Goal: Task Accomplishment & Management: Manage account settings

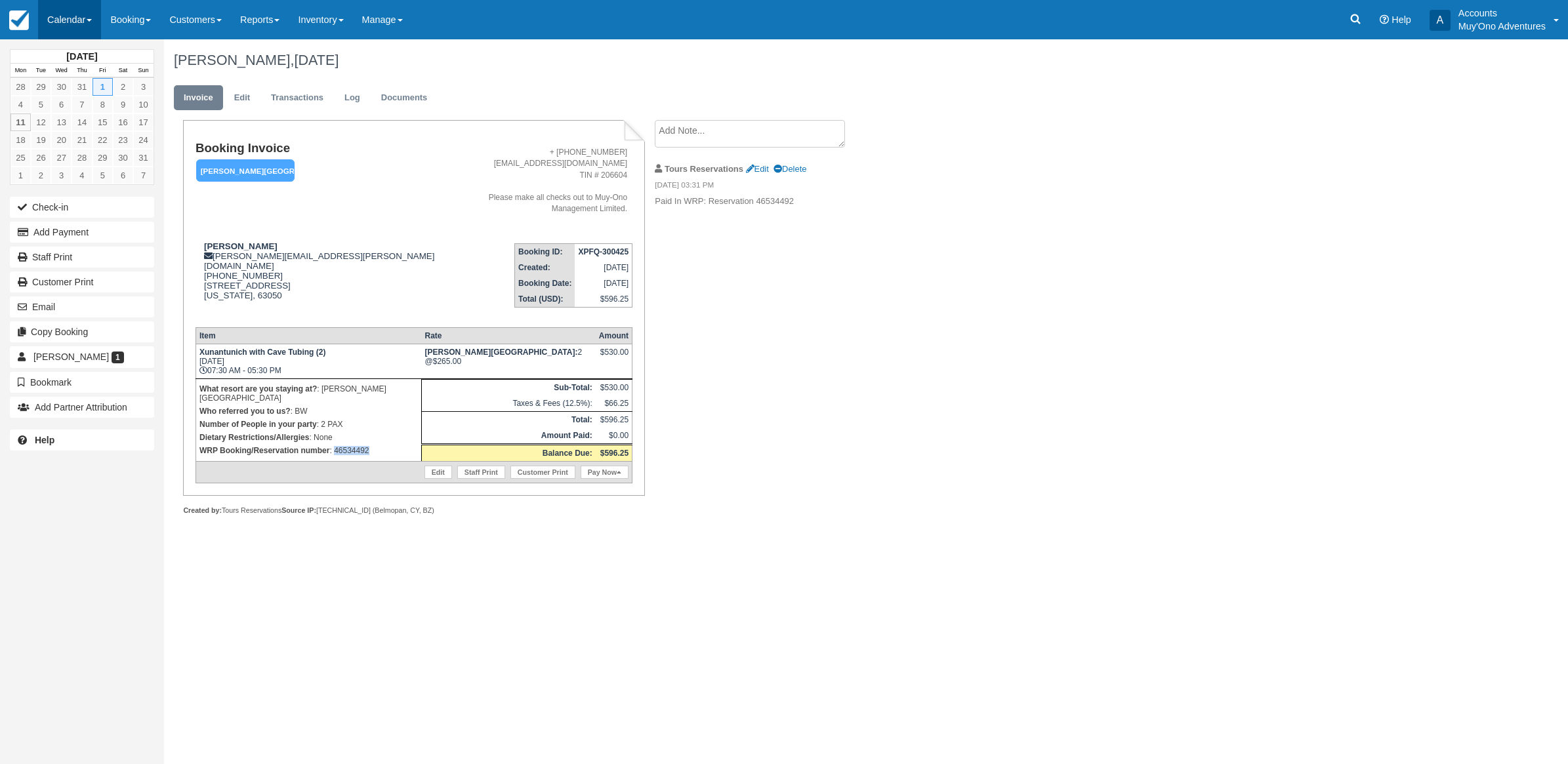
click at [82, 11] on link "Calendar" at bounding box center [69, 20] width 63 height 39
click at [92, 128] on link "Month" at bounding box center [90, 124] width 104 height 28
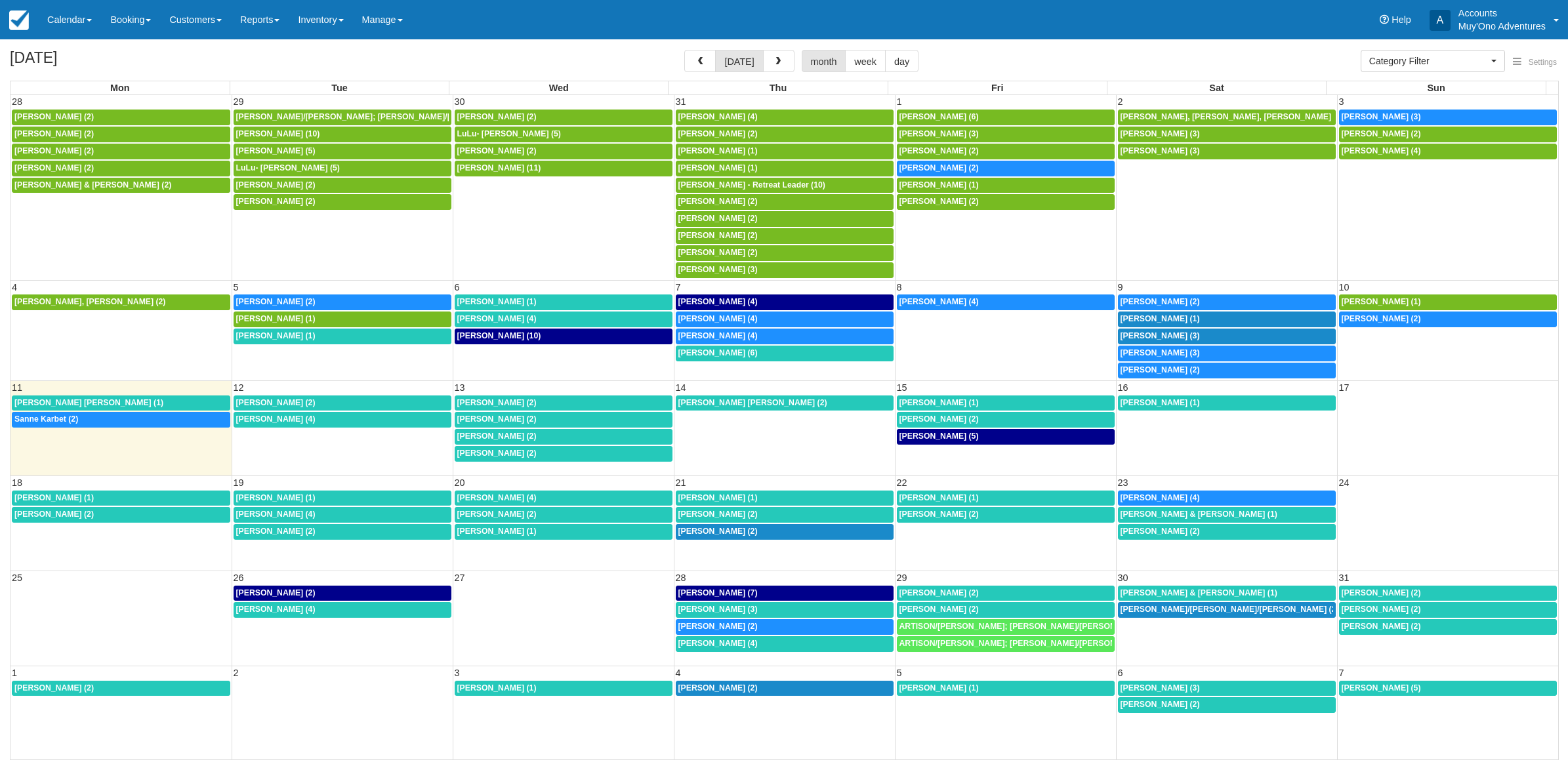
select select
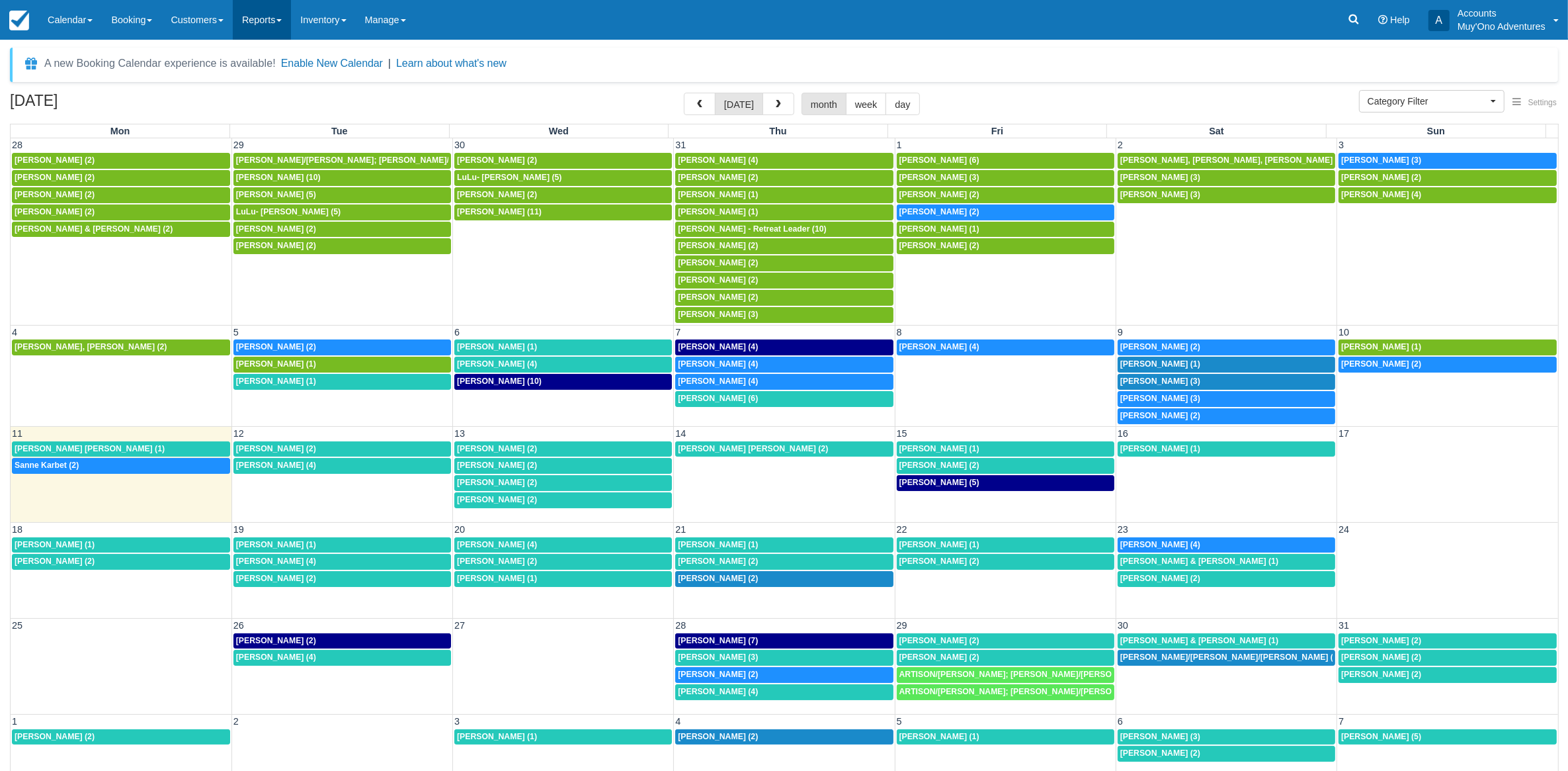
click at [269, 15] on link "Reports" at bounding box center [262, 20] width 59 height 40
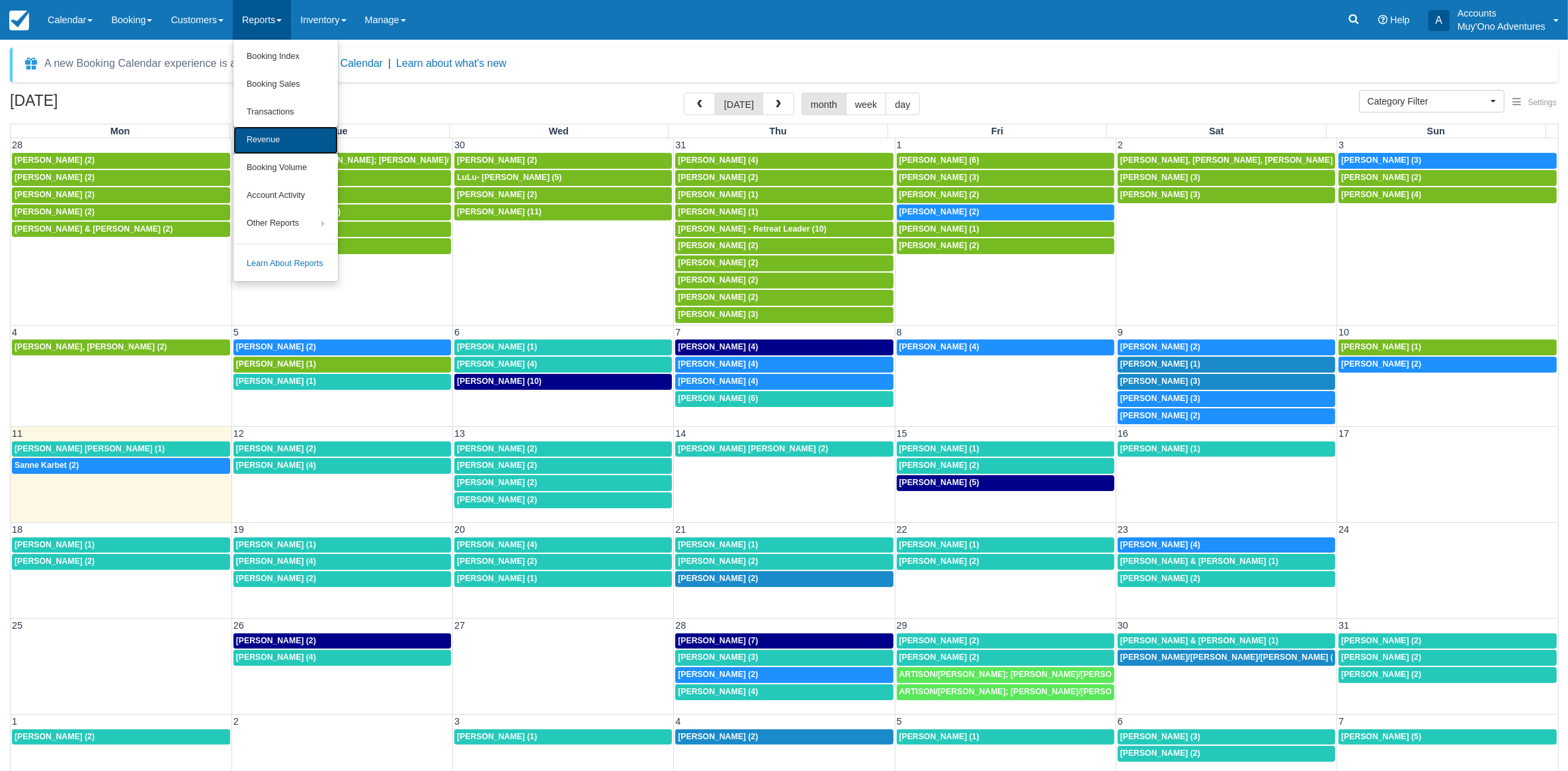
click at [262, 135] on link "Revenue" at bounding box center [286, 140] width 105 height 28
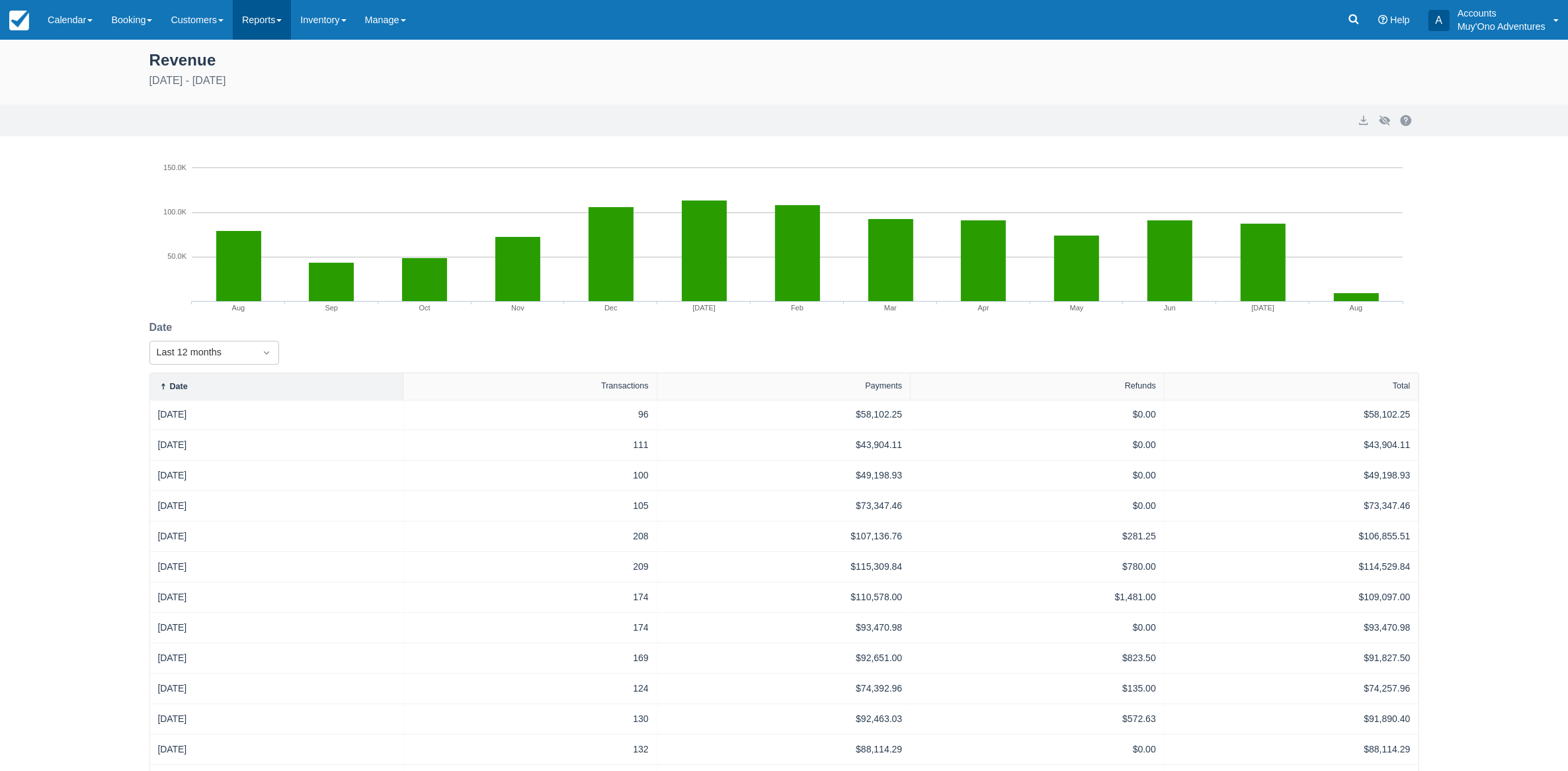
click at [285, 20] on link "Reports" at bounding box center [262, 20] width 59 height 40
click at [305, 86] on link "Booking Sales" at bounding box center [286, 85] width 105 height 28
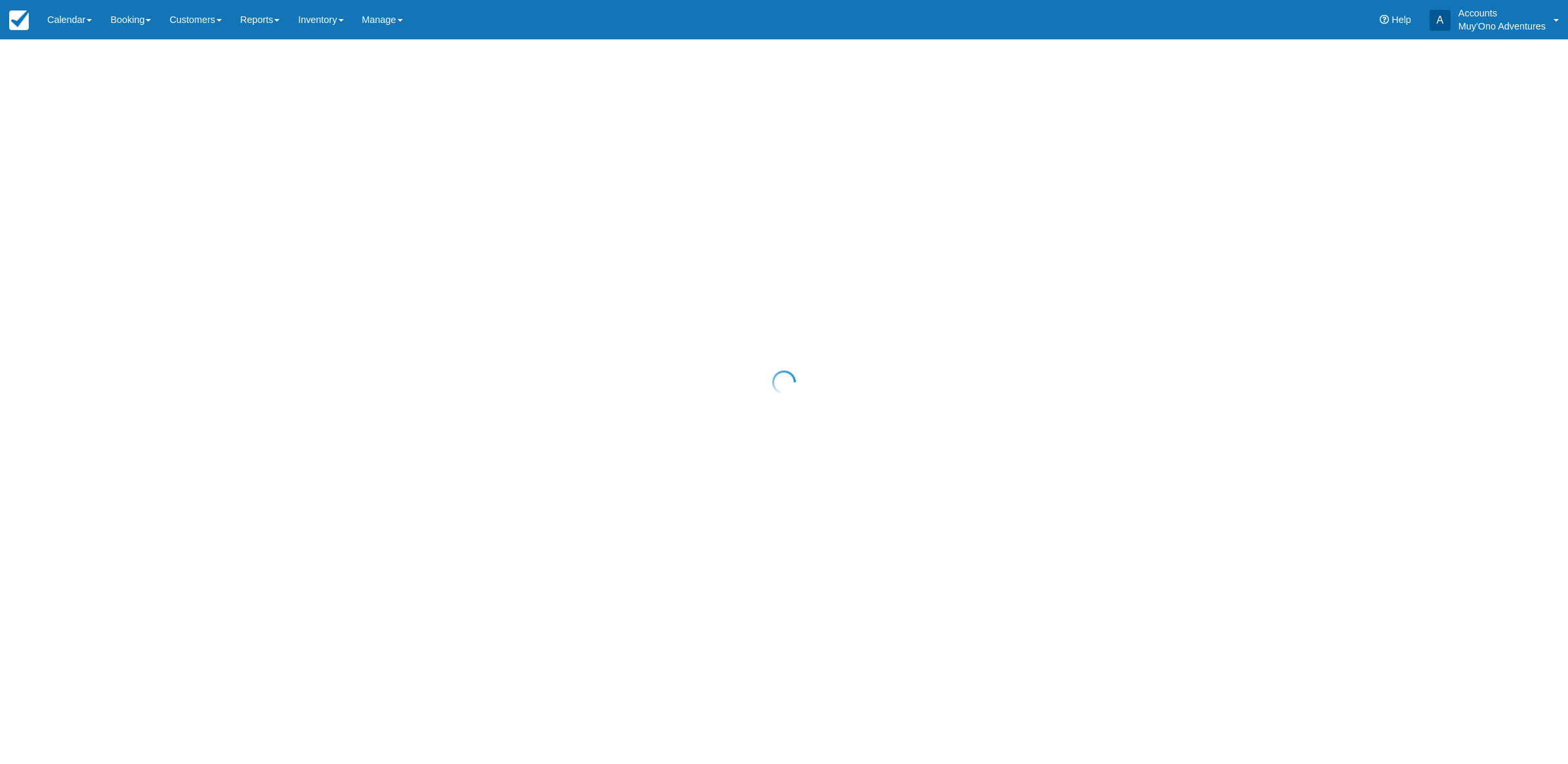
select select "20"
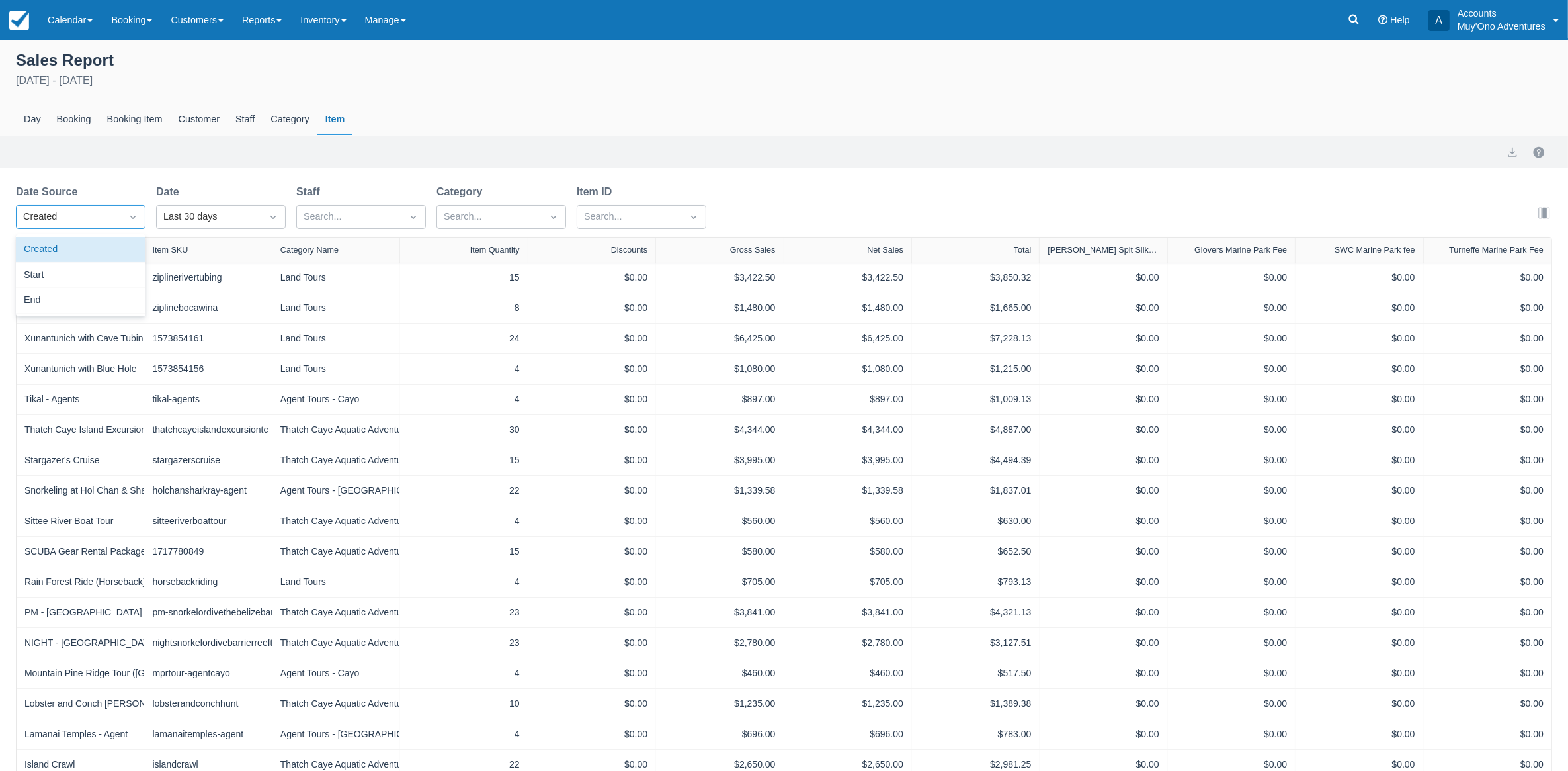
click at [71, 208] on div "Created" at bounding box center [68, 217] width 105 height 21
drag, startPoint x: 63, startPoint y: 262, endPoint x: 105, endPoint y: 234, distance: 50.5
click at [62, 263] on div "Start" at bounding box center [80, 275] width 130 height 26
select select "20"
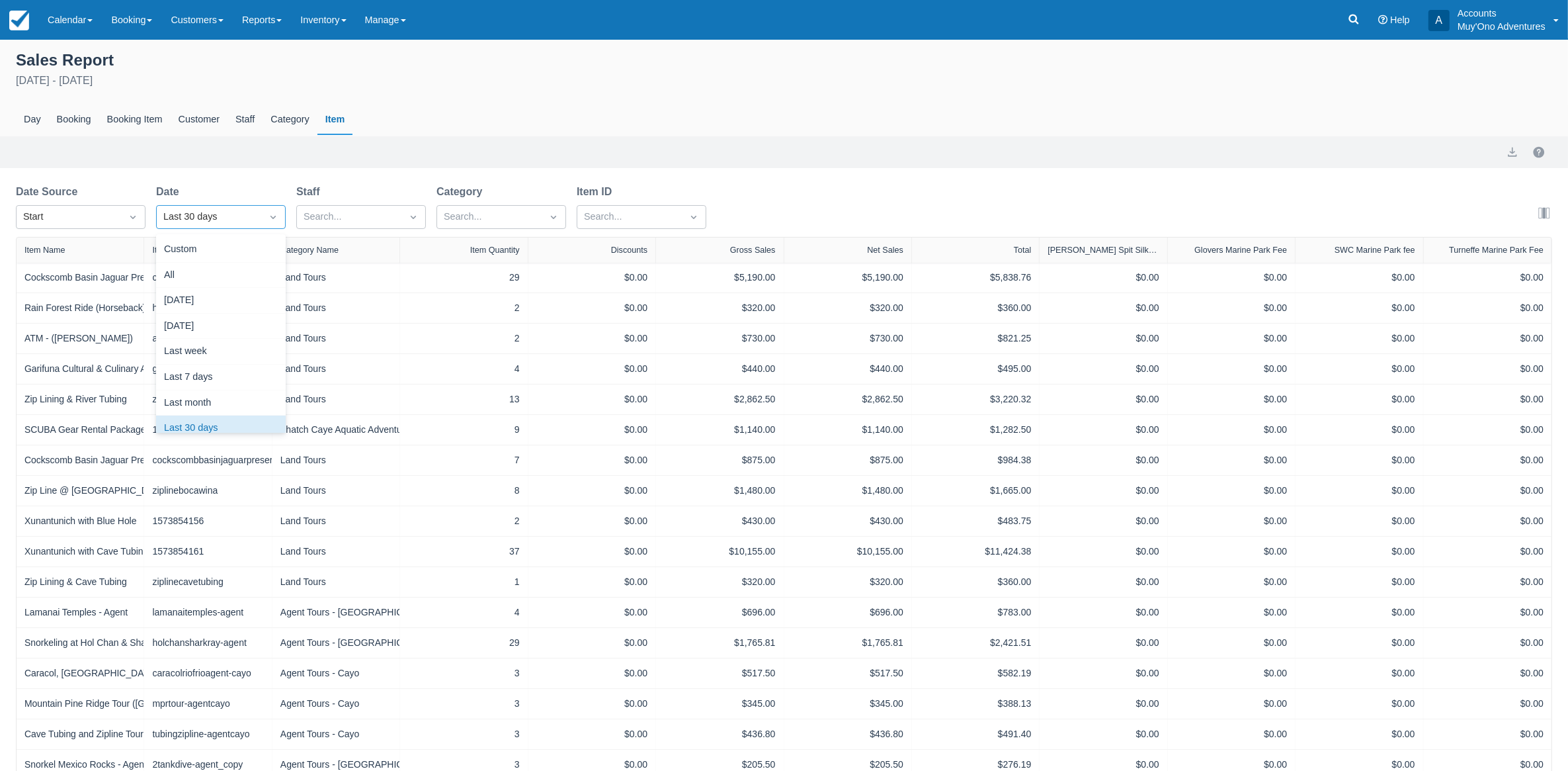
click at [257, 210] on div "Last 30 days" at bounding box center [209, 217] width 105 height 21
click at [201, 249] on div "Custom" at bounding box center [220, 249] width 130 height 26
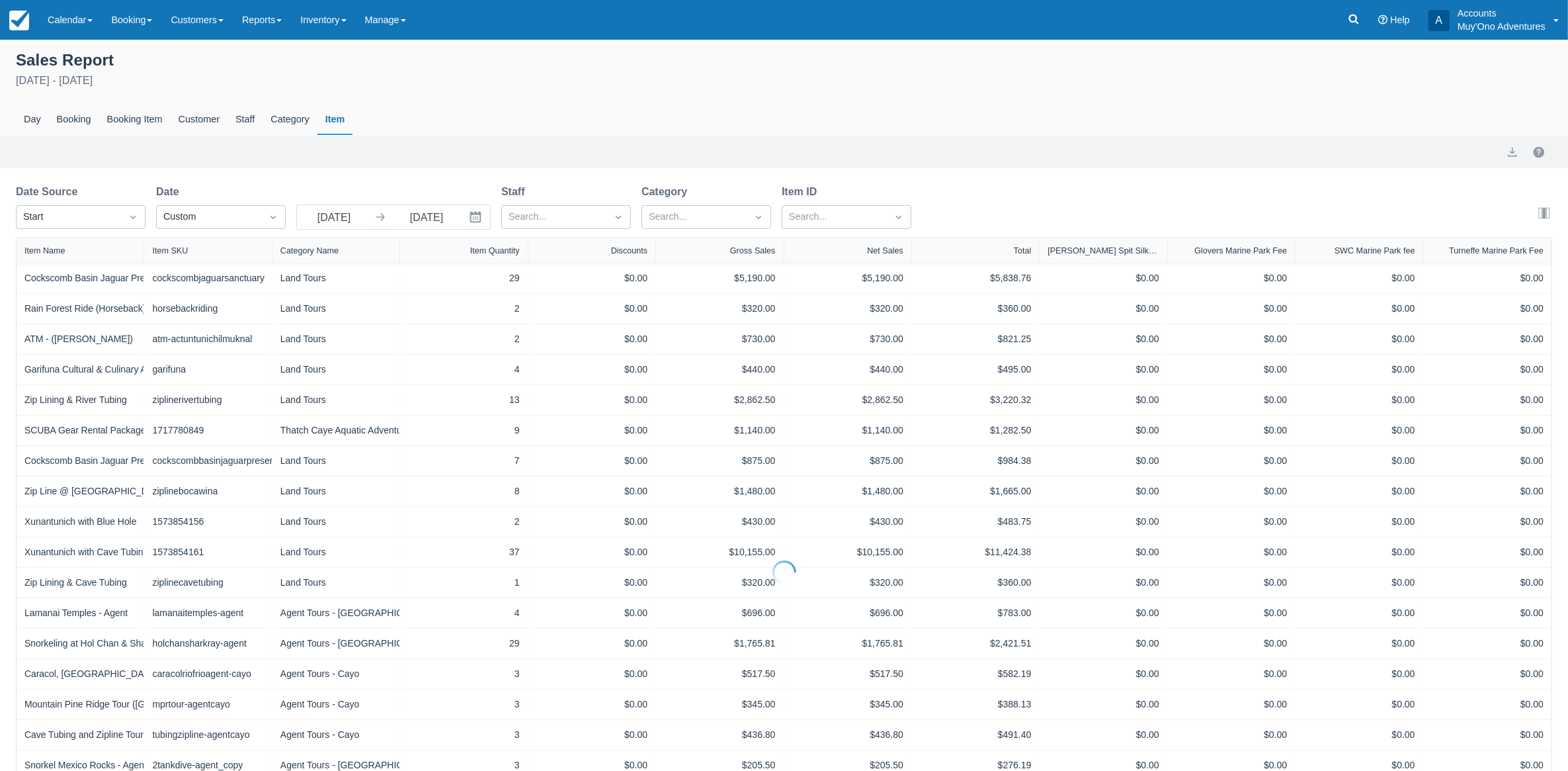
select select "20"
click at [470, 217] on icon "Interact with the calendar and add the check-in date for your trip." at bounding box center [476, 217] width 12 height 12
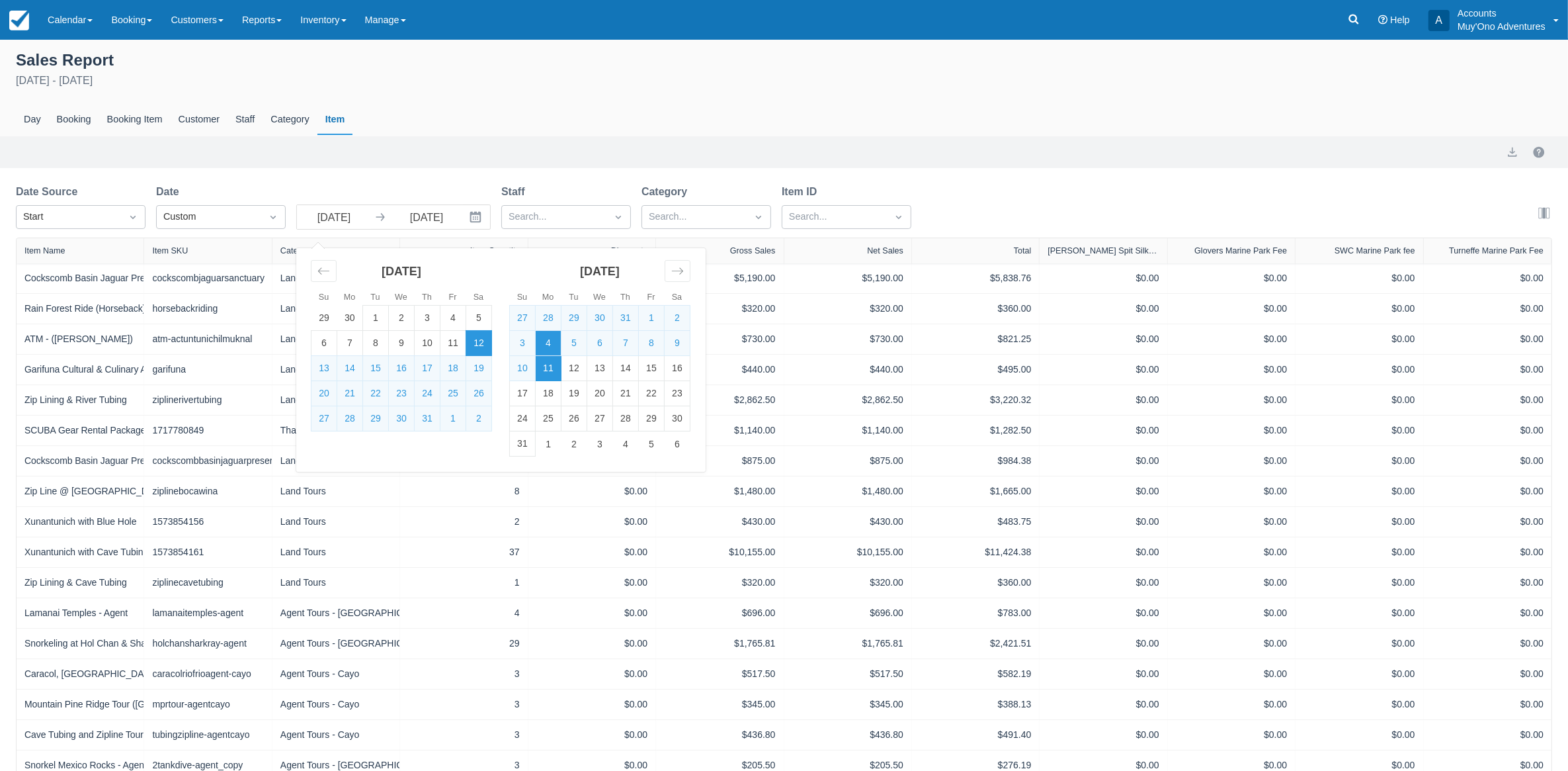
click at [541, 342] on td "4" at bounding box center [548, 343] width 26 height 25
type input "08/04/25"
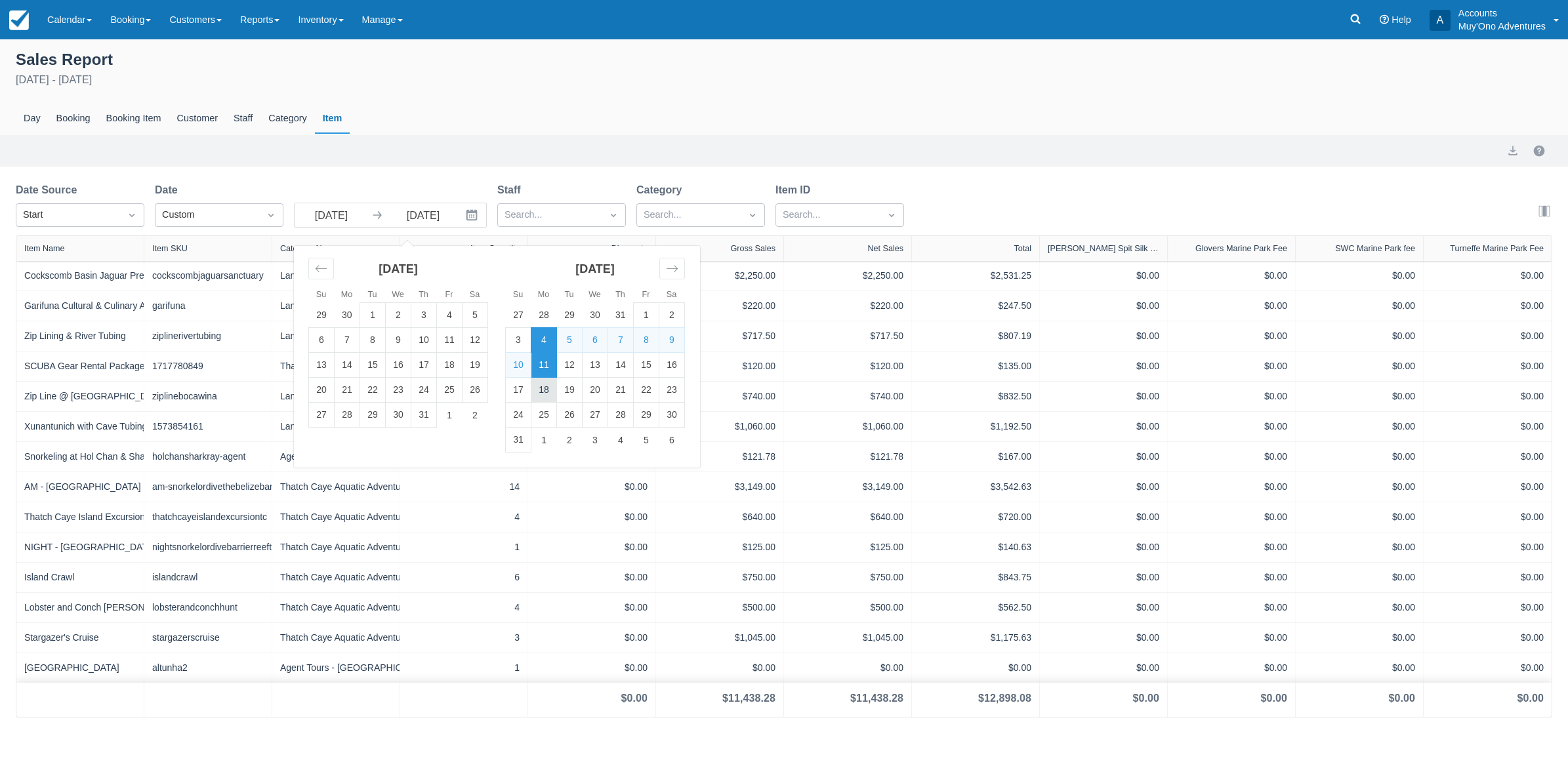
click at [538, 385] on td "18" at bounding box center [543, 390] width 25 height 25
type input "08/18/25"
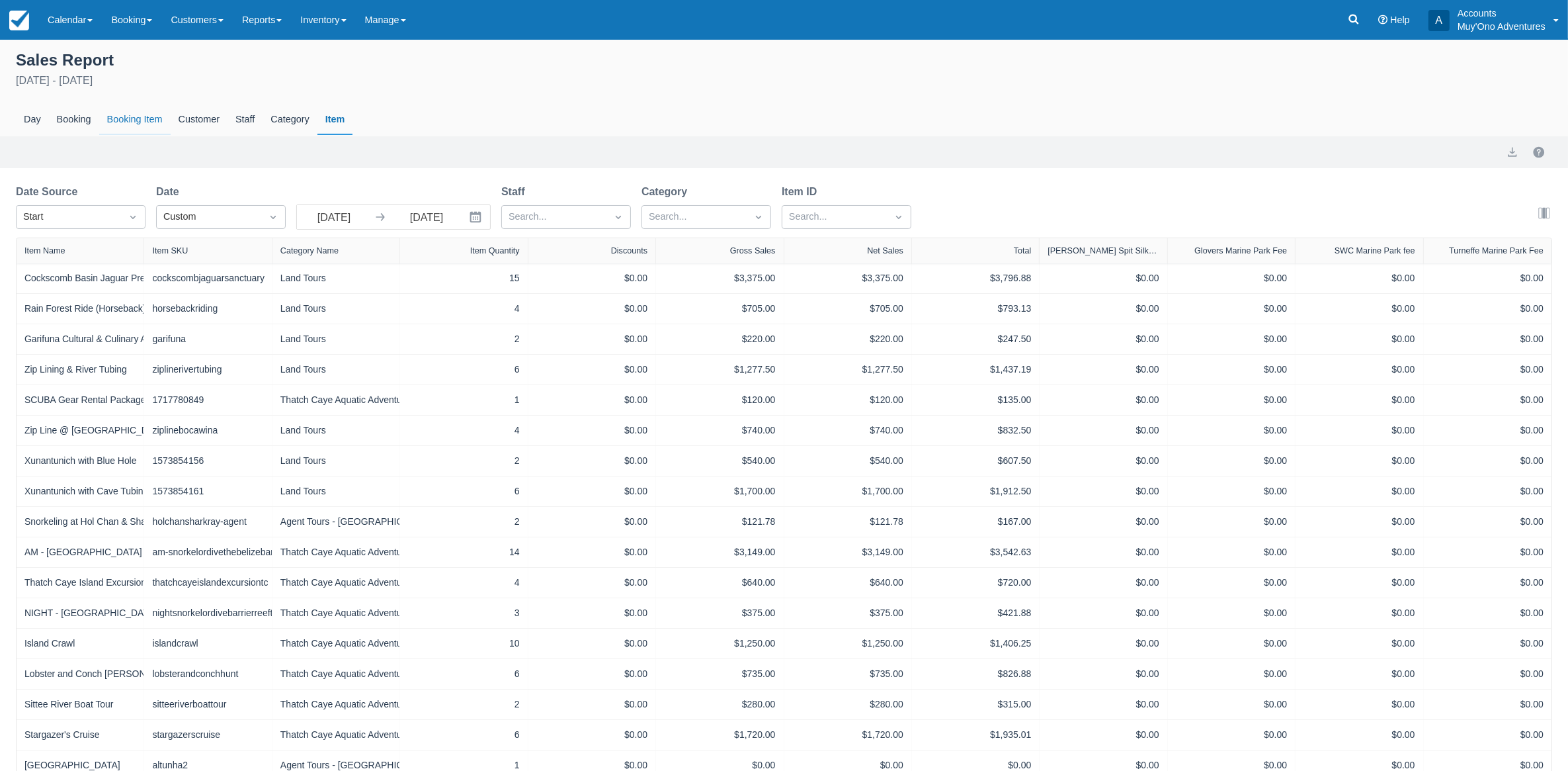
click at [126, 121] on div "Booking Item" at bounding box center [135, 120] width 72 height 31
select select "20"
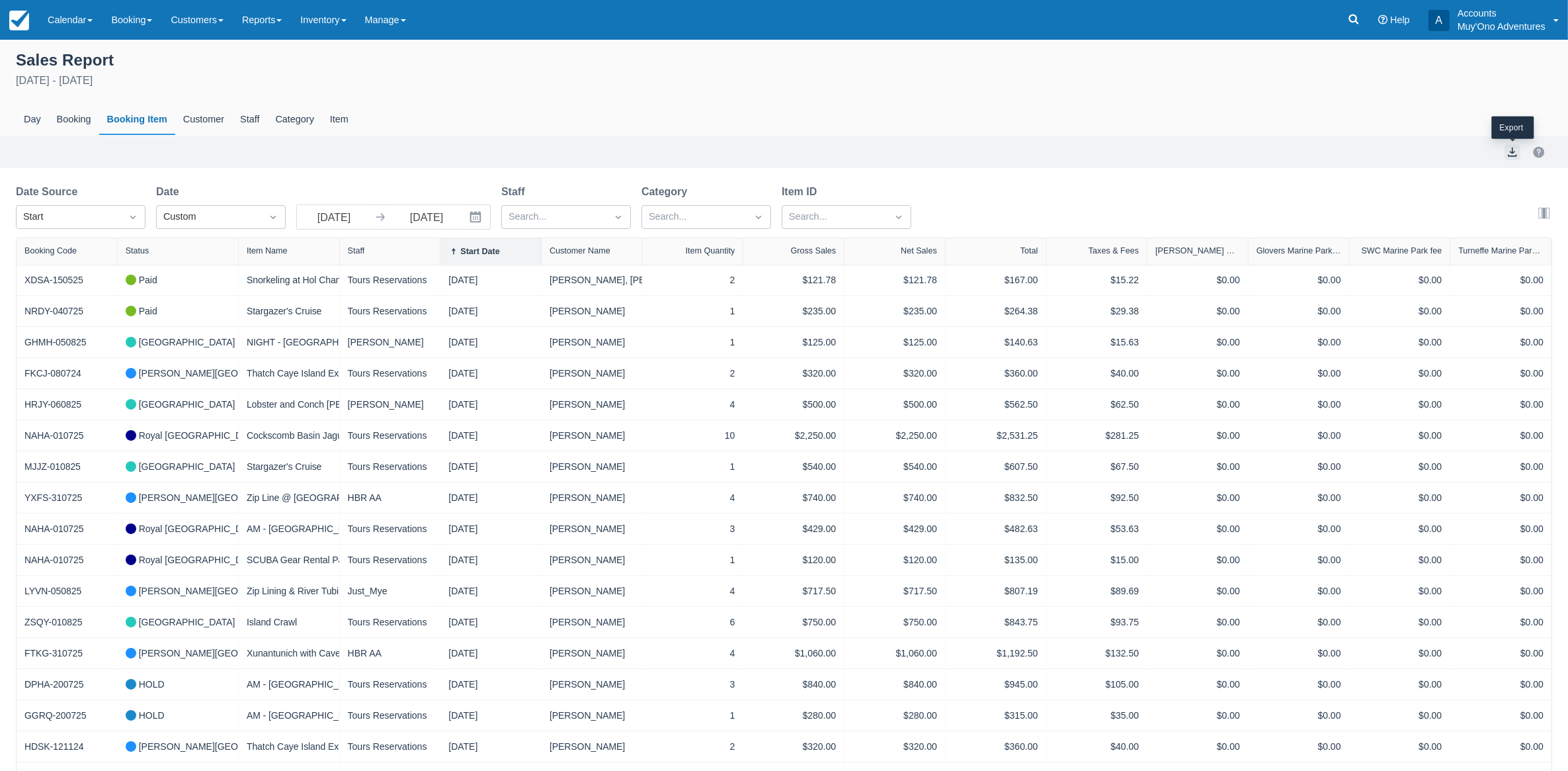
click at [1512, 151] on button "export" at bounding box center [1513, 152] width 16 height 16
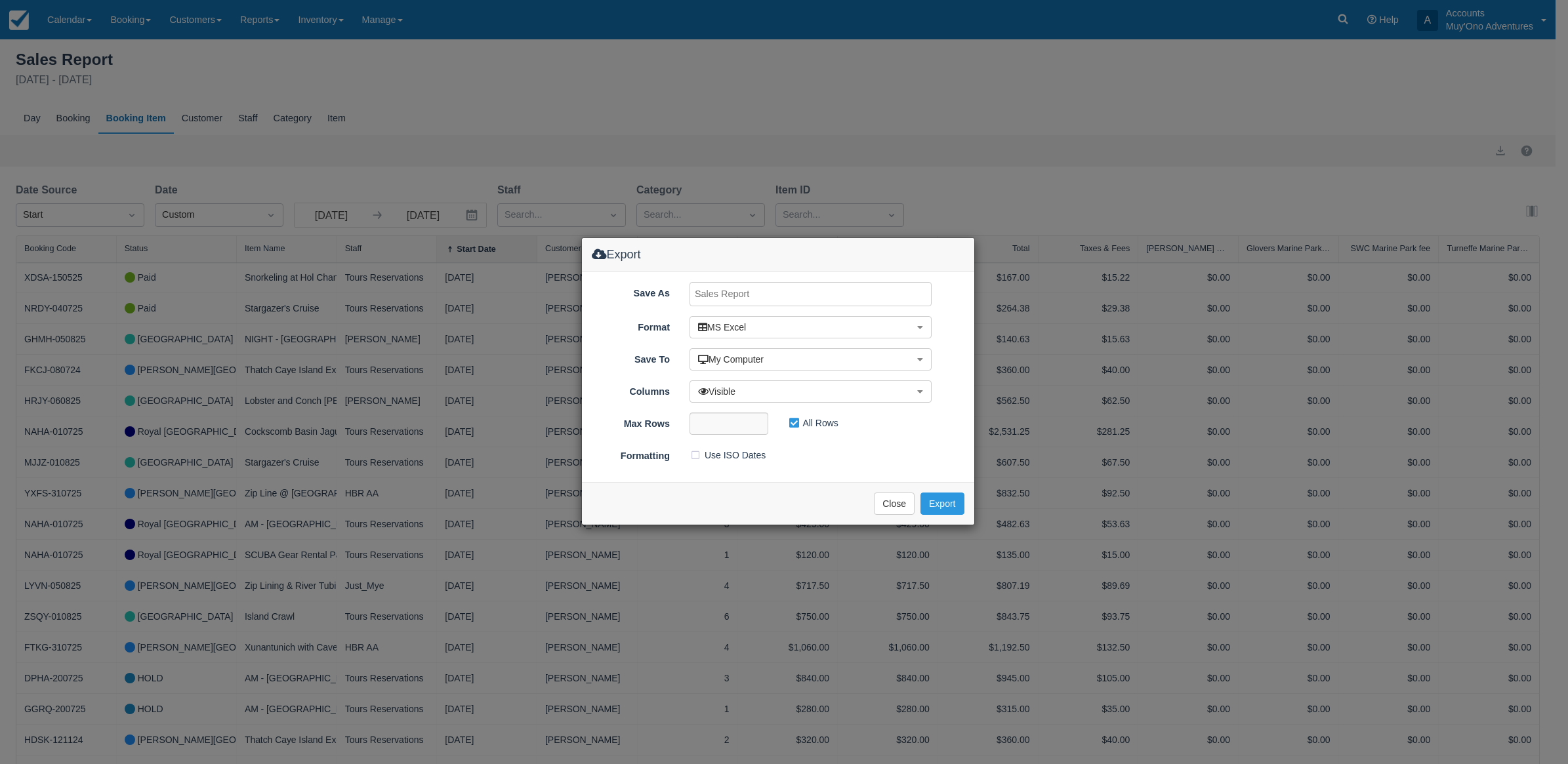
click at [824, 280] on div "Save As Format MS Excel MS Excel , CSV PDF XML Save To My Computer My Computer …" at bounding box center [777, 377] width 392 height 210
click at [809, 294] on input "Save As" at bounding box center [810, 294] width 242 height 25
type input "CF Report July4-18,2025"
click at [932, 490] on div "Exporting ... Close Export" at bounding box center [777, 503] width 392 height 43
click at [935, 494] on button "Export" at bounding box center [942, 503] width 43 height 22
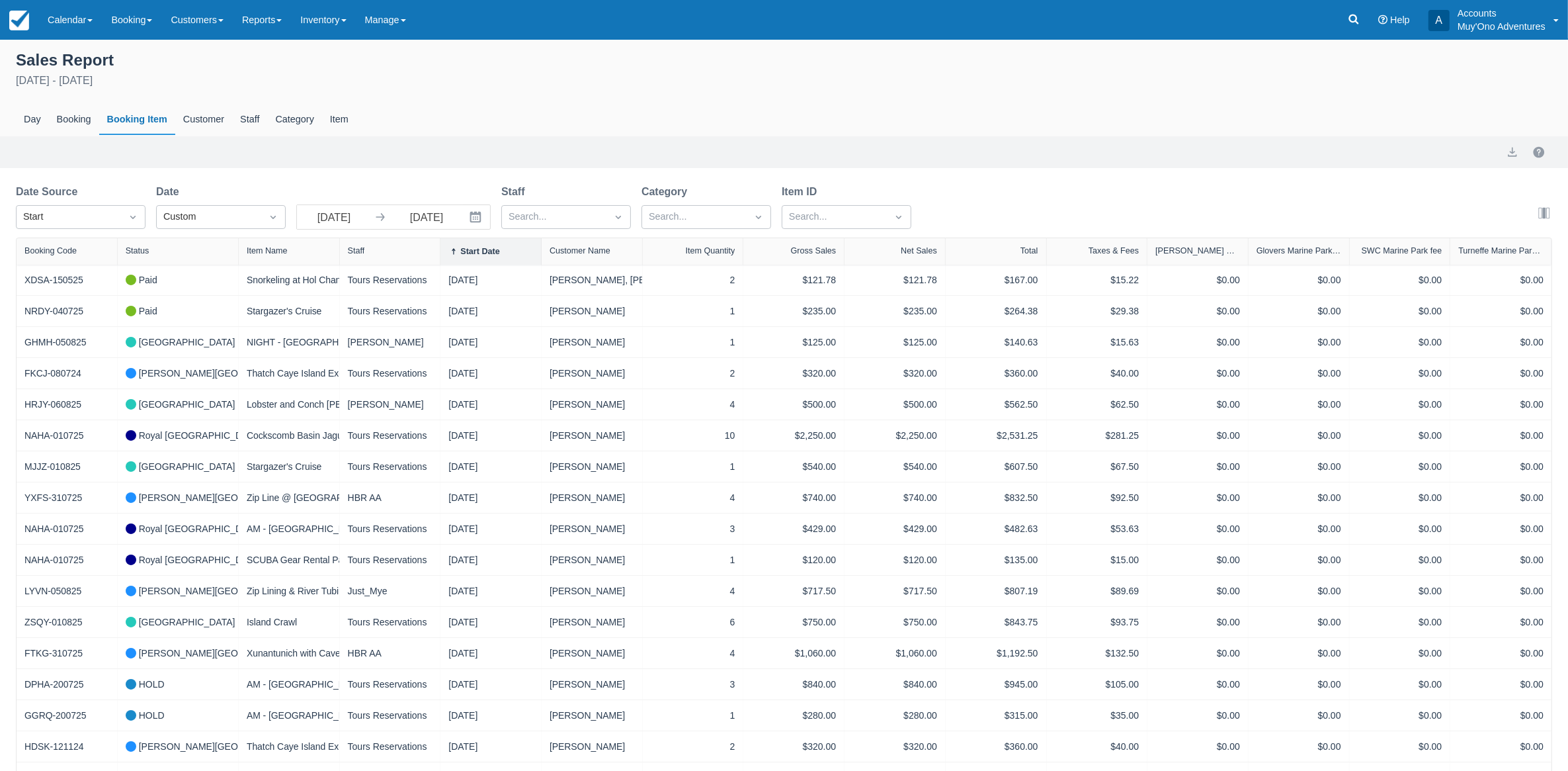
click at [739, 159] on div "Export" at bounding box center [784, 152] width 1537 height 16
click at [752, 130] on div "Day Booking Booking Item Customer Staff Category Item" at bounding box center [784, 120] width 1537 height 31
click at [1353, 20] on icon at bounding box center [1354, 19] width 13 height 13
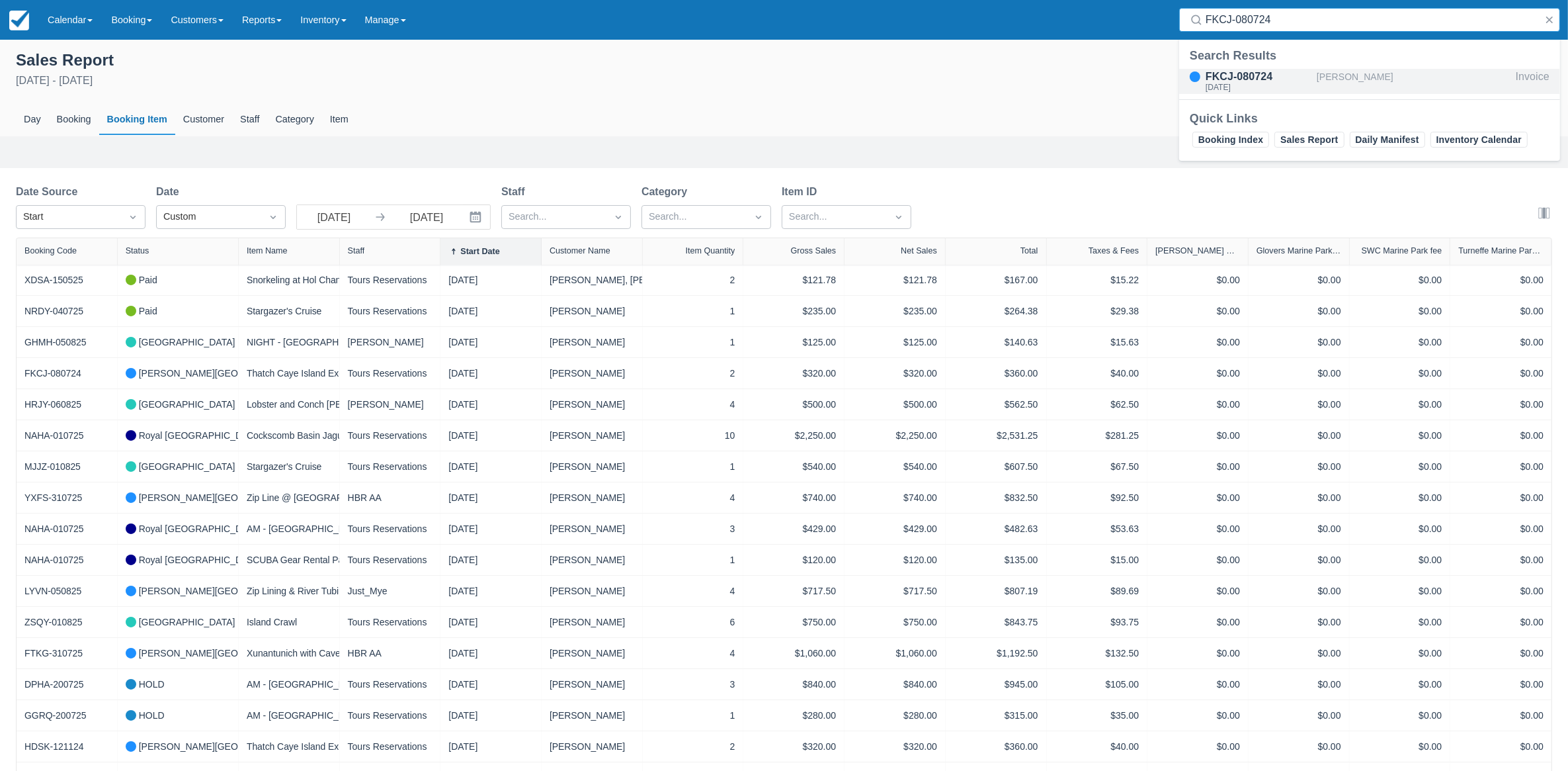
type input "FKCJ-080724"
click at [1254, 76] on div "FKCJ-080724" at bounding box center [1259, 76] width 106 height 16
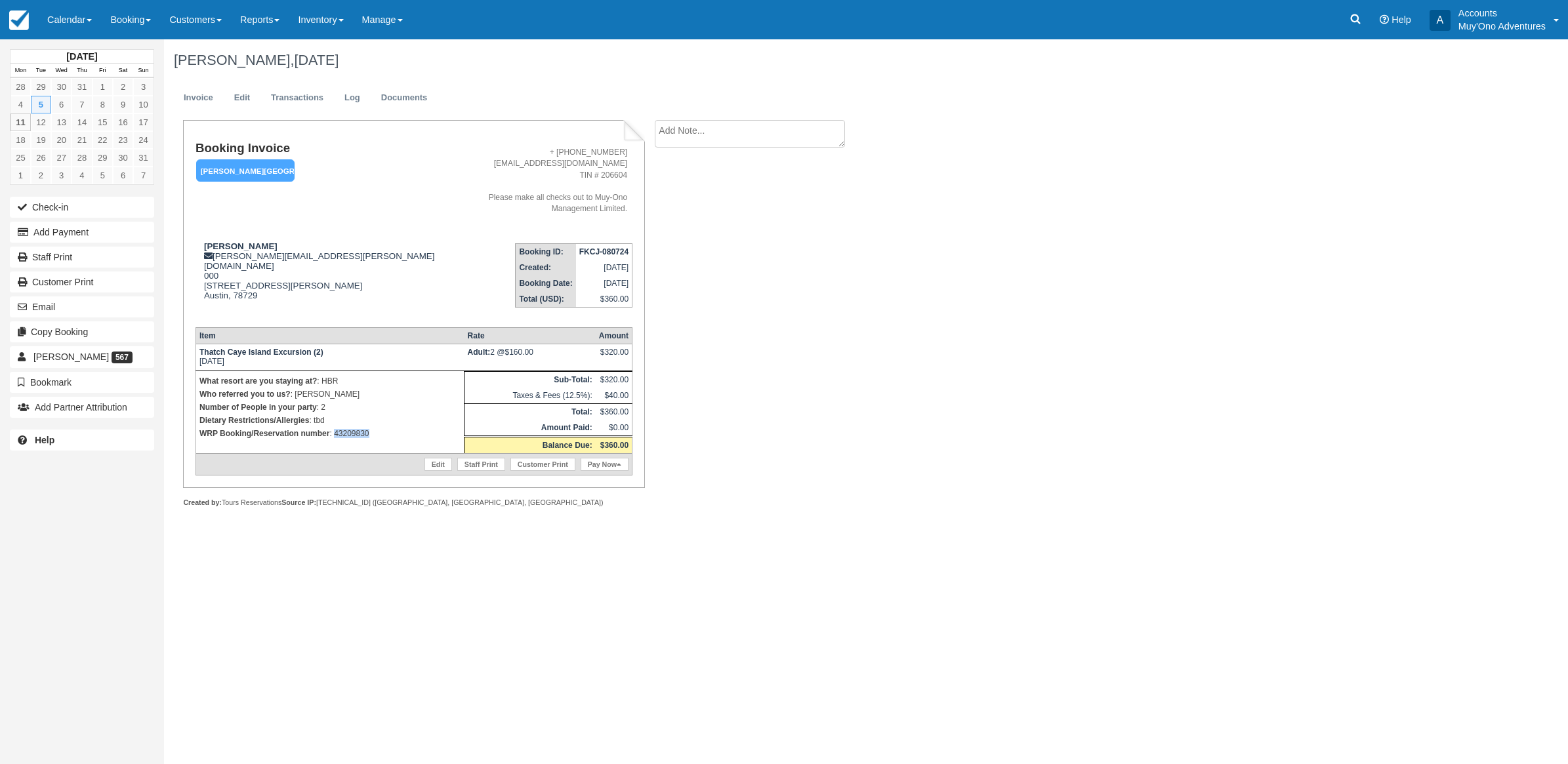
drag, startPoint x: 367, startPoint y: 415, endPoint x: 335, endPoint y: 417, distance: 32.1
click at [335, 427] on p "WRP Booking/Reservation number : 43209830" at bounding box center [330, 434] width 261 height 13
copy p "43209830"
click at [1351, 17] on icon at bounding box center [1355, 20] width 10 height 10
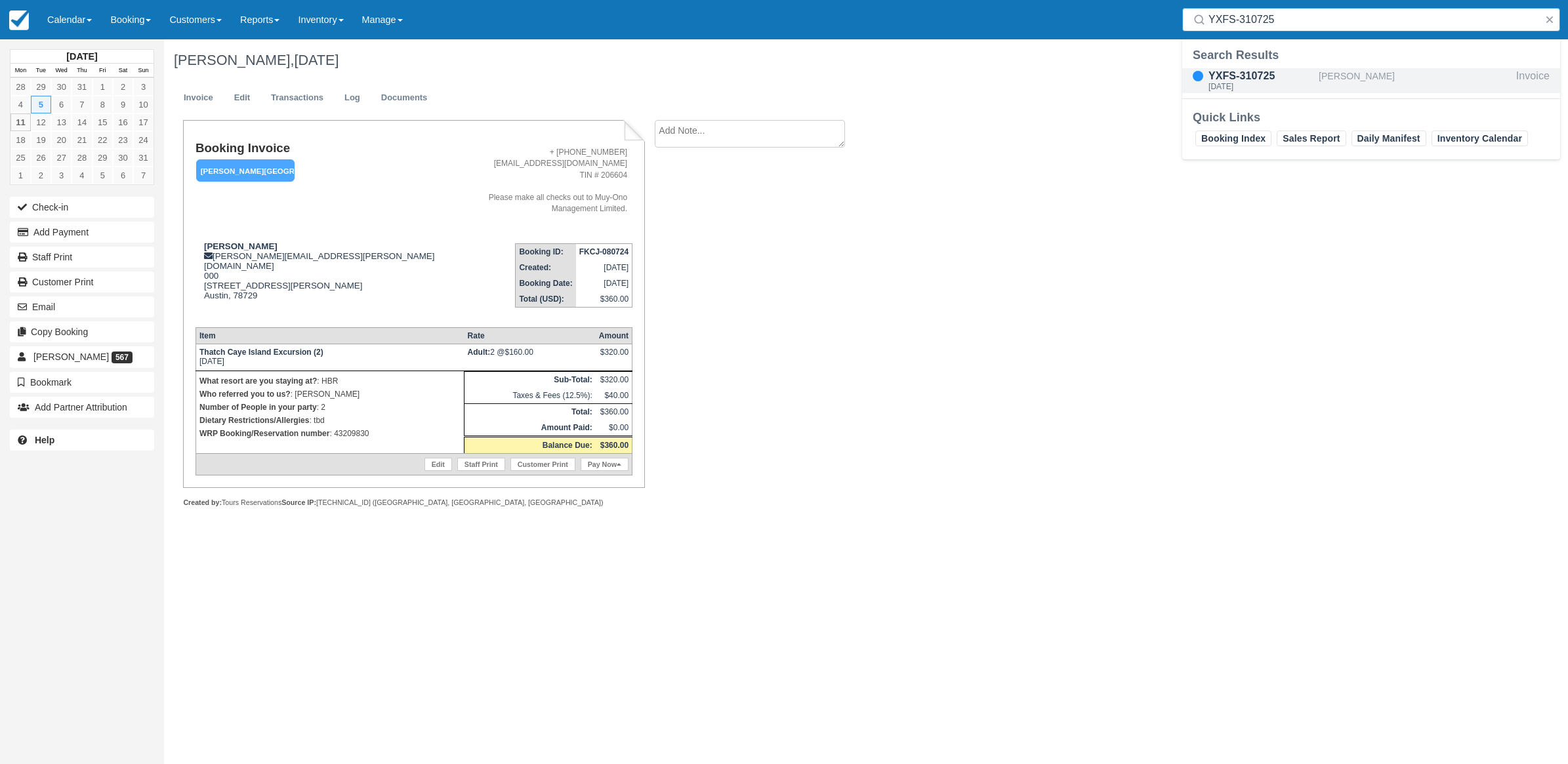
type input "YXFS-310725"
click at [1245, 81] on div "YXFS-310725" at bounding box center [1260, 75] width 105 height 16
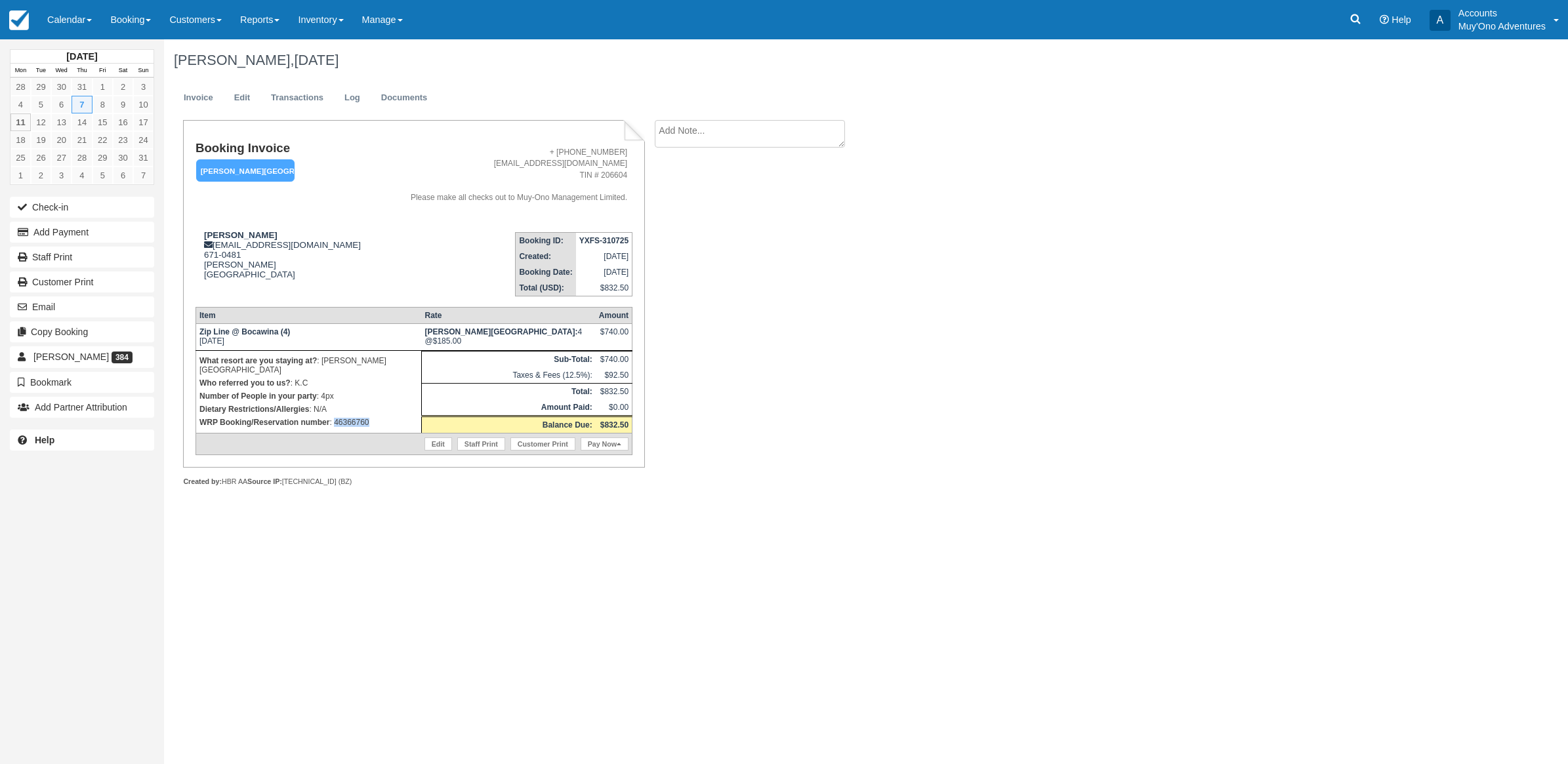
drag, startPoint x: 382, startPoint y: 417, endPoint x: 335, endPoint y: 416, distance: 47.0
click at [335, 416] on p "WRP Booking/Reservation number : 46366760" at bounding box center [309, 422] width 219 height 13
copy p "46366760"
click at [1349, 15] on icon at bounding box center [1355, 19] width 13 height 13
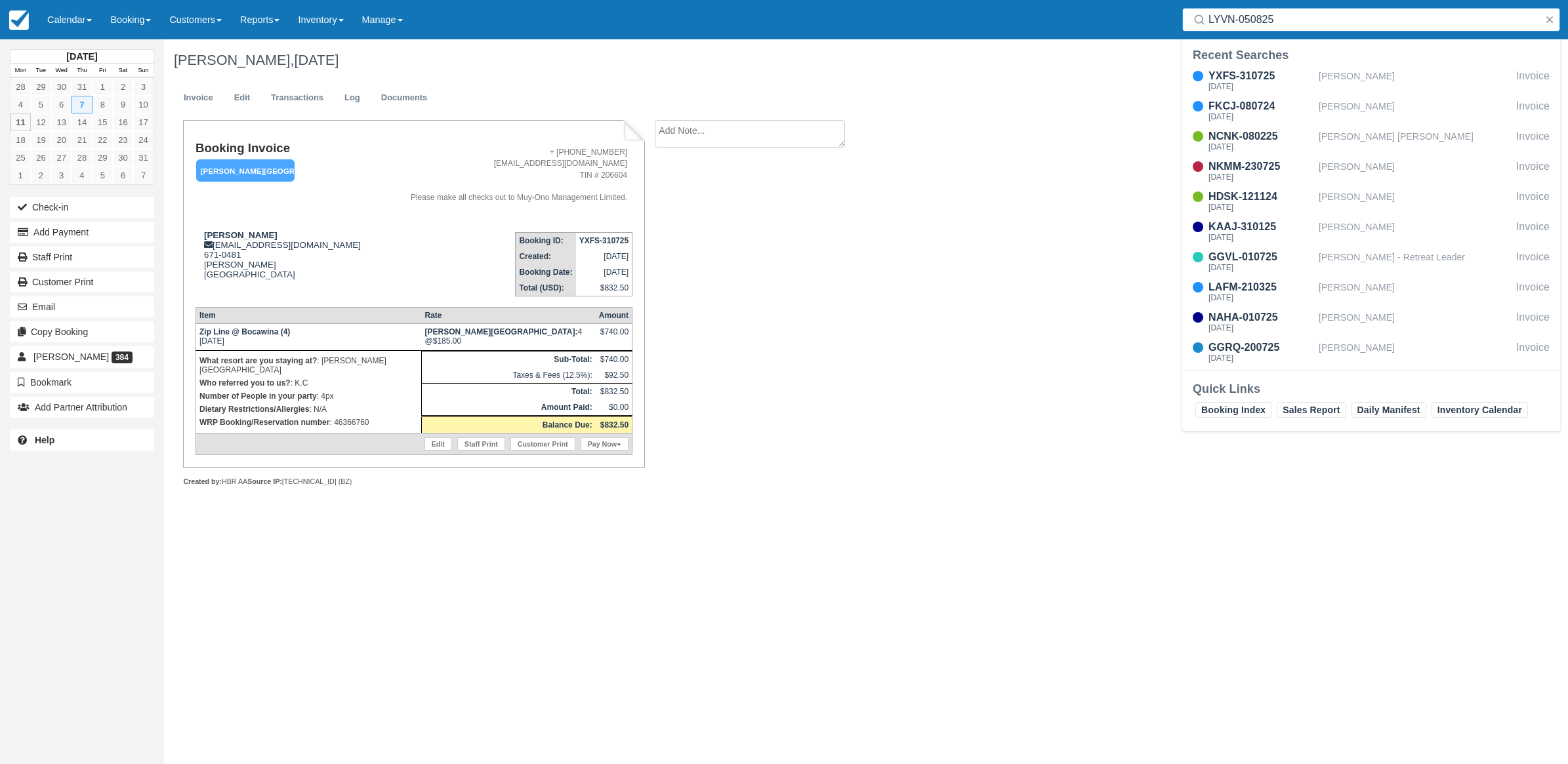
type input "LYVN-050825"
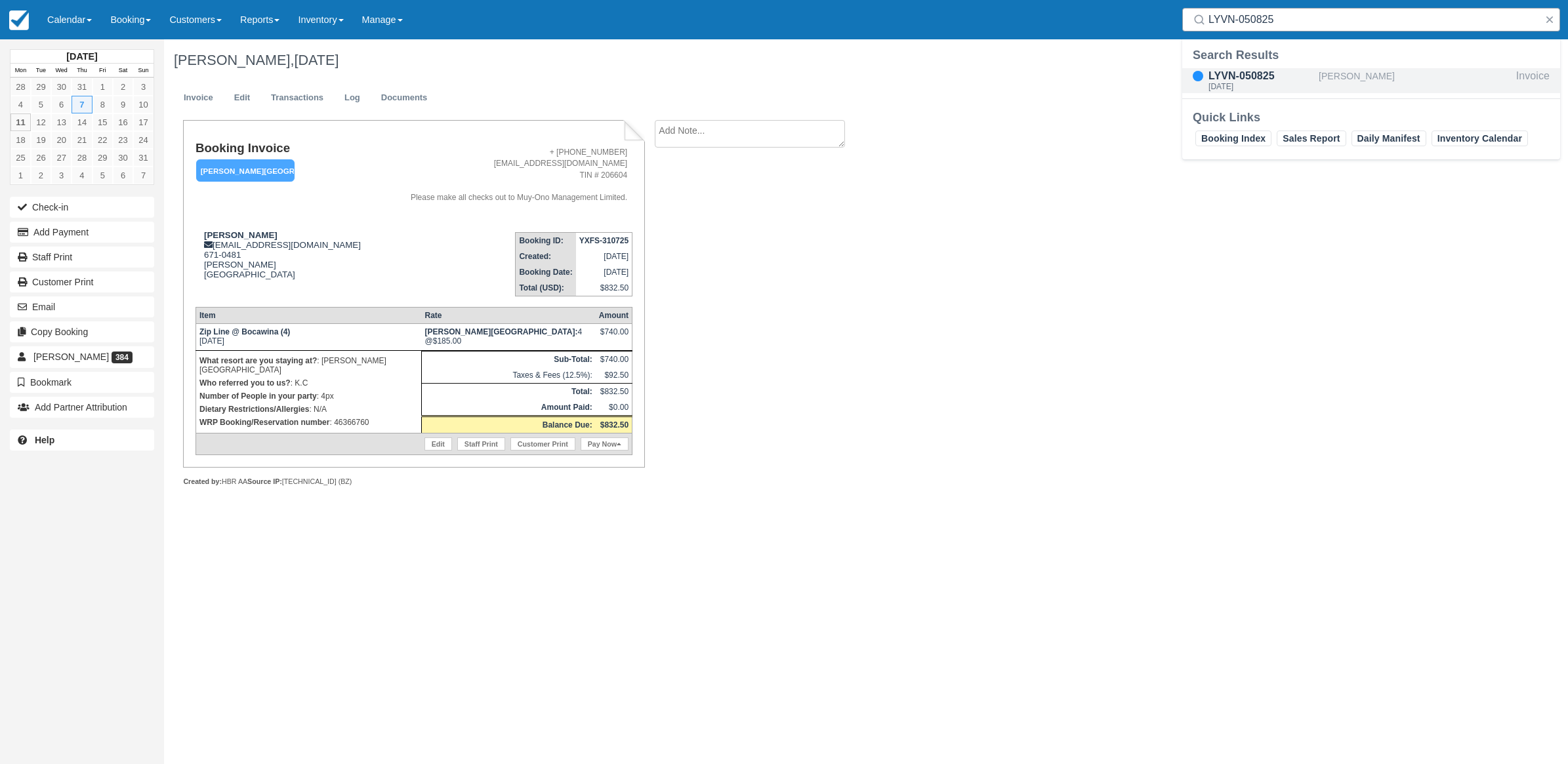
click at [1182, 68] on link "LYVN-050825 [DATE] [PERSON_NAME] Invoice" at bounding box center [1371, 80] width 378 height 25
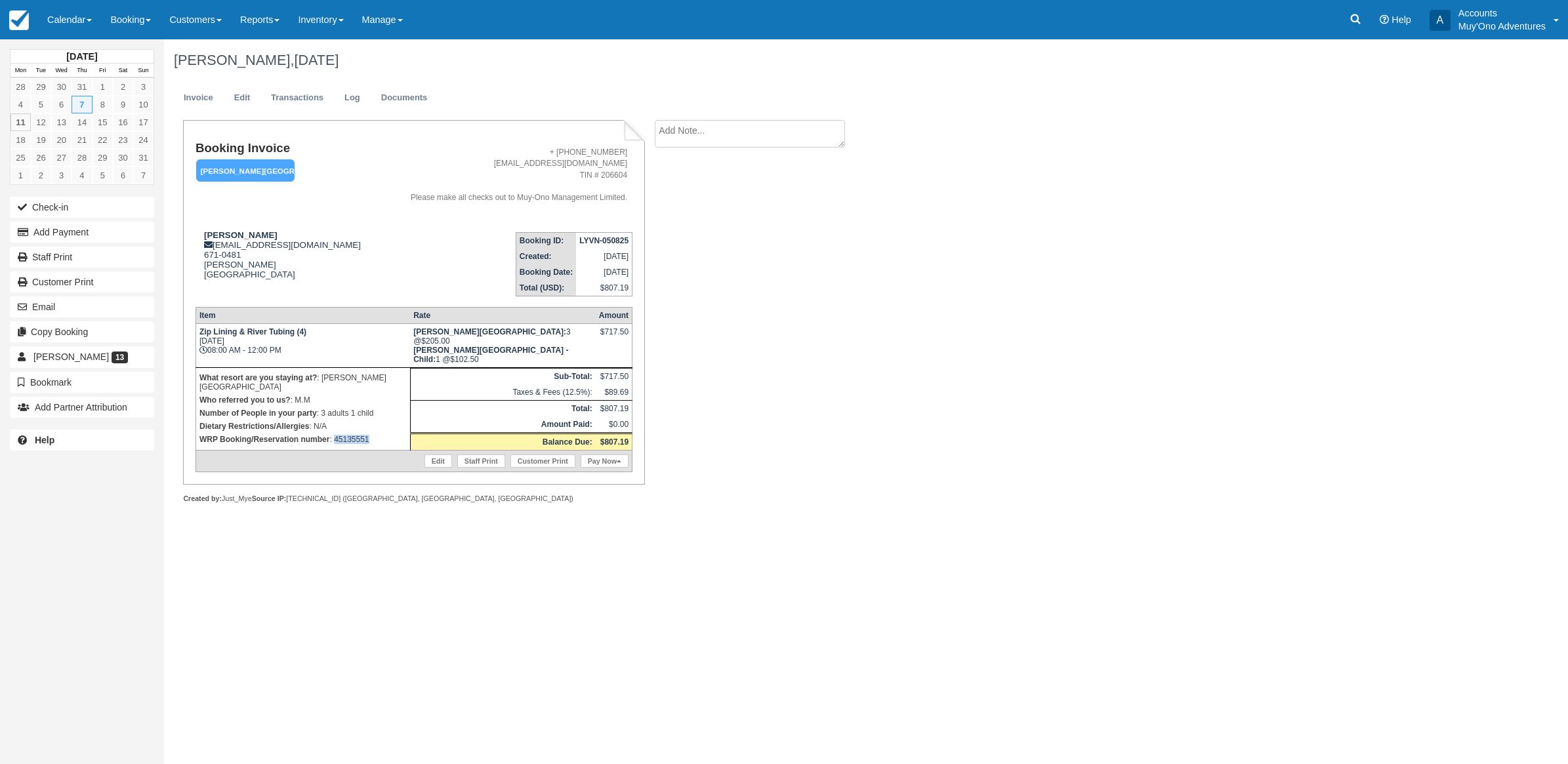
drag, startPoint x: 395, startPoint y: 420, endPoint x: 336, endPoint y: 420, distance: 59.0
click at [336, 433] on p "WRP Booking/Reservation number : 45135551" at bounding box center [303, 439] width 207 height 13
copy p "45135551"
click at [1361, 18] on icon at bounding box center [1355, 19] width 13 height 13
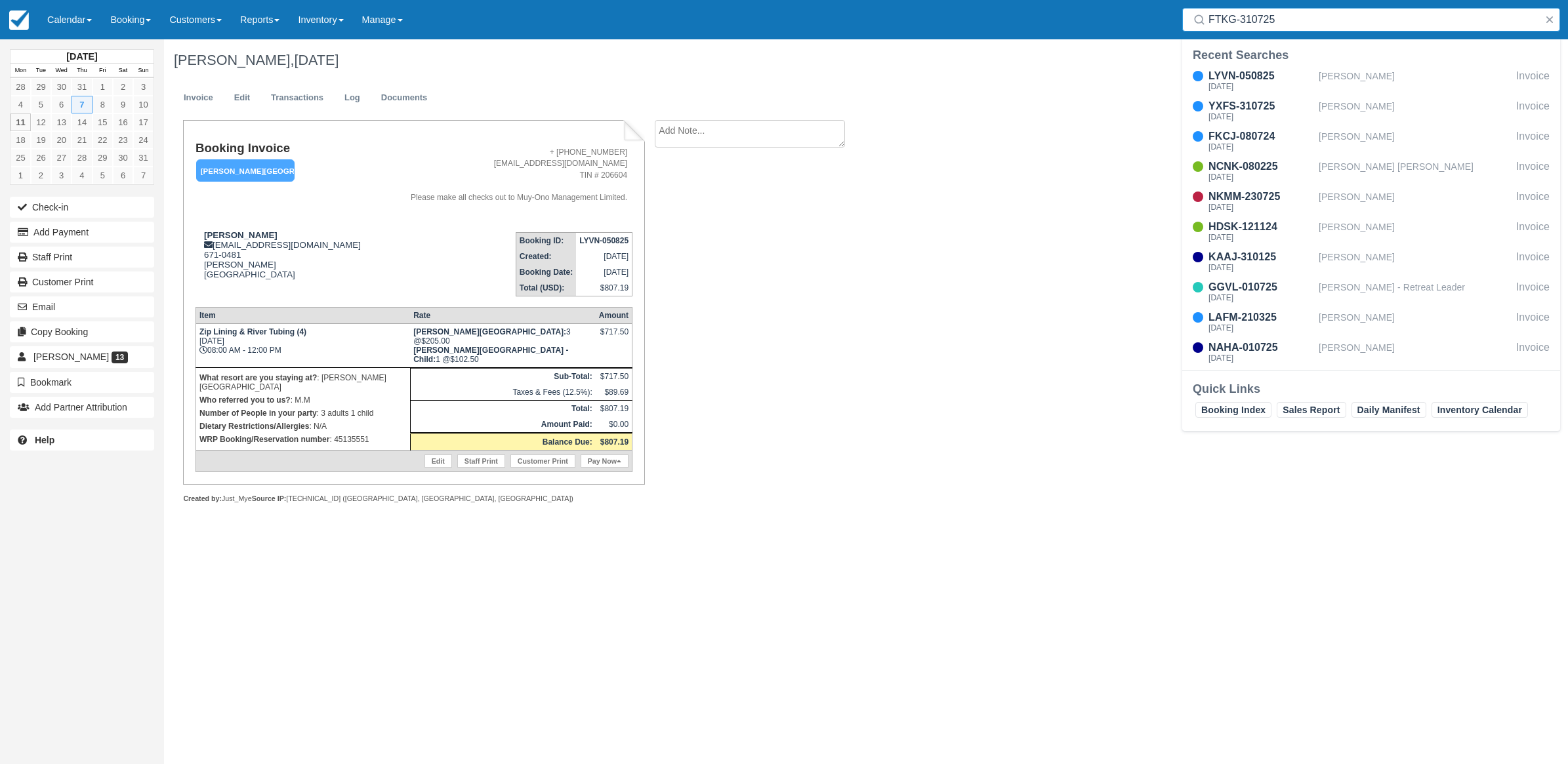
type input "FTKG-310725"
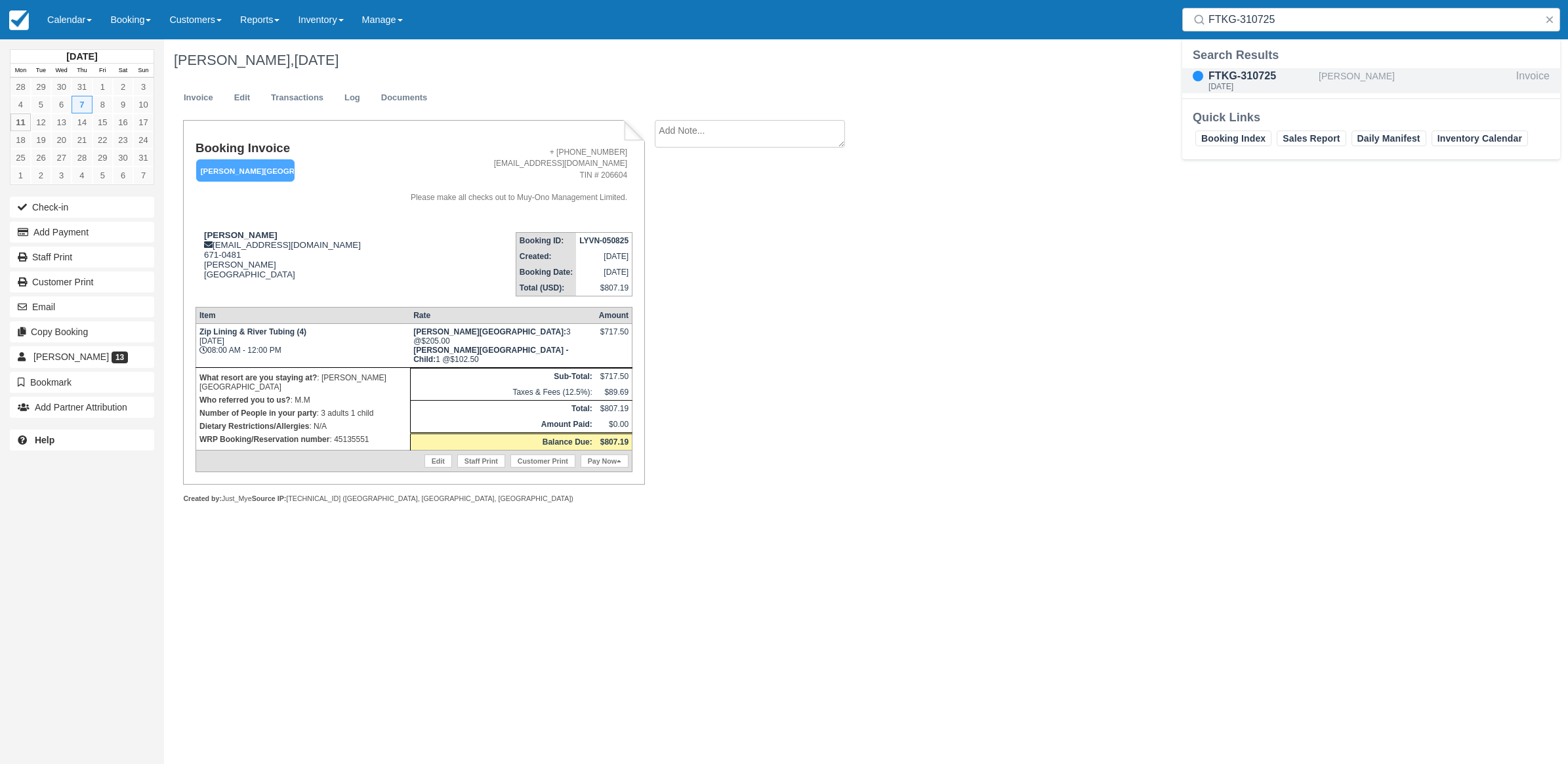
click at [1355, 75] on div "[PERSON_NAME]" at bounding box center [1414, 80] width 192 height 25
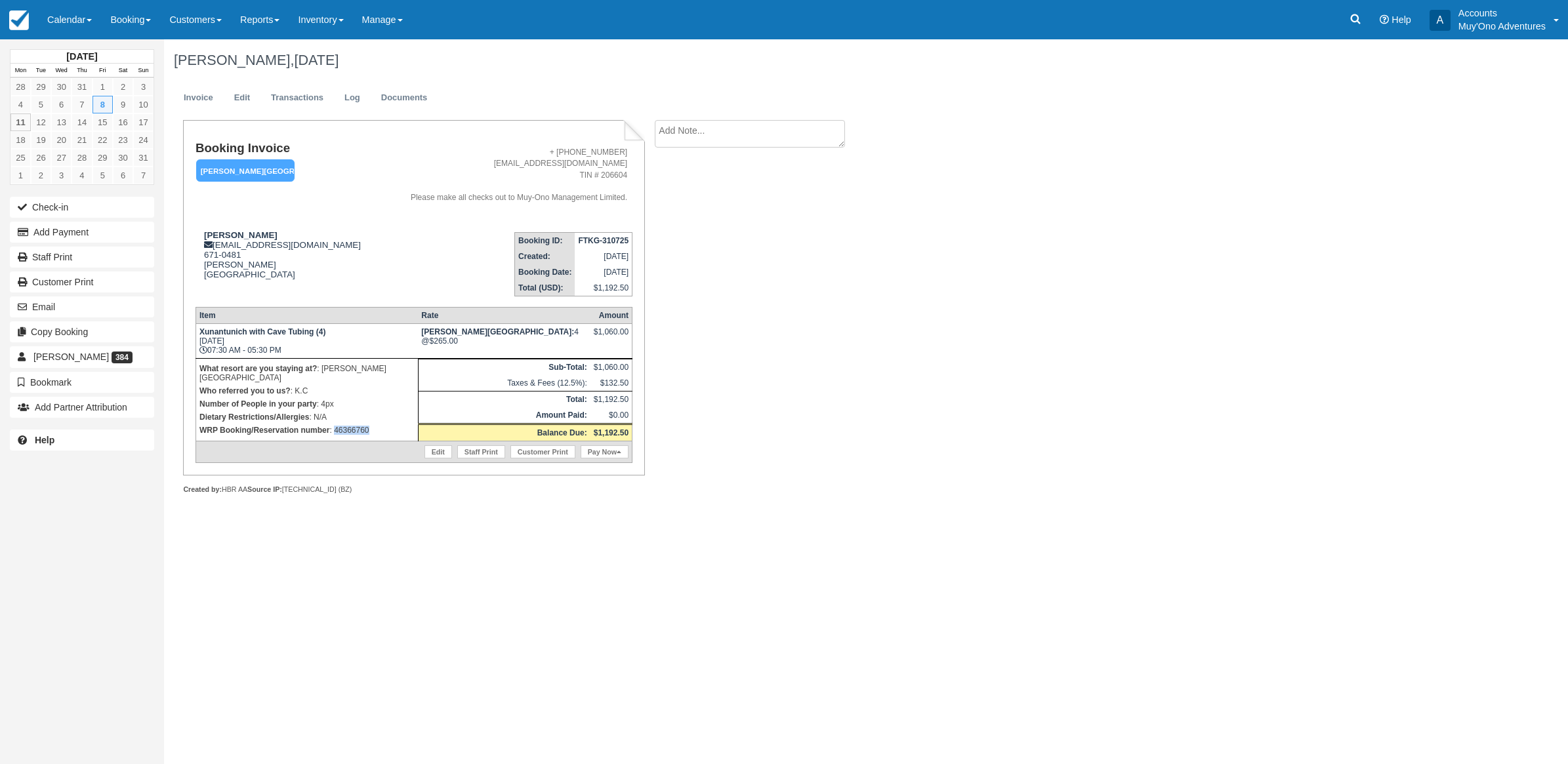
drag, startPoint x: 388, startPoint y: 429, endPoint x: 333, endPoint y: 416, distance: 56.5
click at [333, 416] on td "What resort are you staying at? : [PERSON_NAME][GEOGRAPHIC_DATA] Who referred y…" at bounding box center [307, 399] width 223 height 83
copy p "46366760"
click at [1345, 10] on link at bounding box center [1355, 20] width 30 height 39
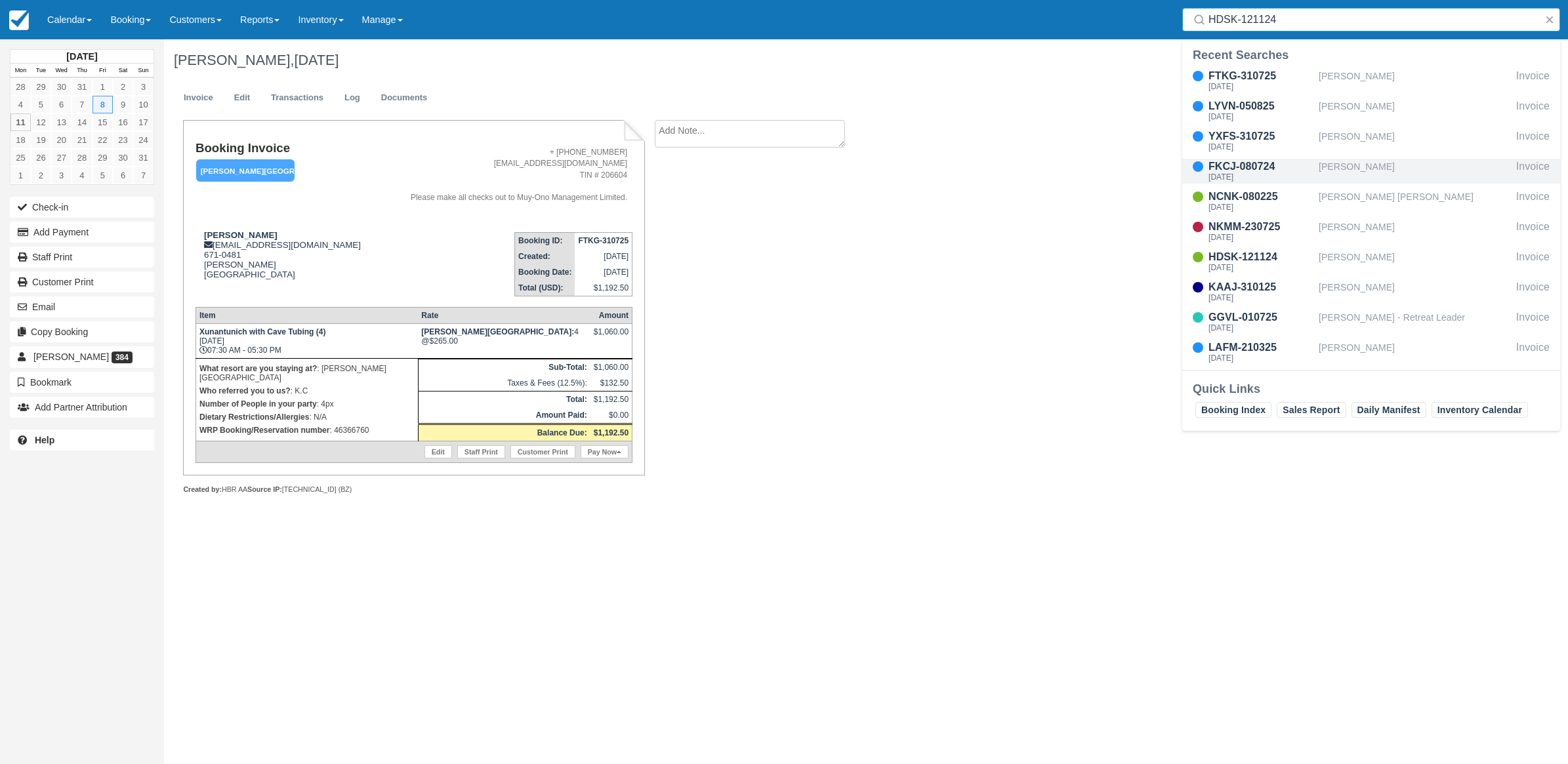
type input "HDSK-121124"
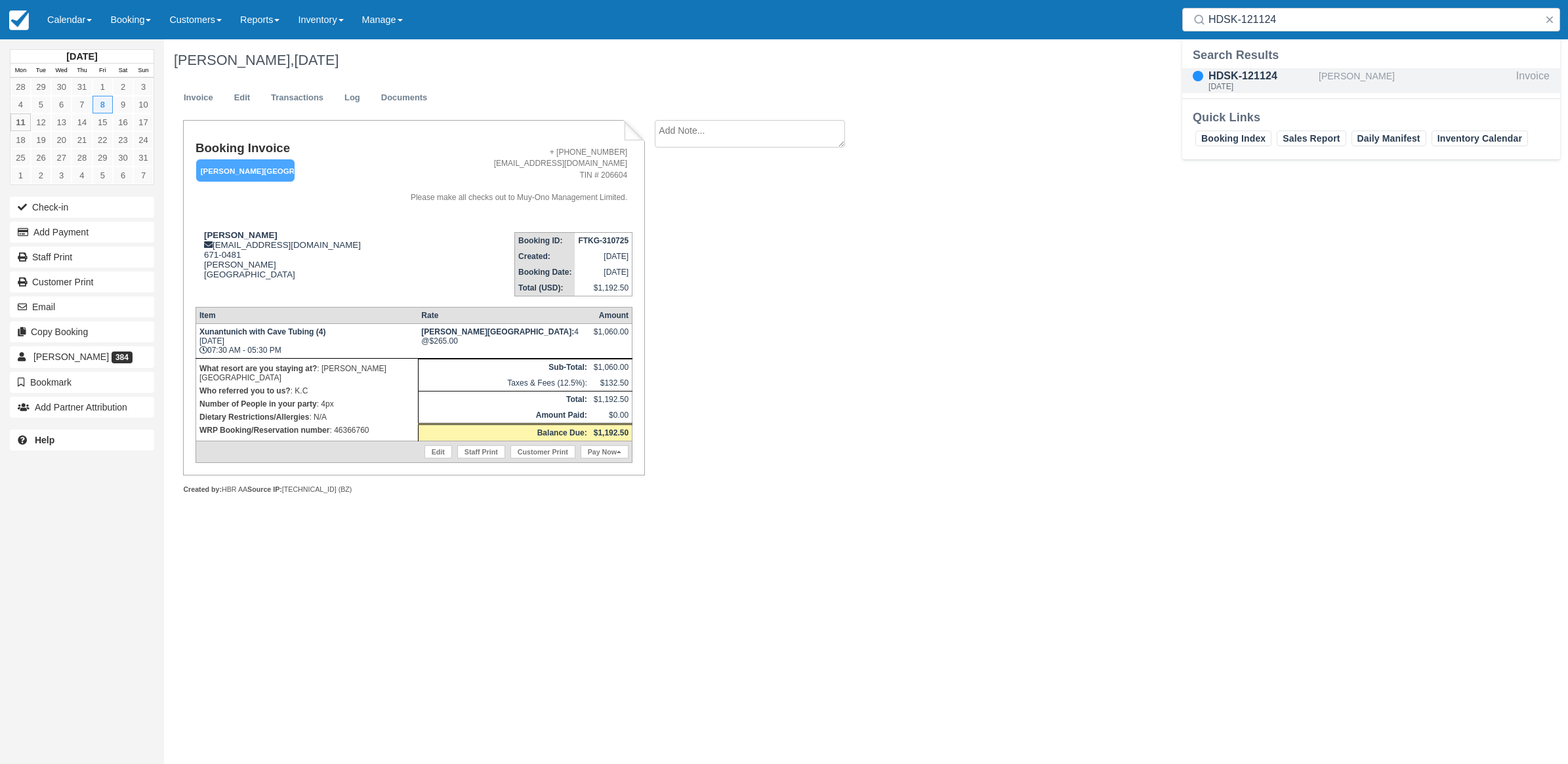
click at [1182, 68] on link "HDSK-121124 [DATE] [PERSON_NAME] Invoice" at bounding box center [1371, 80] width 378 height 25
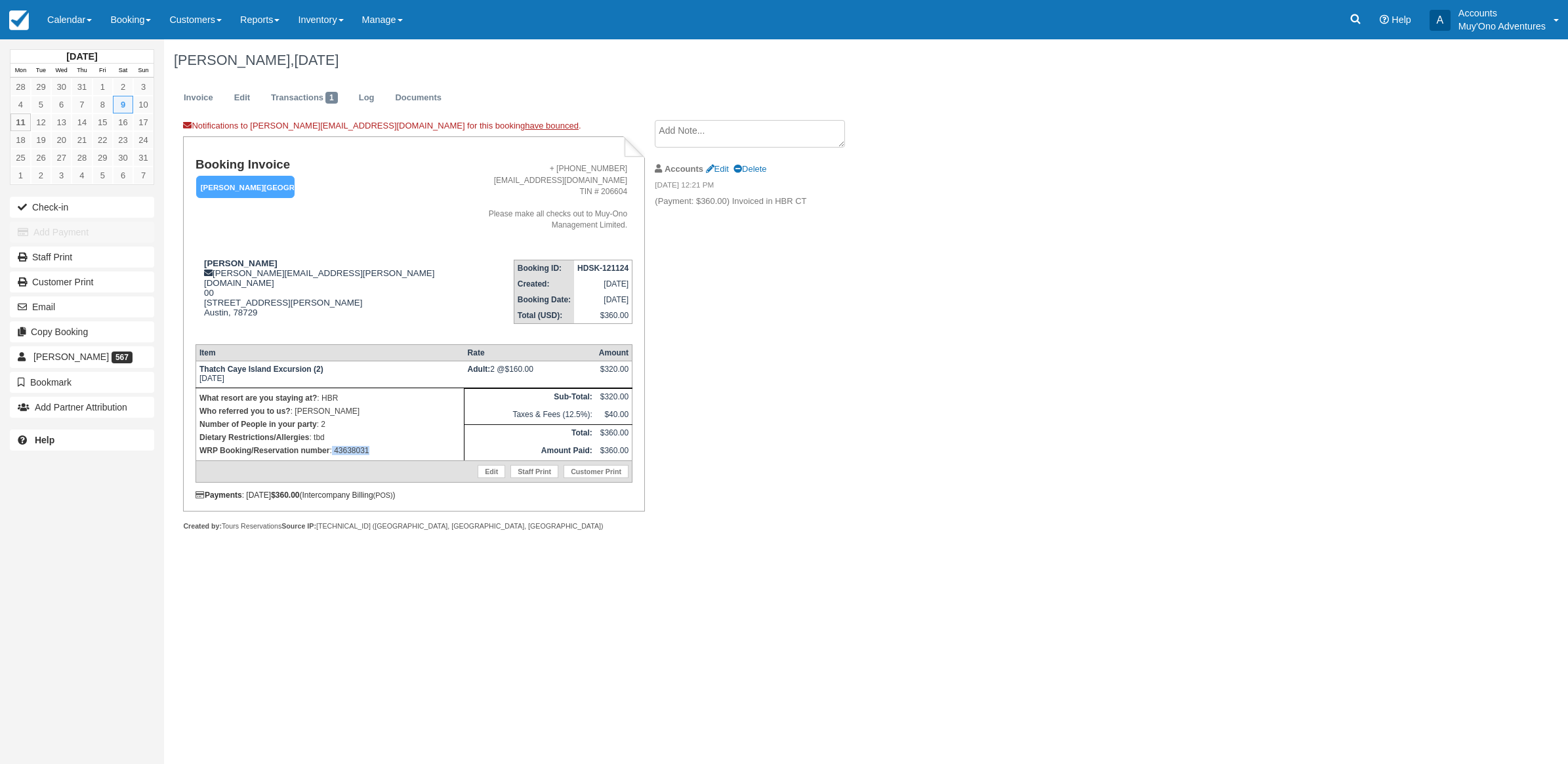
drag, startPoint x: 407, startPoint y: 429, endPoint x: 332, endPoint y: 431, distance: 75.0
click at [332, 444] on p "WRP Booking/Reservation number : 43638031" at bounding box center [330, 451] width 261 height 13
click at [1357, 15] on icon at bounding box center [1355, 19] width 13 height 13
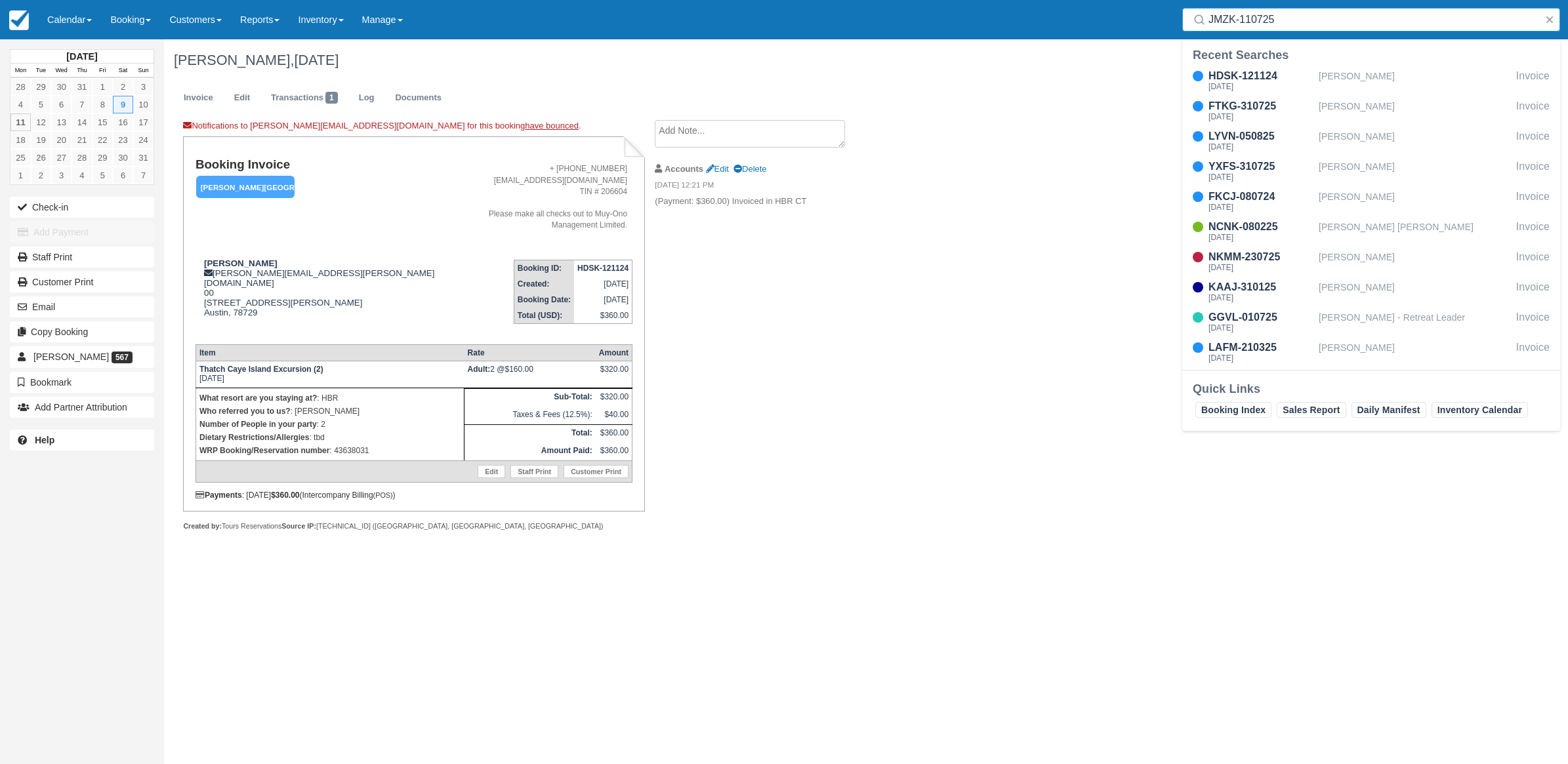
type input "JMZK-110725"
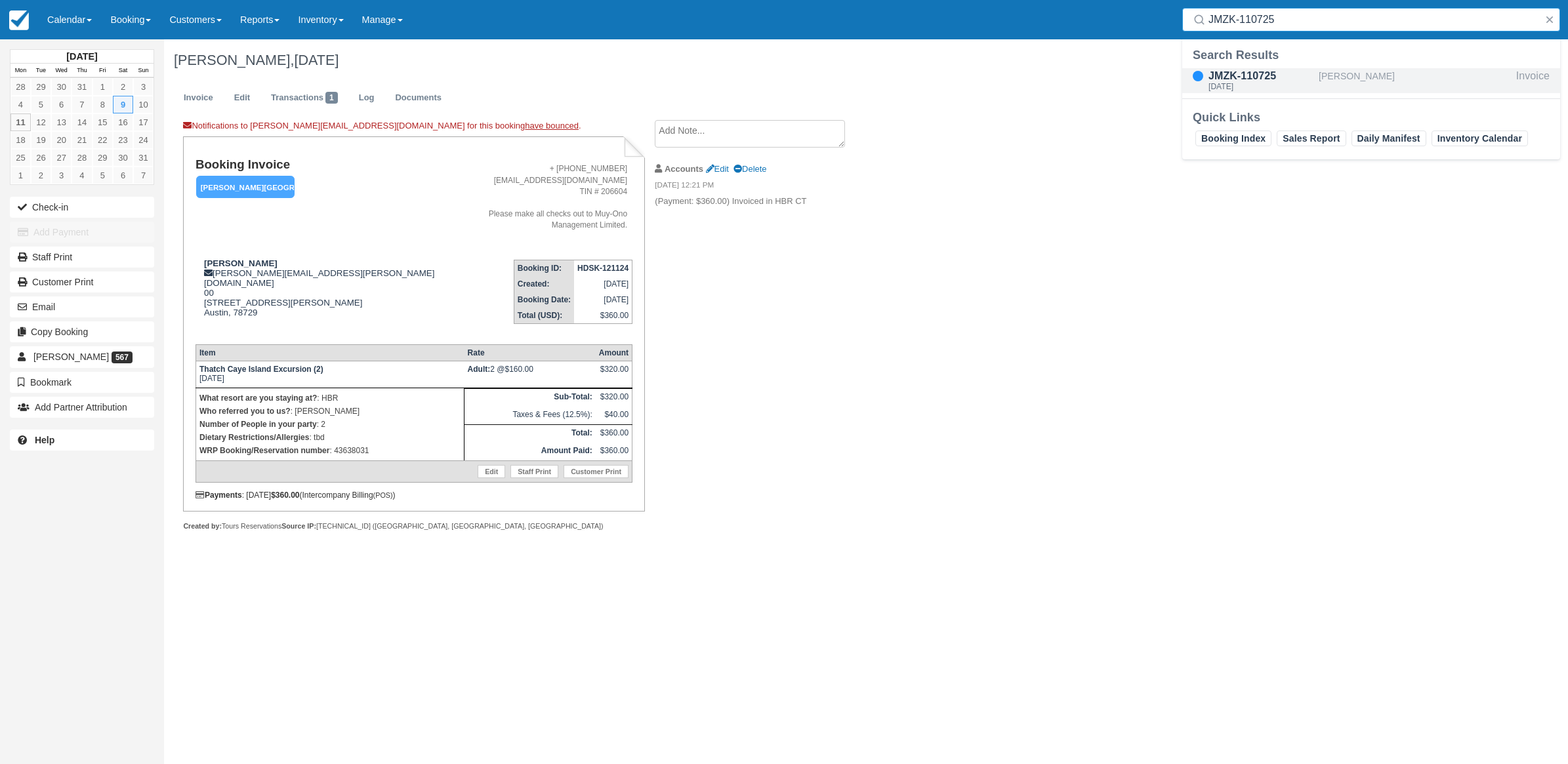
click at [1261, 79] on div "JMZK-110725" at bounding box center [1260, 75] width 105 height 16
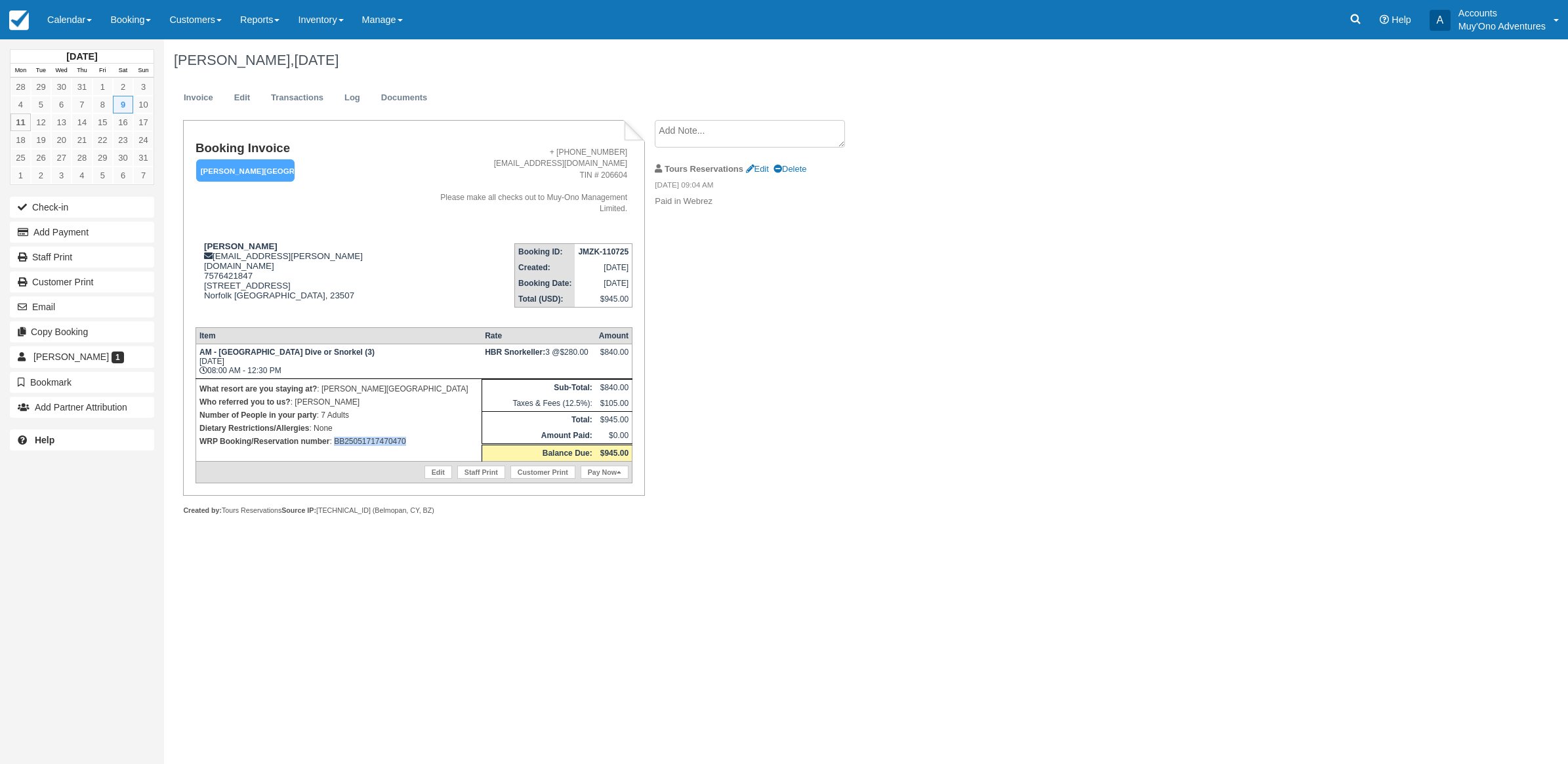
drag, startPoint x: 415, startPoint y: 418, endPoint x: 336, endPoint y: 434, distance: 80.6
click at [336, 434] on td "What resort are you staying at? : Hopkins Bay Resort Who referred you to us? : …" at bounding box center [338, 420] width 286 height 83
copy p "BB25051717470470"
click at [1349, 11] on link at bounding box center [1355, 20] width 30 height 39
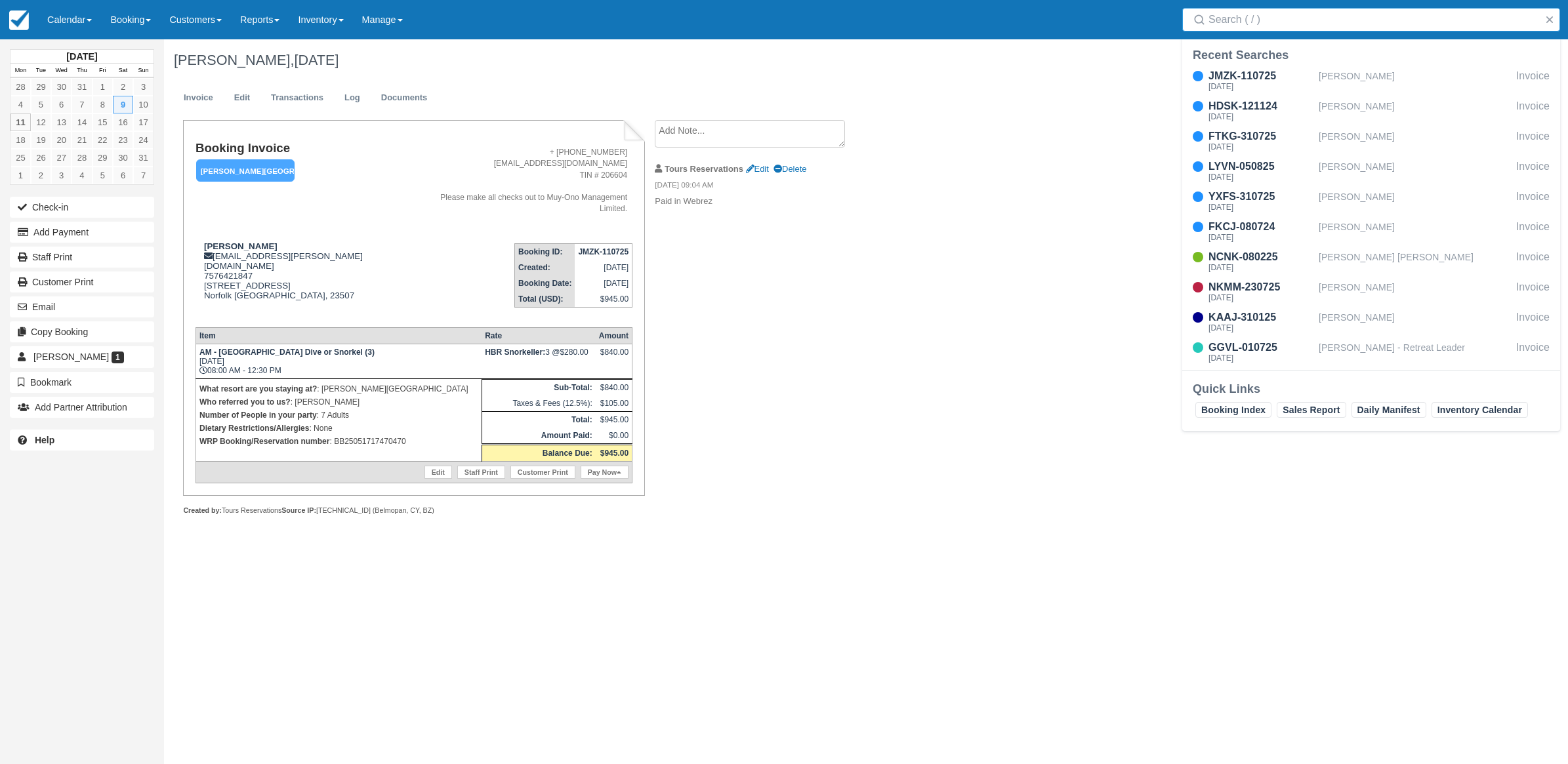
click at [1225, 28] on input "Search" at bounding box center [1373, 20] width 331 height 24
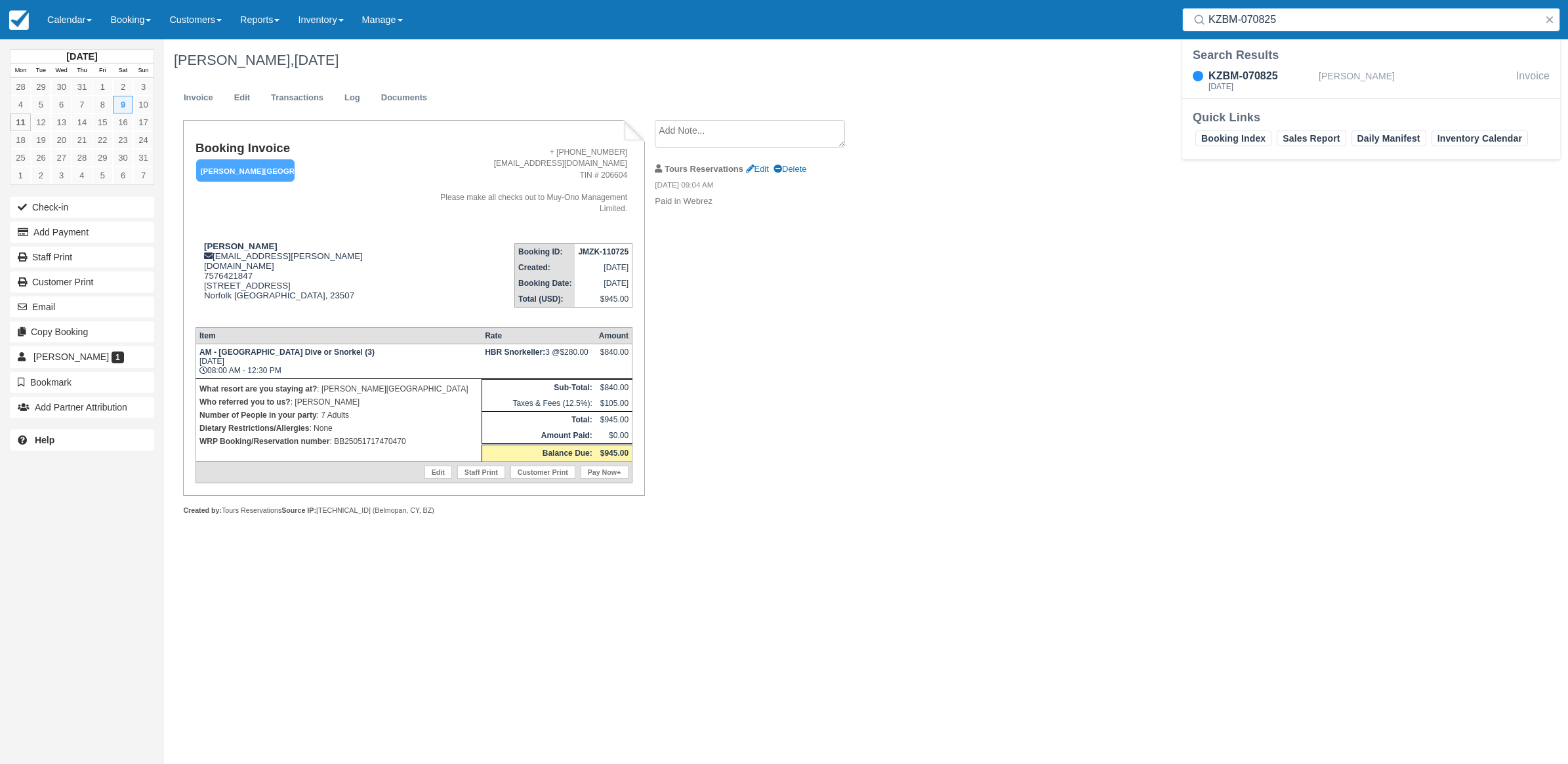
type input "KZBM-070825"
click at [1182, 68] on link "KZBM-070825 Sat Aug 9, 2025 William Brown Invoice" at bounding box center [1371, 80] width 378 height 25
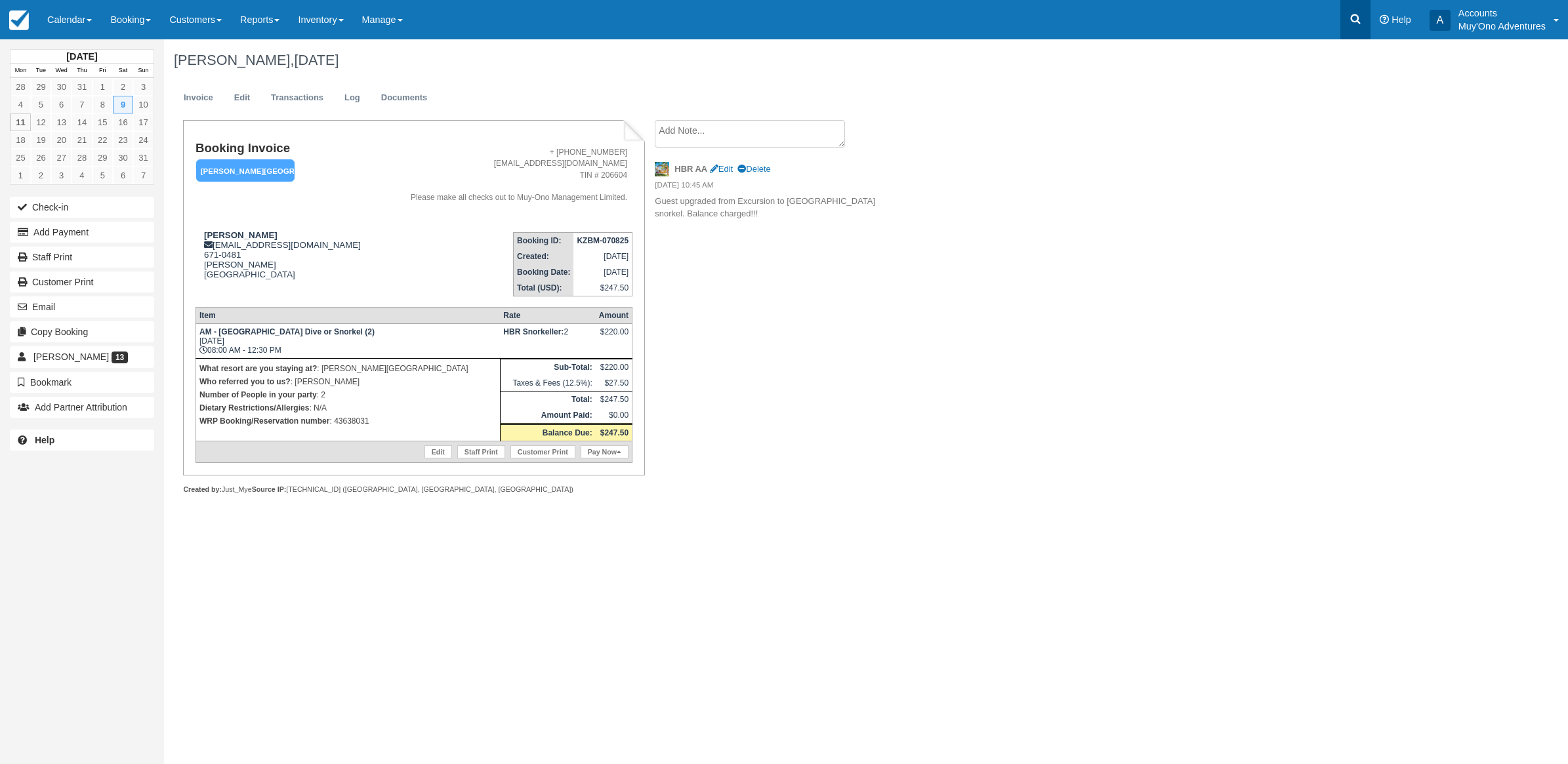
click at [1356, 23] on icon at bounding box center [1355, 19] width 13 height 13
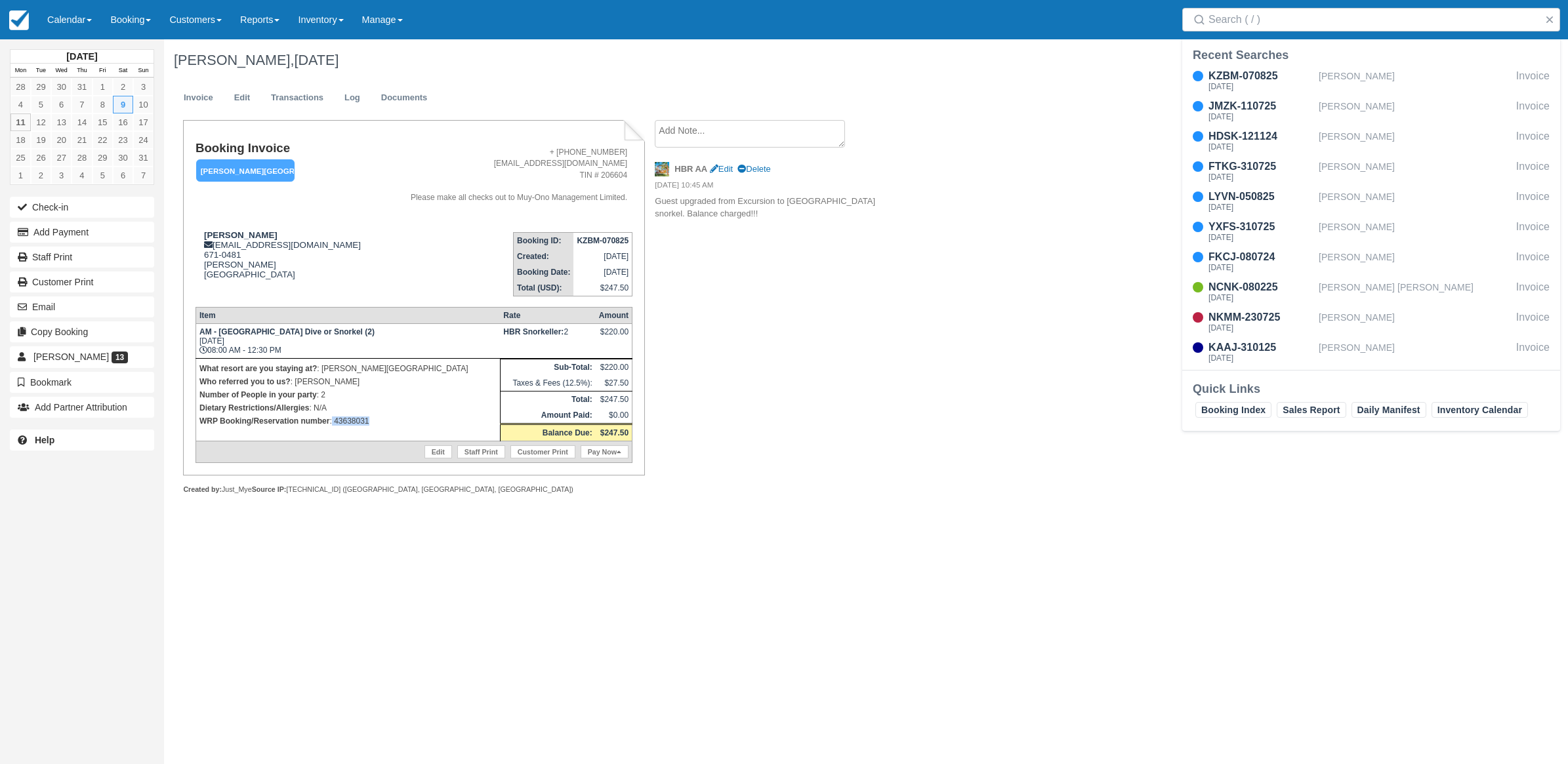
drag, startPoint x: 381, startPoint y: 417, endPoint x: 332, endPoint y: 415, distance: 49.0
click at [332, 415] on p "WRP Booking/Reservation number : 43638031" at bounding box center [348, 421] width 297 height 13
copy p "43638031"
click at [1307, 18] on input "Search" at bounding box center [1373, 20] width 331 height 24
paste input "XRPF-090825"
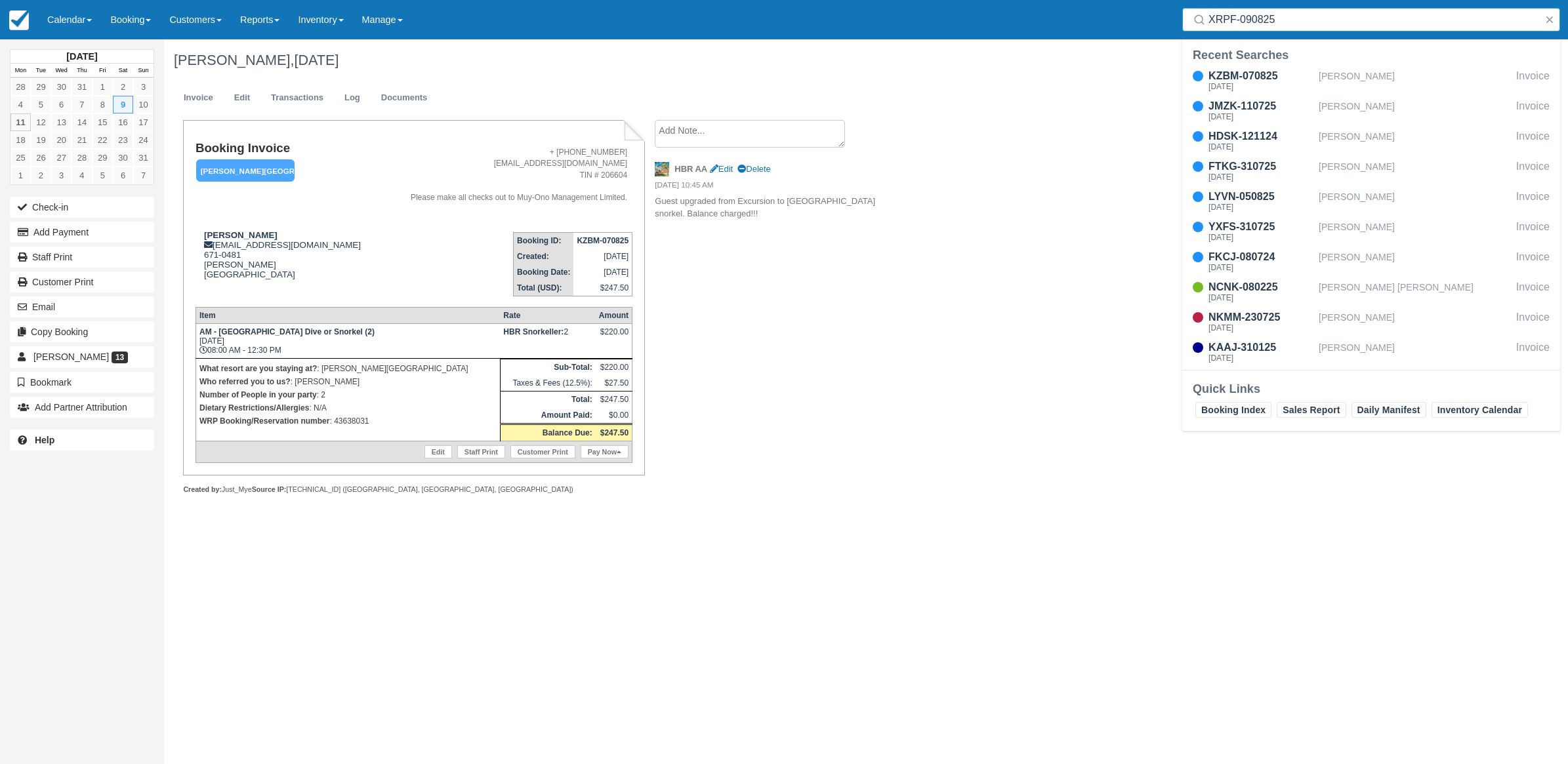
type input "XRPF-090825"
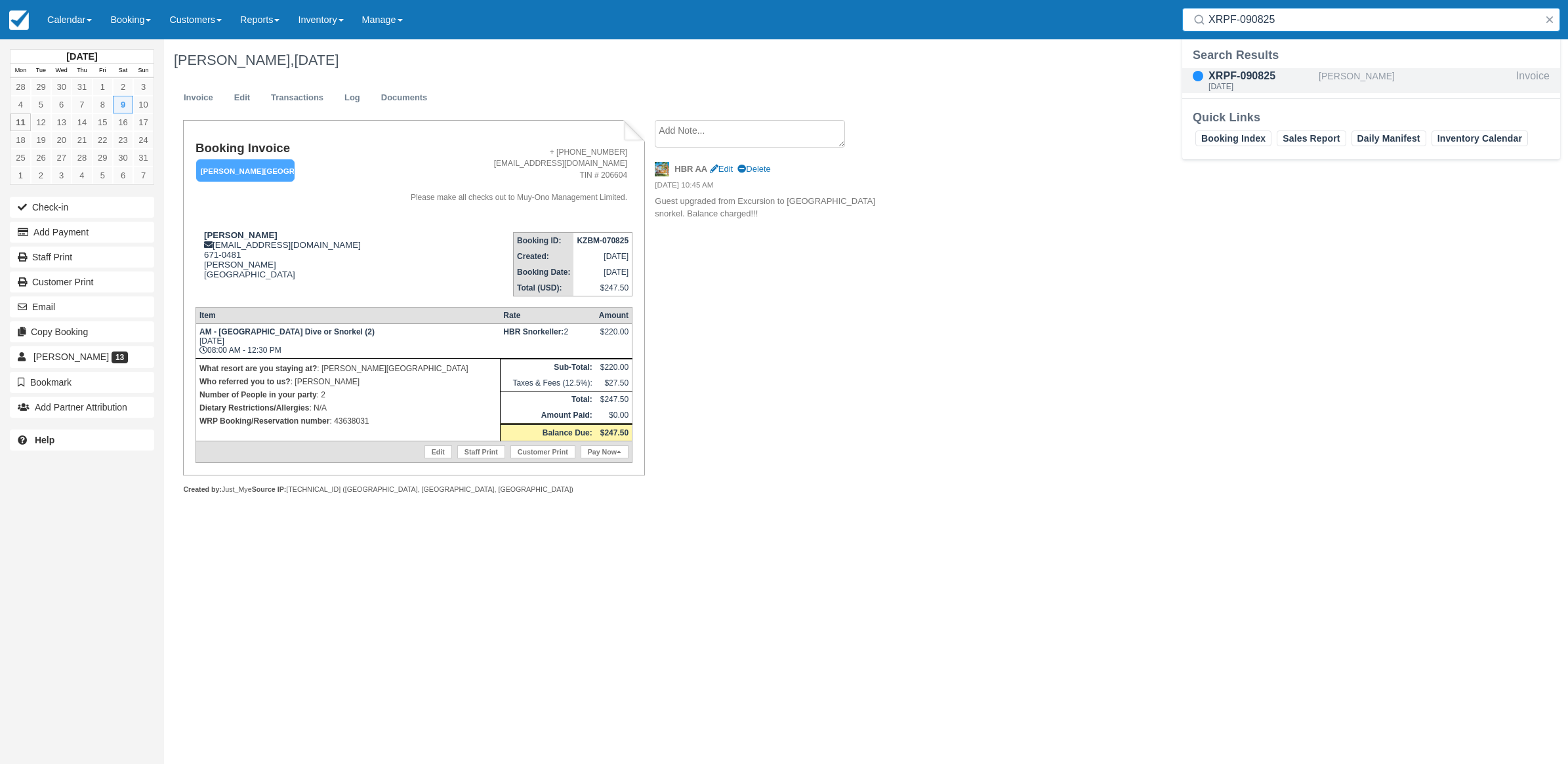
click at [1225, 86] on div "[DATE]" at bounding box center [1260, 87] width 105 height 8
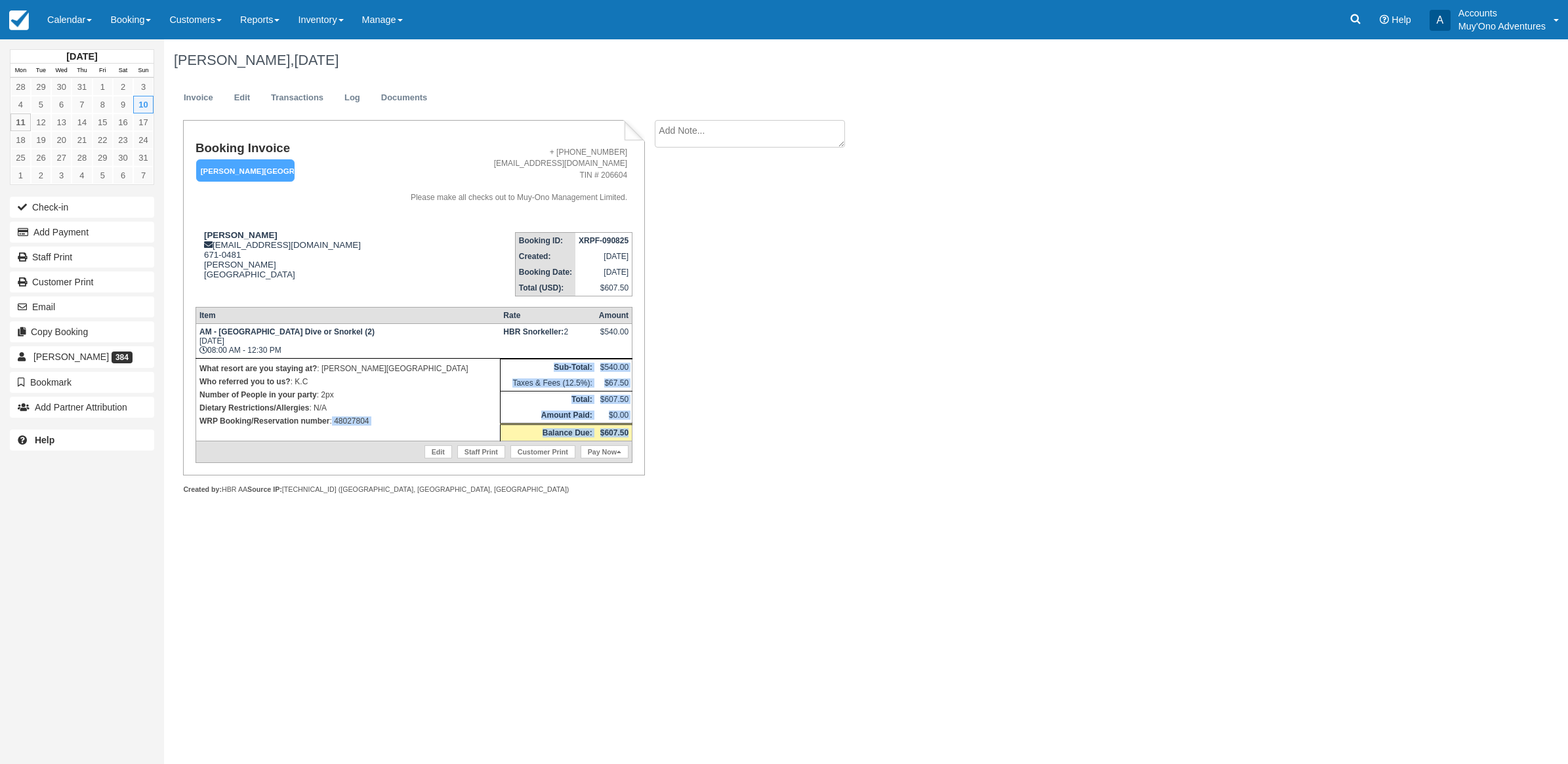
drag, startPoint x: 413, startPoint y: 441, endPoint x: 332, endPoint y: 423, distance: 83.0
click at [332, 423] on tbody "AM - [GEOGRAPHIC_DATA] Dive or Snorkel (2) [DATE] 08:00 AM - 12:30 PM HBR Snork…" at bounding box center [413, 393] width 436 height 139
drag, startPoint x: 332, startPoint y: 423, endPoint x: 388, endPoint y: 434, distance: 57.1
click at [413, 425] on p "WRP Booking/Reservation number : 48027804" at bounding box center [348, 421] width 297 height 13
drag, startPoint x: 381, startPoint y: 426, endPoint x: 332, endPoint y: 428, distance: 49.0
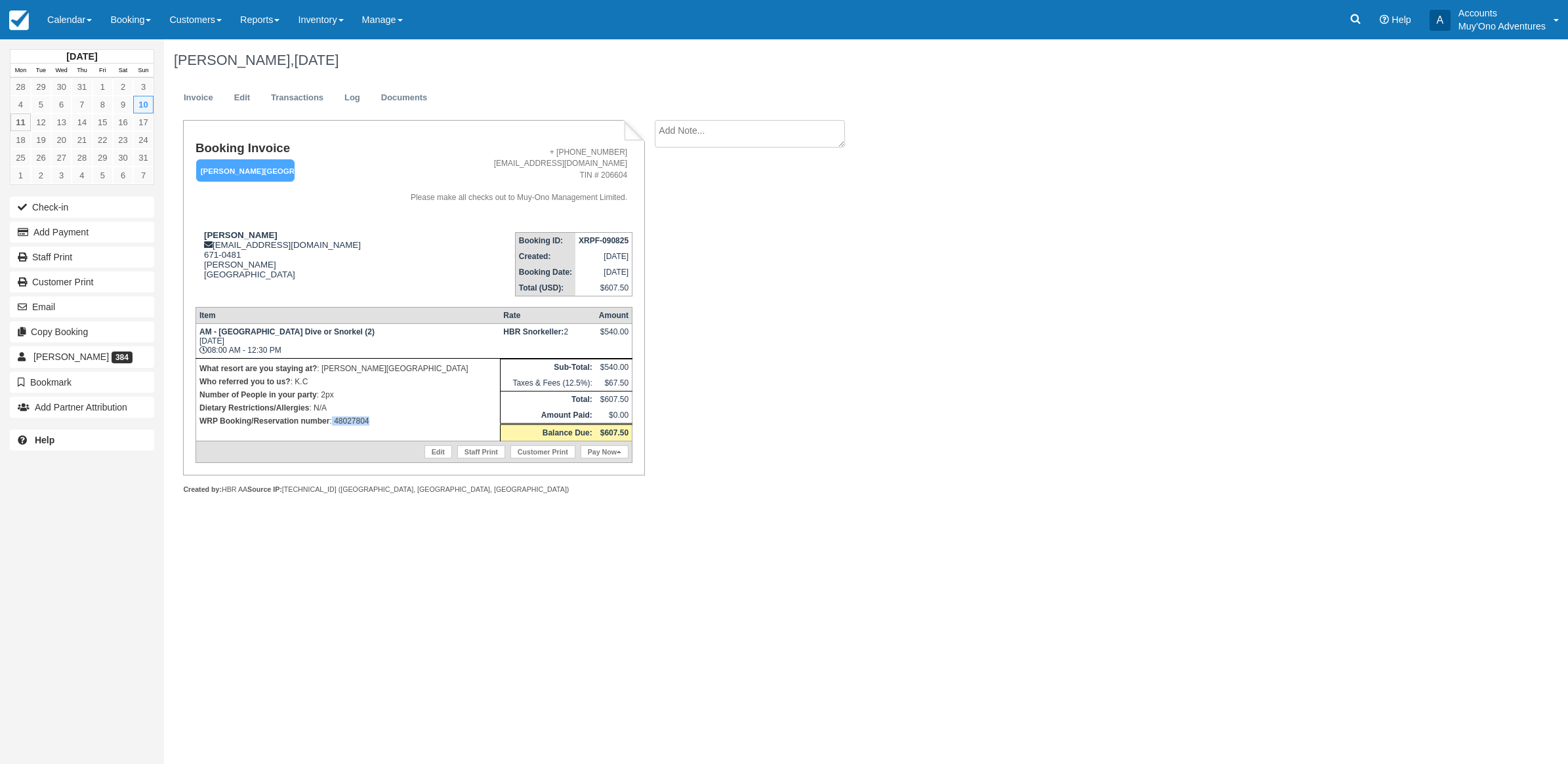
click at [332, 428] on td "What resort are you staying at? : [PERSON_NAME][GEOGRAPHIC_DATA] Who referred y…" at bounding box center [348, 399] width 304 height 83
copy p "48027804"
click at [66, 8] on link "Calendar" at bounding box center [69, 20] width 63 height 39
click at [95, 136] on link "Month" at bounding box center [90, 124] width 104 height 28
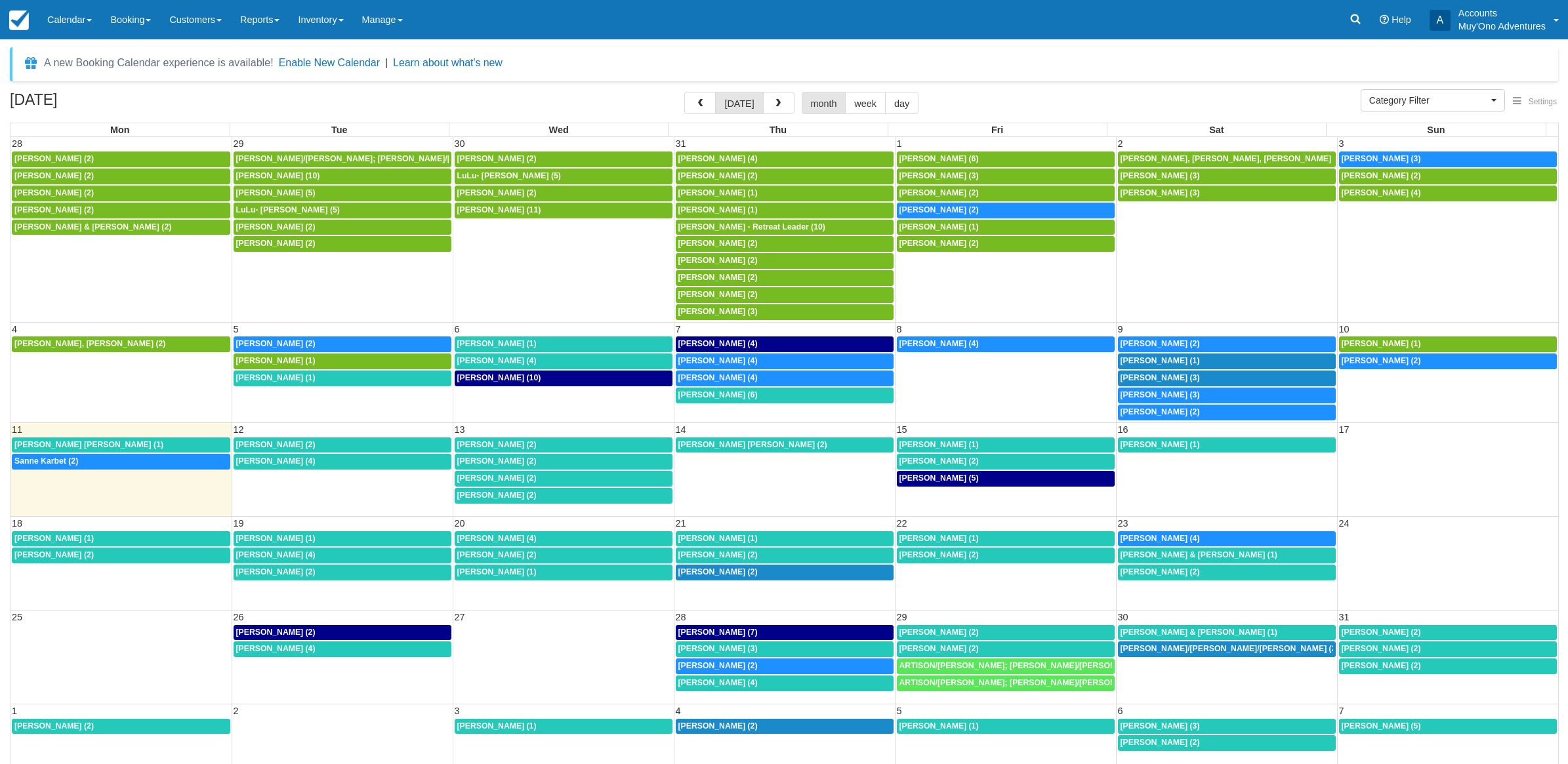
select select
click at [1139, 346] on span "William Brown (2)" at bounding box center [1151, 343] width 79 height 9
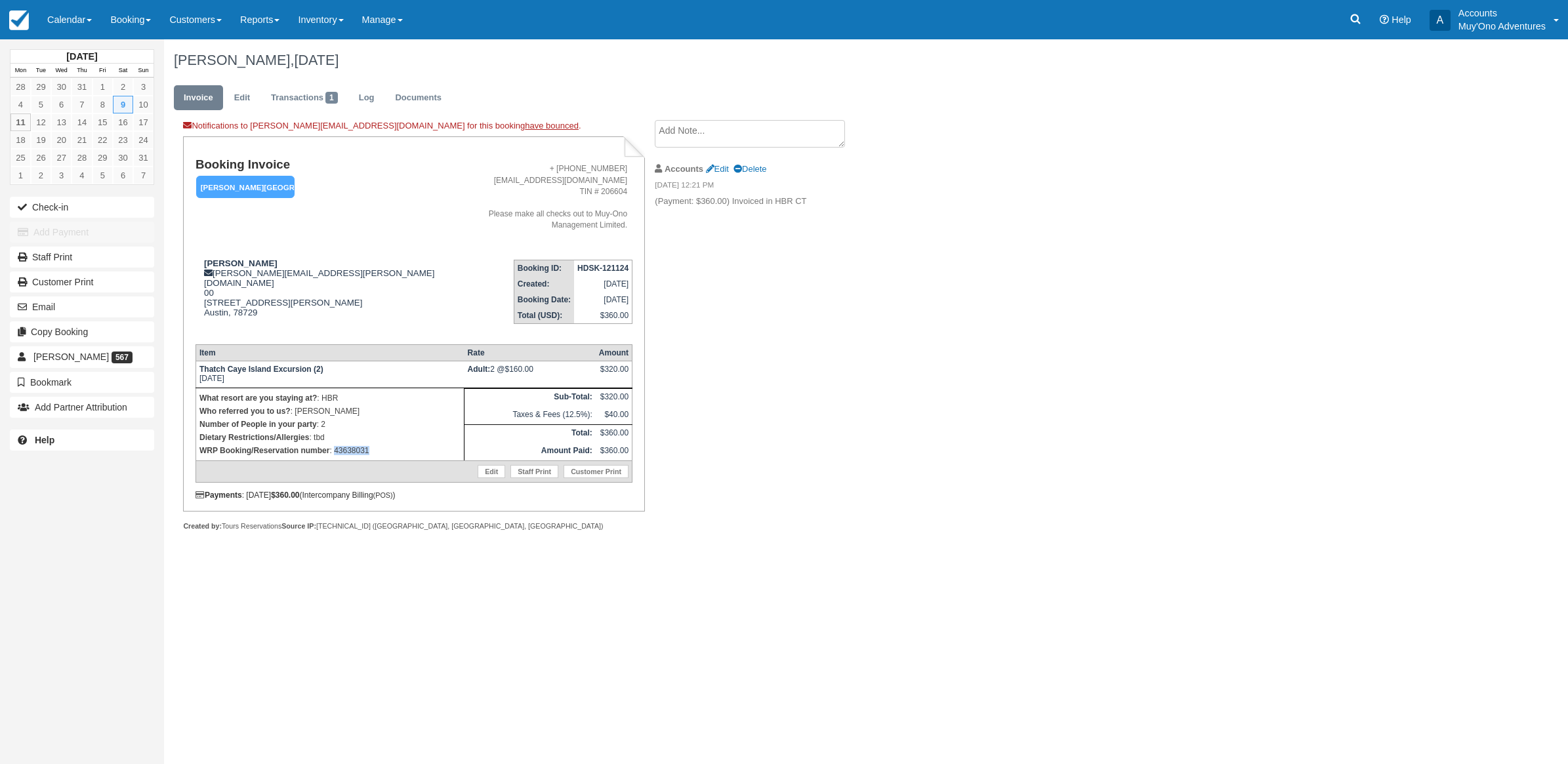
drag, startPoint x: 385, startPoint y: 436, endPoint x: 333, endPoint y: 434, distance: 52.0
click at [333, 434] on td "What resort are you staying at? : HBR Who referred you to us? : [PERSON_NAME] N…" at bounding box center [330, 424] width 268 height 73
copy p "43638031"
click at [828, 415] on div "Notifications to [PERSON_NAME][EMAIL_ADDRESS][DOMAIN_NAME] for this booking hav…" at bounding box center [525, 339] width 722 height 439
click at [90, 23] on link "Calendar" at bounding box center [69, 20] width 63 height 39
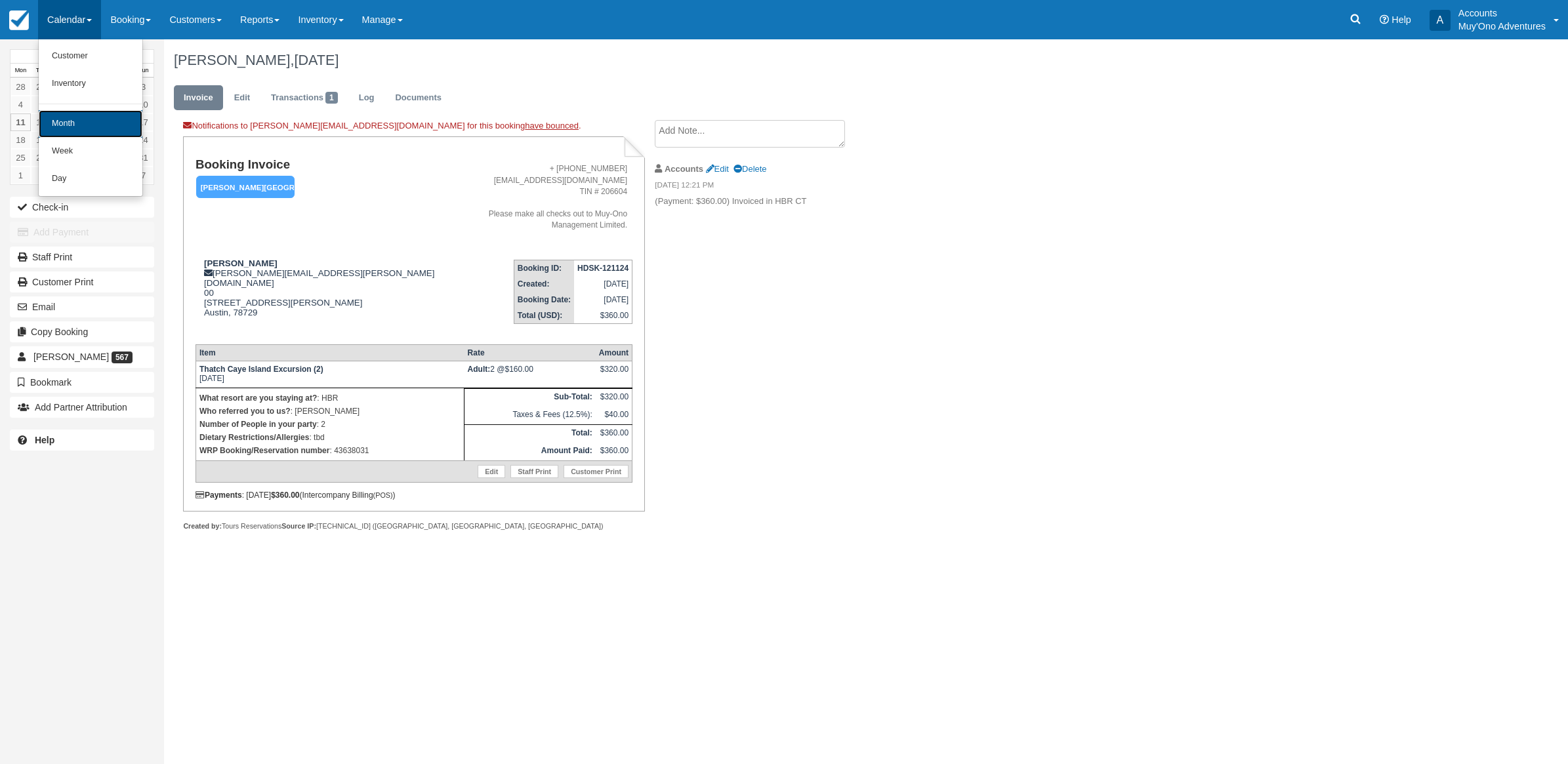
click at [95, 123] on link "Month" at bounding box center [90, 124] width 104 height 28
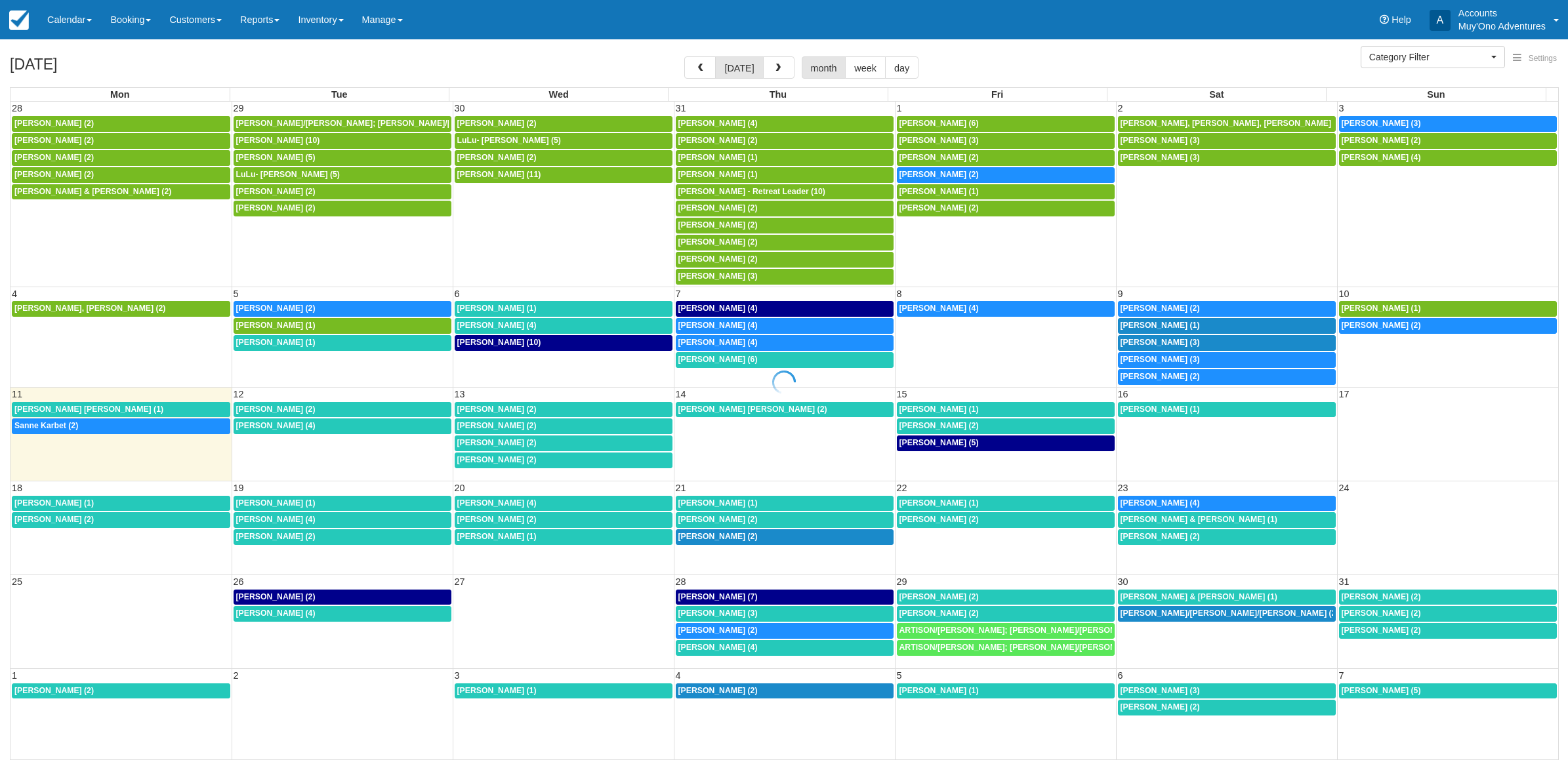
select select
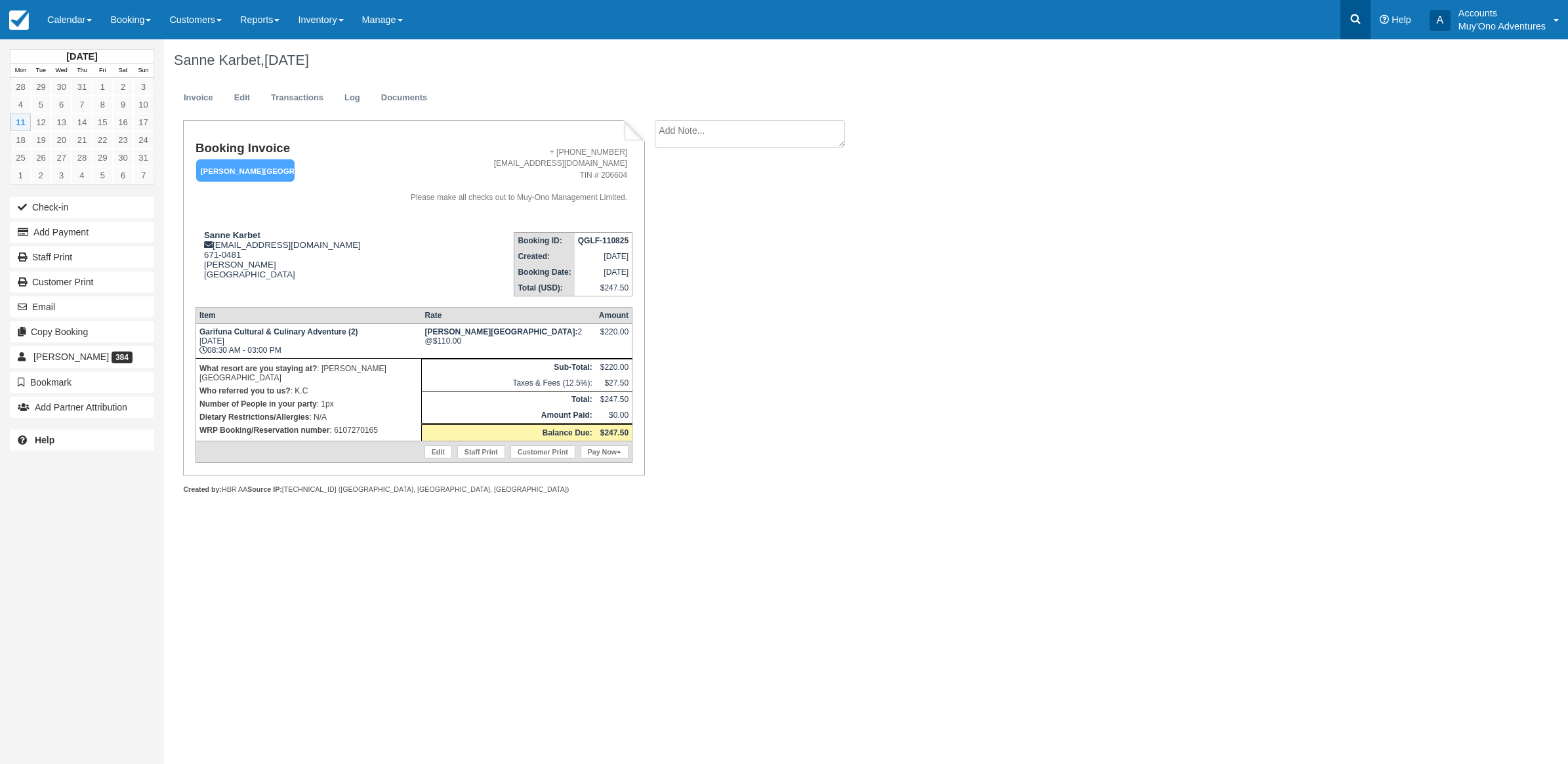
click at [1357, 16] on icon at bounding box center [1355, 20] width 10 height 10
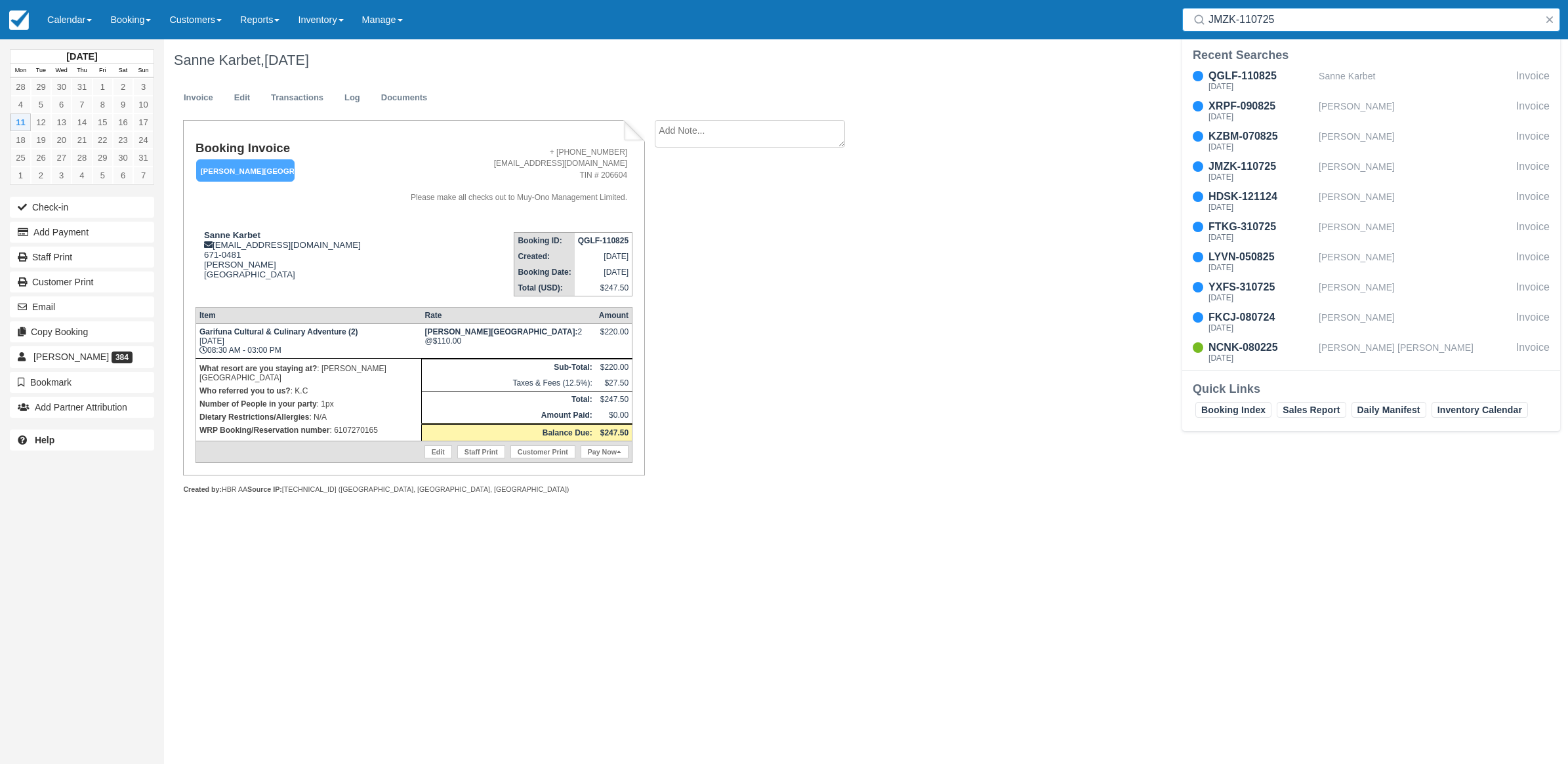
type input "JMZK-110725"
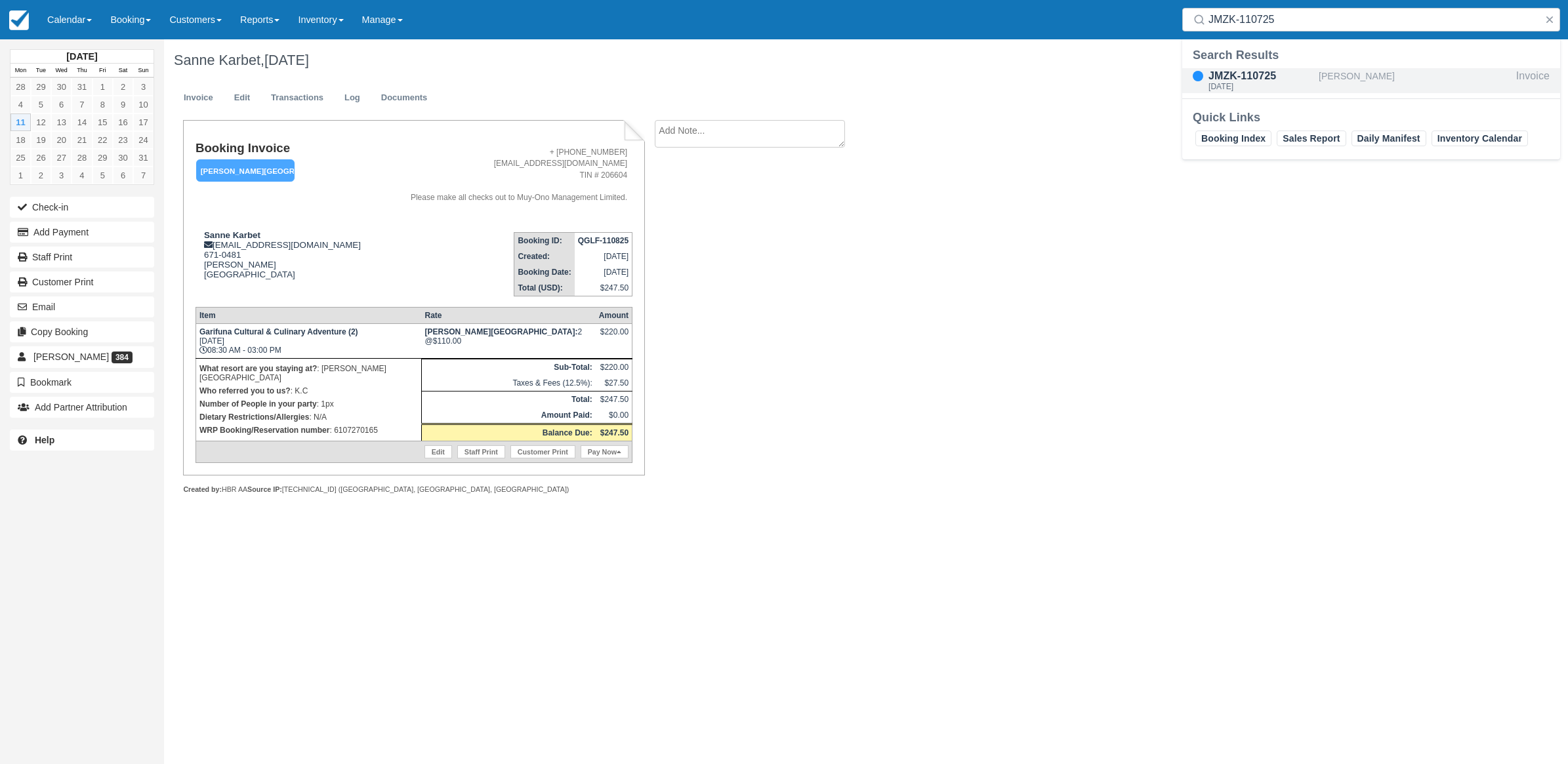
click at [1241, 83] on div "[DATE]" at bounding box center [1260, 87] width 105 height 8
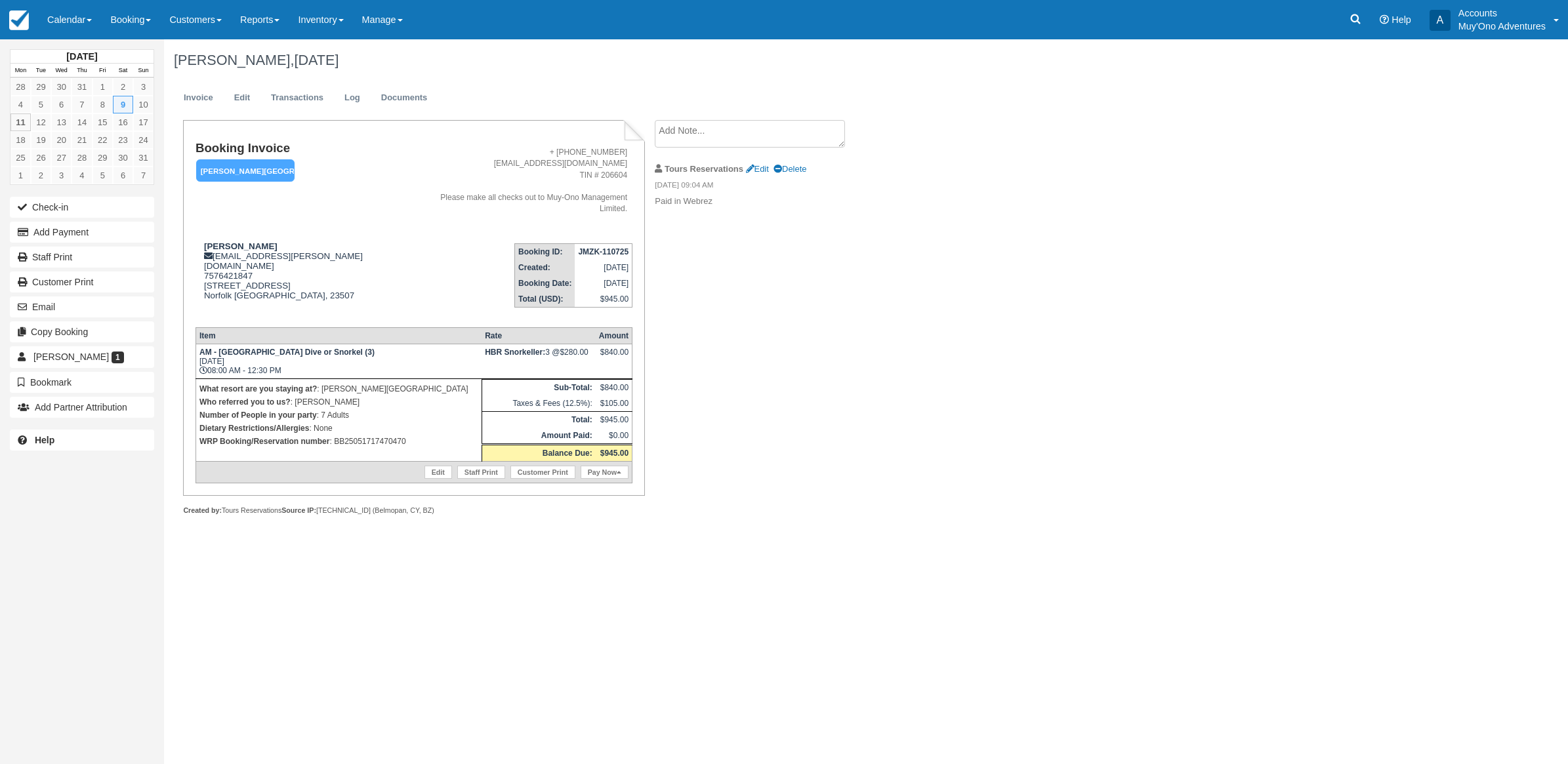
drag, startPoint x: 1354, startPoint y: 29, endPoint x: 1054, endPoint y: 80, distance: 304.3
click at [1354, 29] on link at bounding box center [1355, 20] width 30 height 39
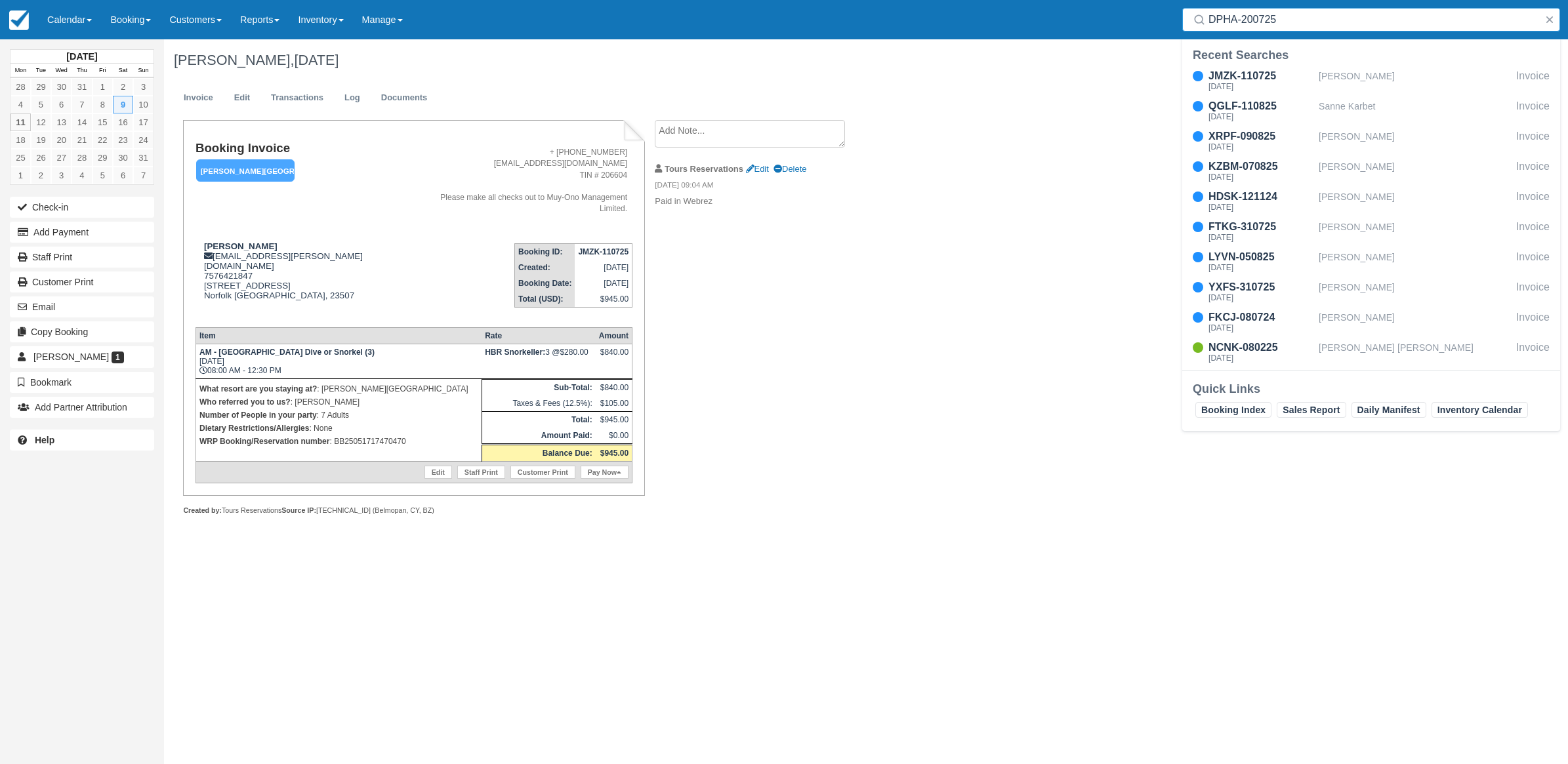
type input "DPHA-200725"
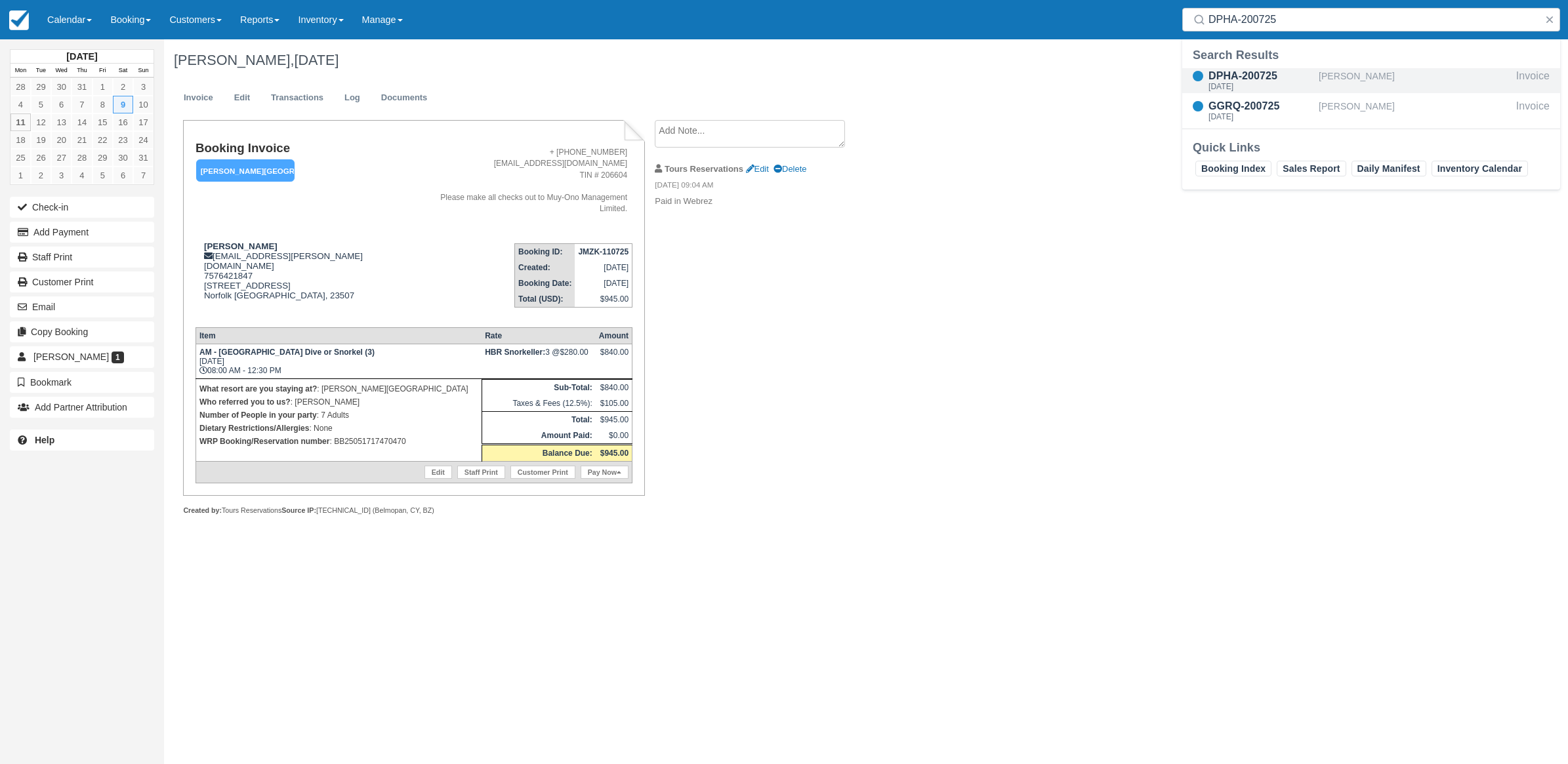
click at [1255, 80] on div "DPHA-200725" at bounding box center [1260, 75] width 105 height 16
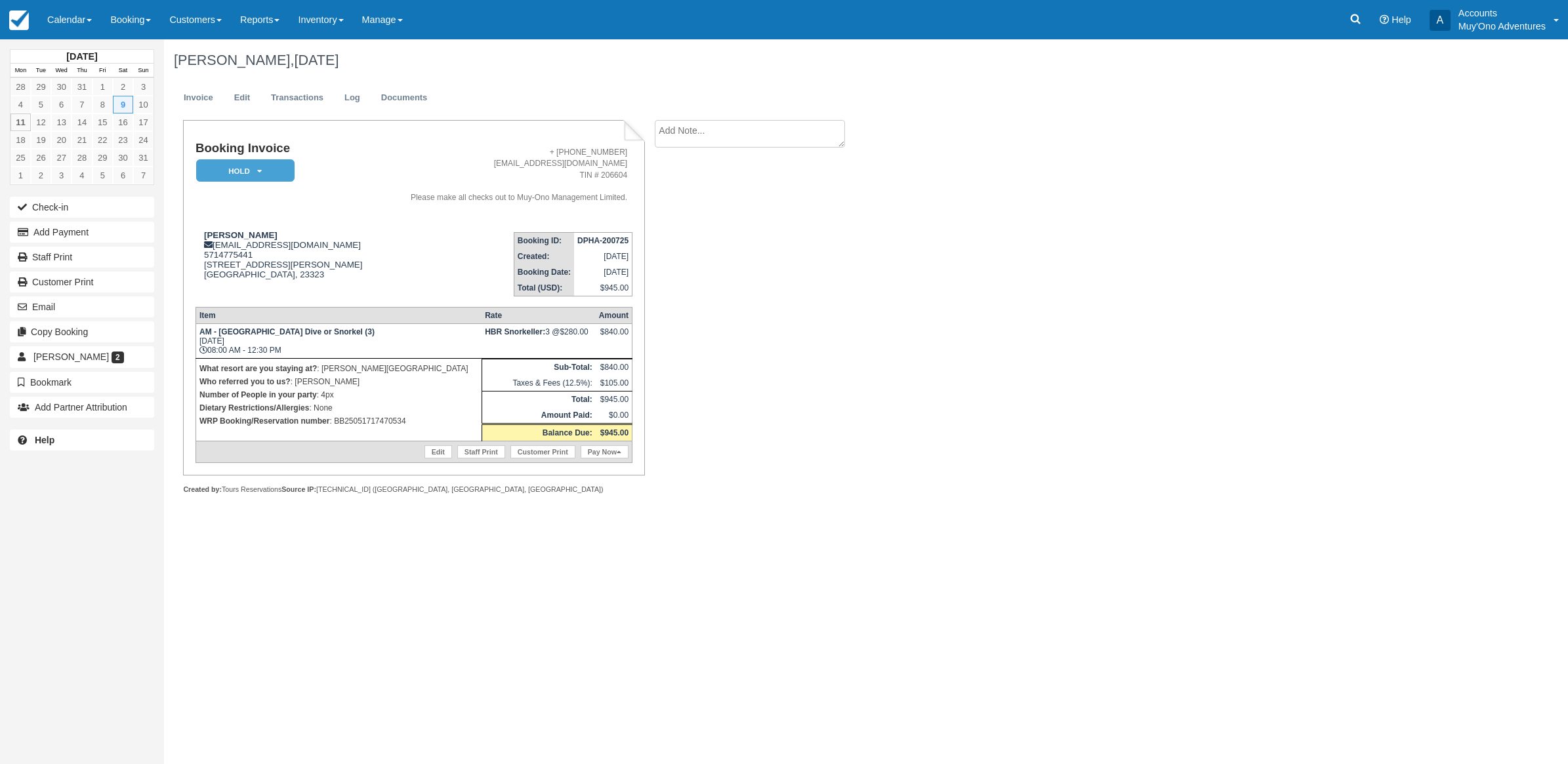
drag, startPoint x: 1354, startPoint y: 20, endPoint x: 1080, endPoint y: 33, distance: 274.3
click at [1354, 20] on icon at bounding box center [1355, 19] width 13 height 13
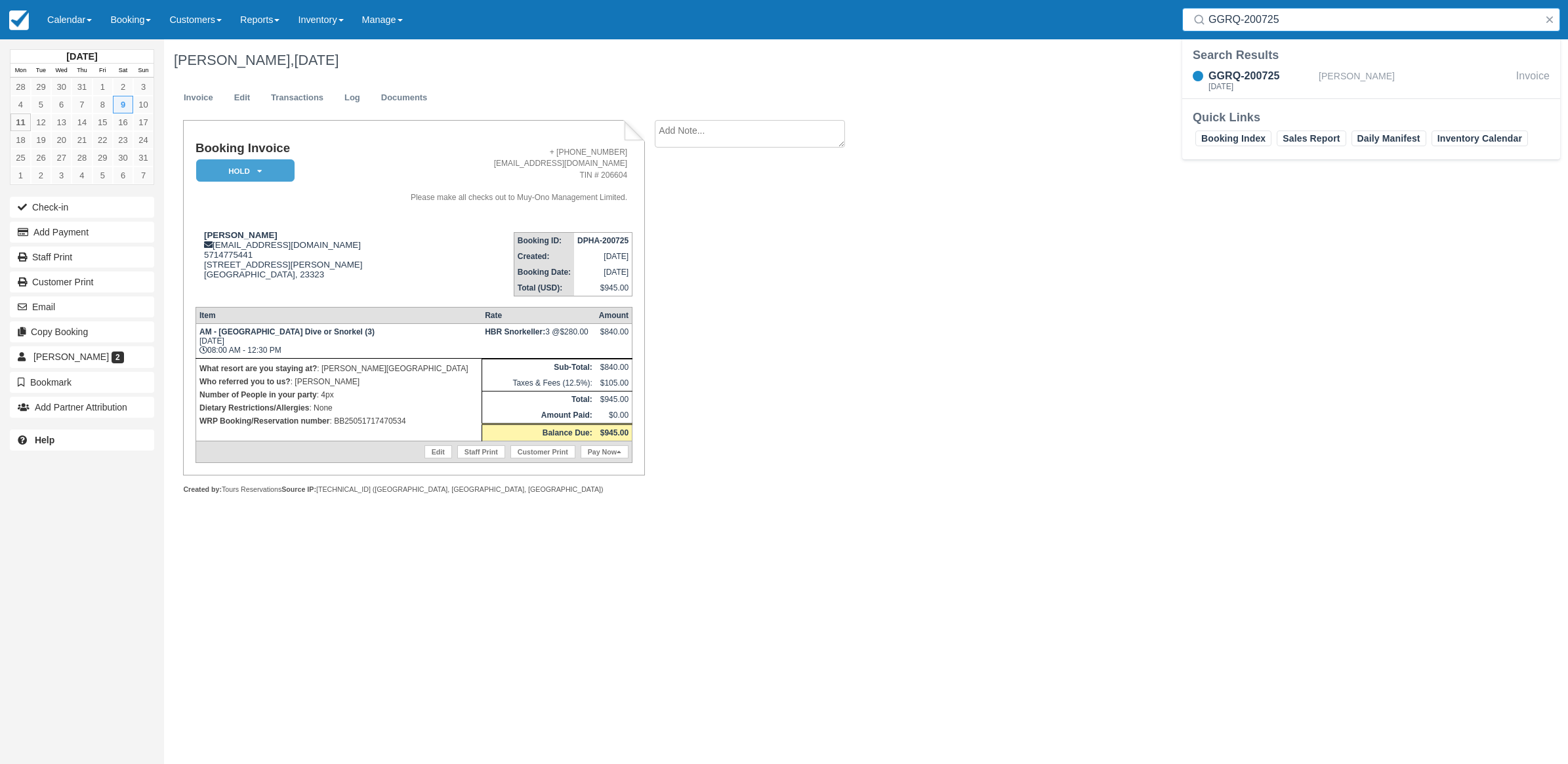
type input "GGRQ-200725"
click at [1310, 67] on div "GGRQ-200725 Sat Aug 9, 2025 Joshua Hodge Invoice" at bounding box center [1371, 82] width 378 height 33
click at [1291, 98] on div "Quick Links Booking Index Sales Report Daily Manifest Inventory Calendar" at bounding box center [1371, 128] width 378 height 61
click at [1261, 83] on div "[DATE]" at bounding box center [1260, 87] width 105 height 8
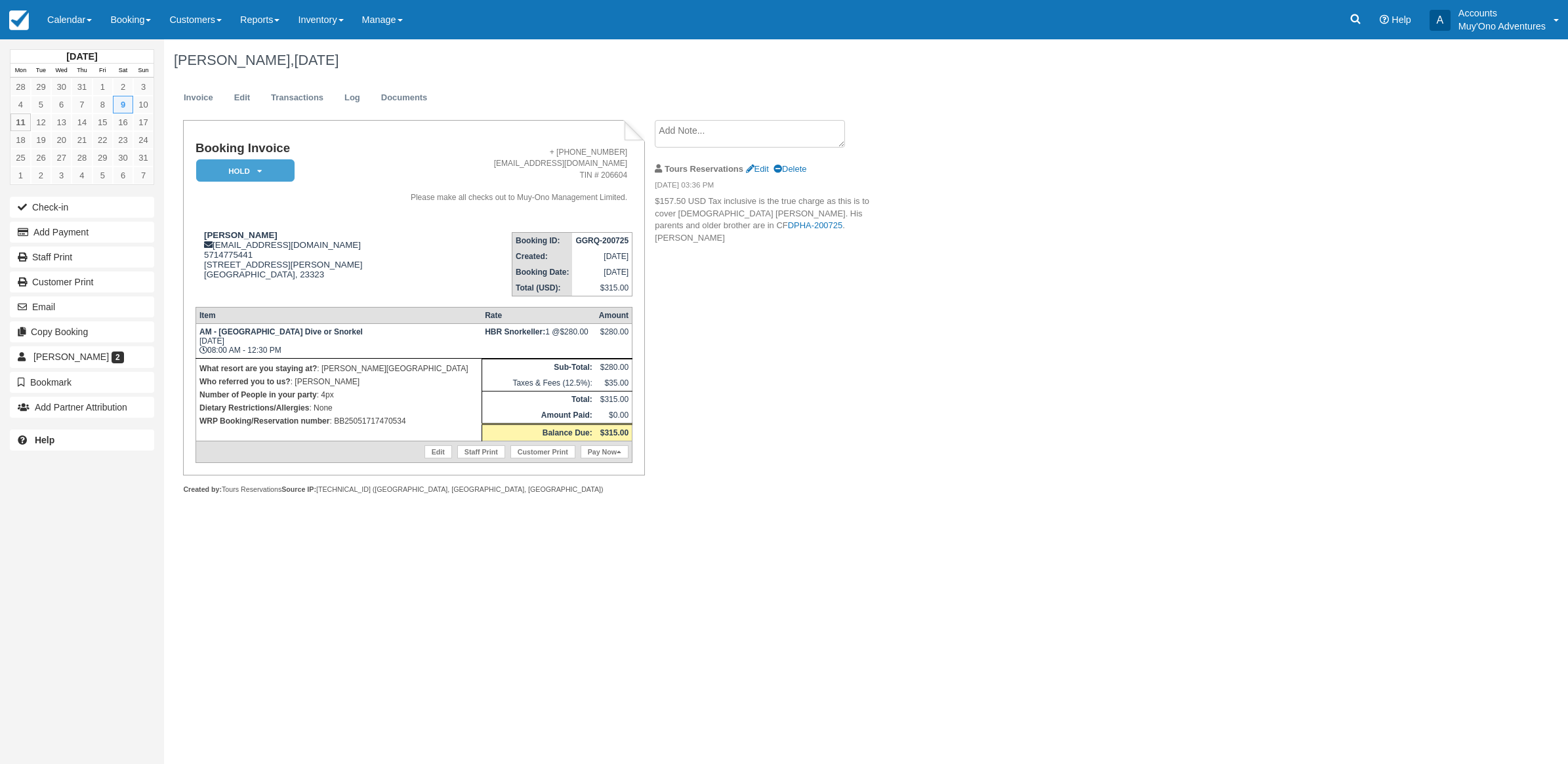
drag, startPoint x: 43, startPoint y: 20, endPoint x: 61, endPoint y: 51, distance: 35.8
click at [44, 20] on link "Calendar" at bounding box center [69, 20] width 63 height 39
click at [97, 128] on link "Month" at bounding box center [90, 124] width 104 height 28
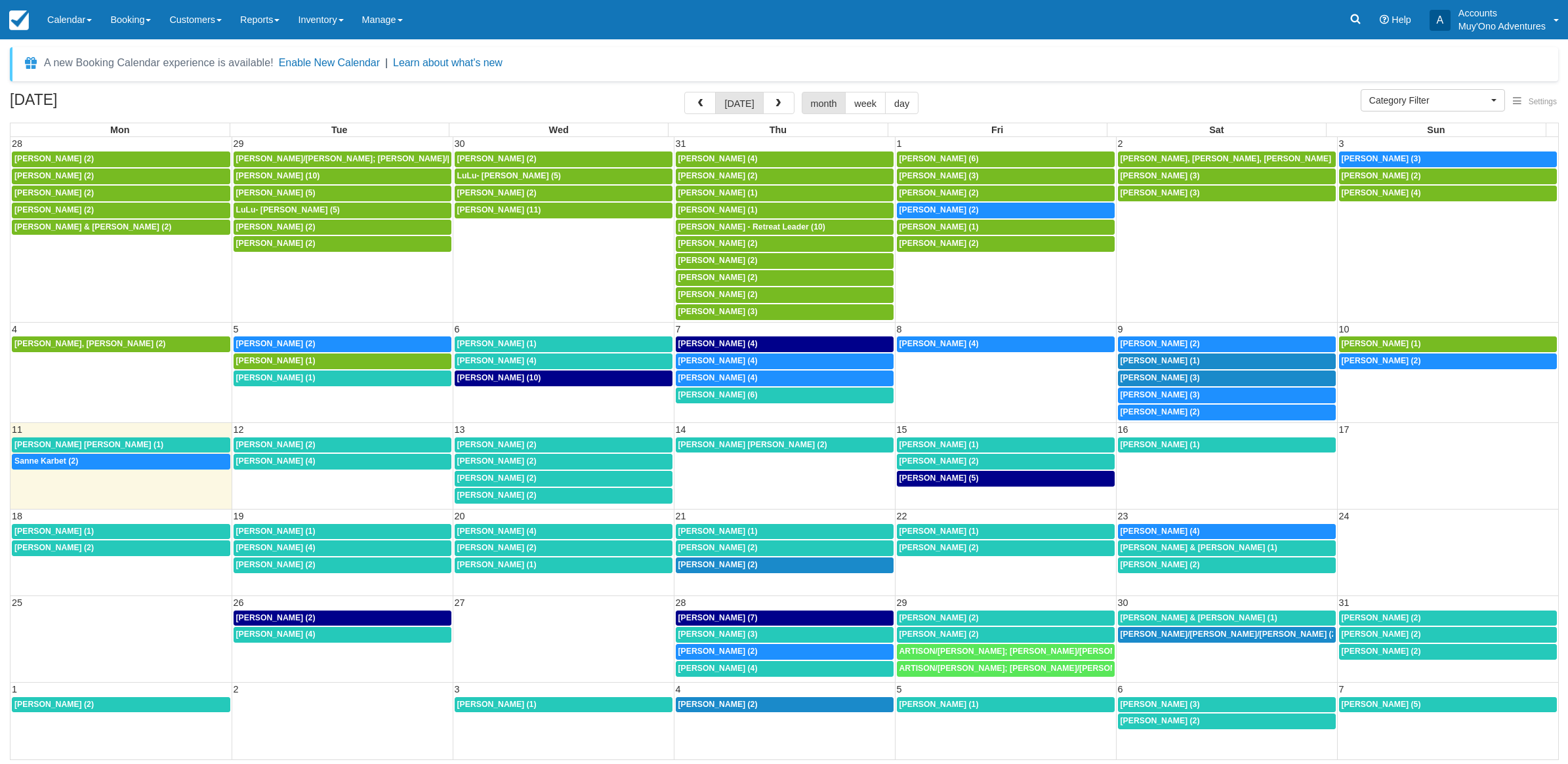
select select
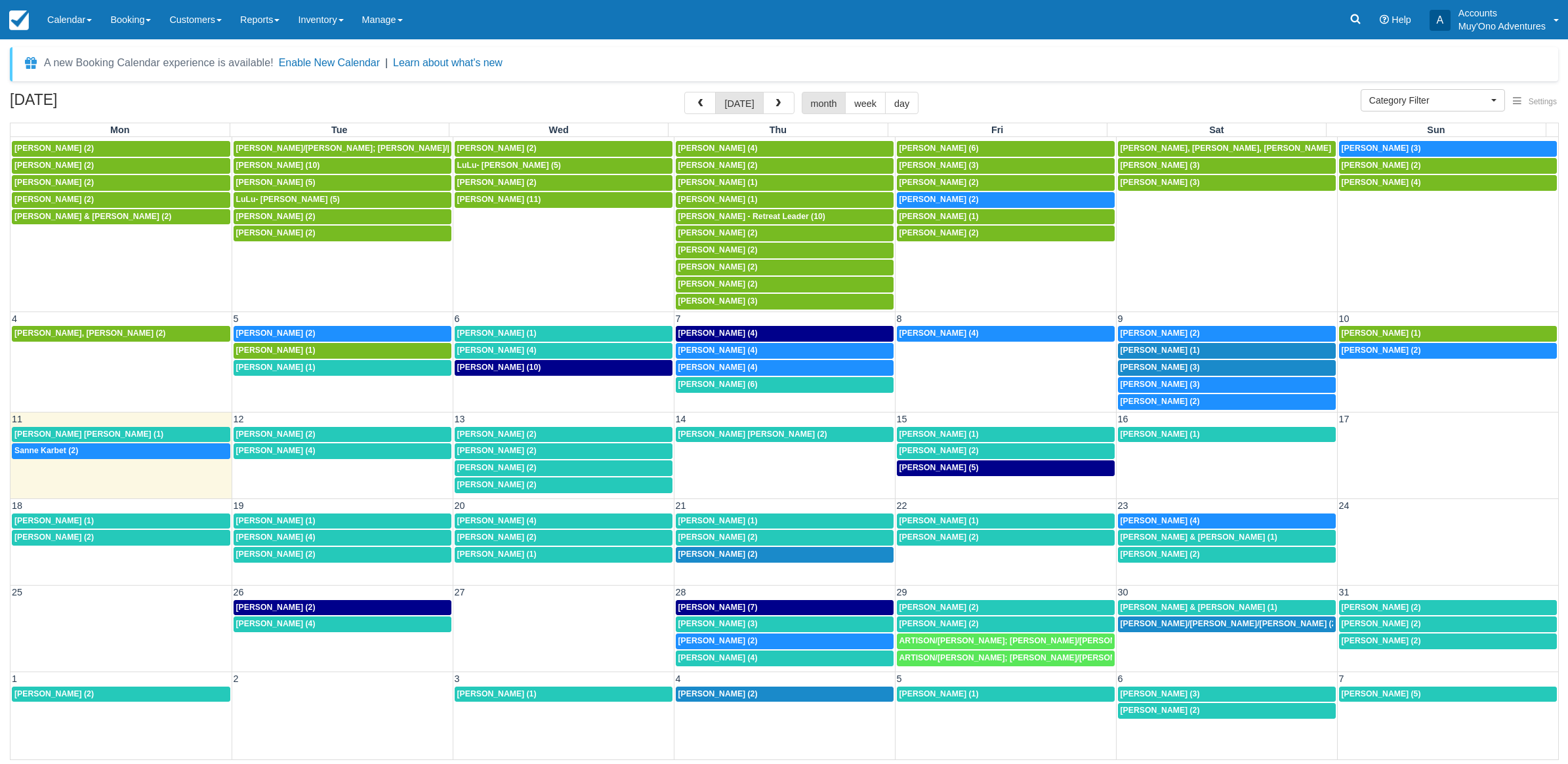
scroll to position [15, 0]
click at [1361, 27] on link at bounding box center [1355, 20] width 30 height 39
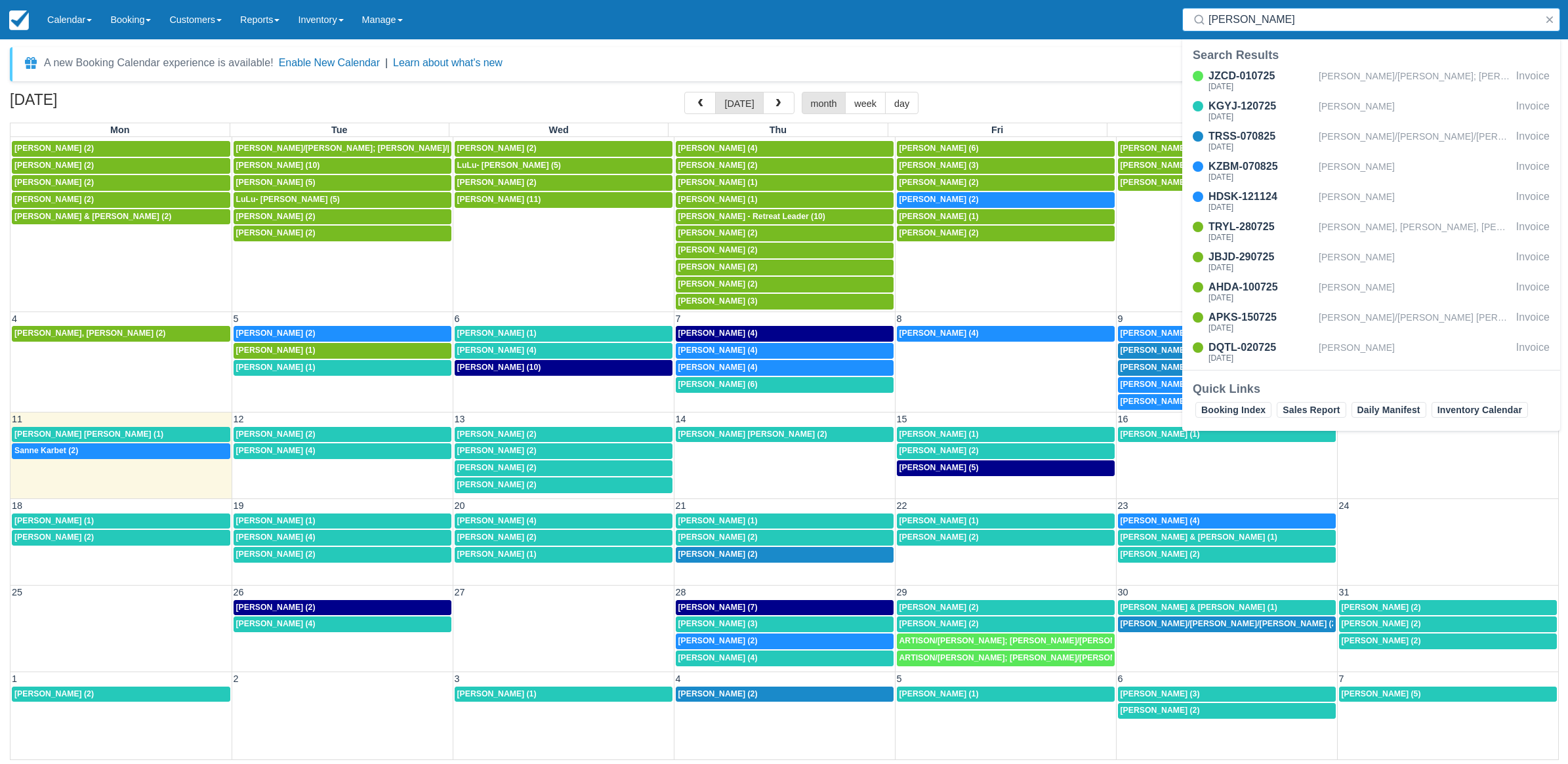
type input "[PERSON_NAME]"
click at [1295, 171] on div "KZBM-070825" at bounding box center [1260, 166] width 105 height 16
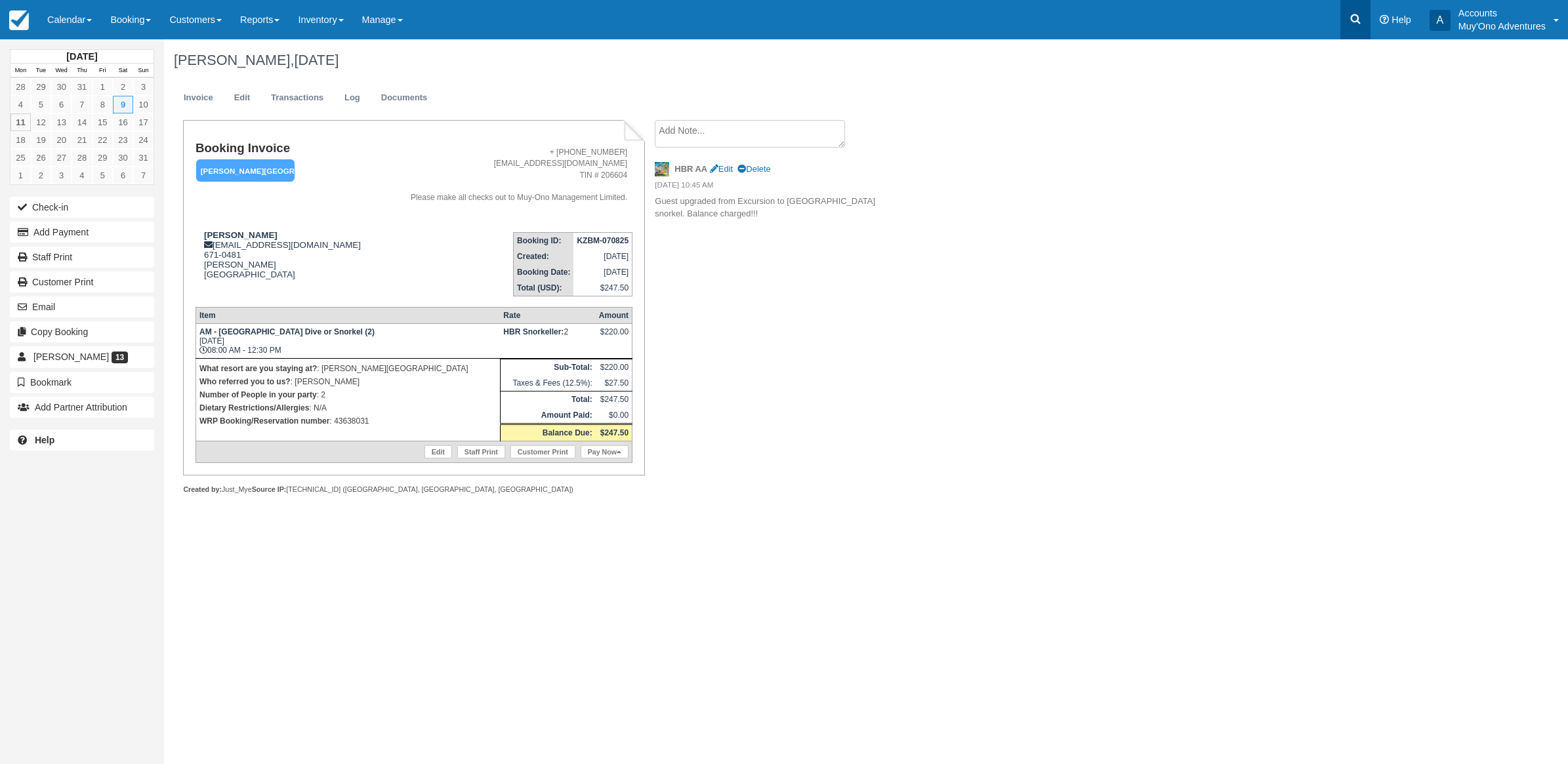
click at [1362, 18] on icon at bounding box center [1355, 19] width 13 height 13
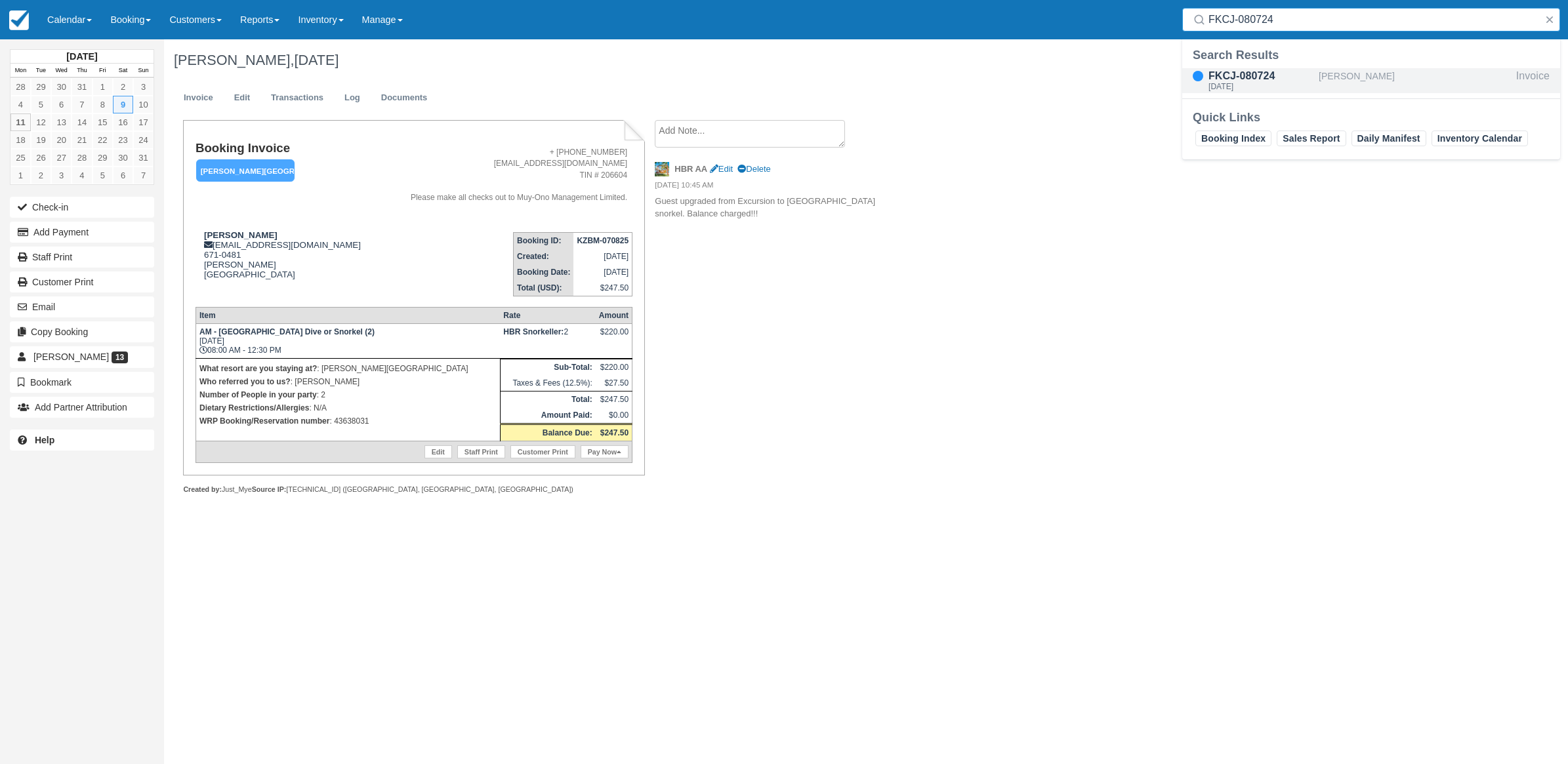
type input "FKCJ-080724"
click at [1271, 85] on div "[DATE]" at bounding box center [1260, 87] width 105 height 8
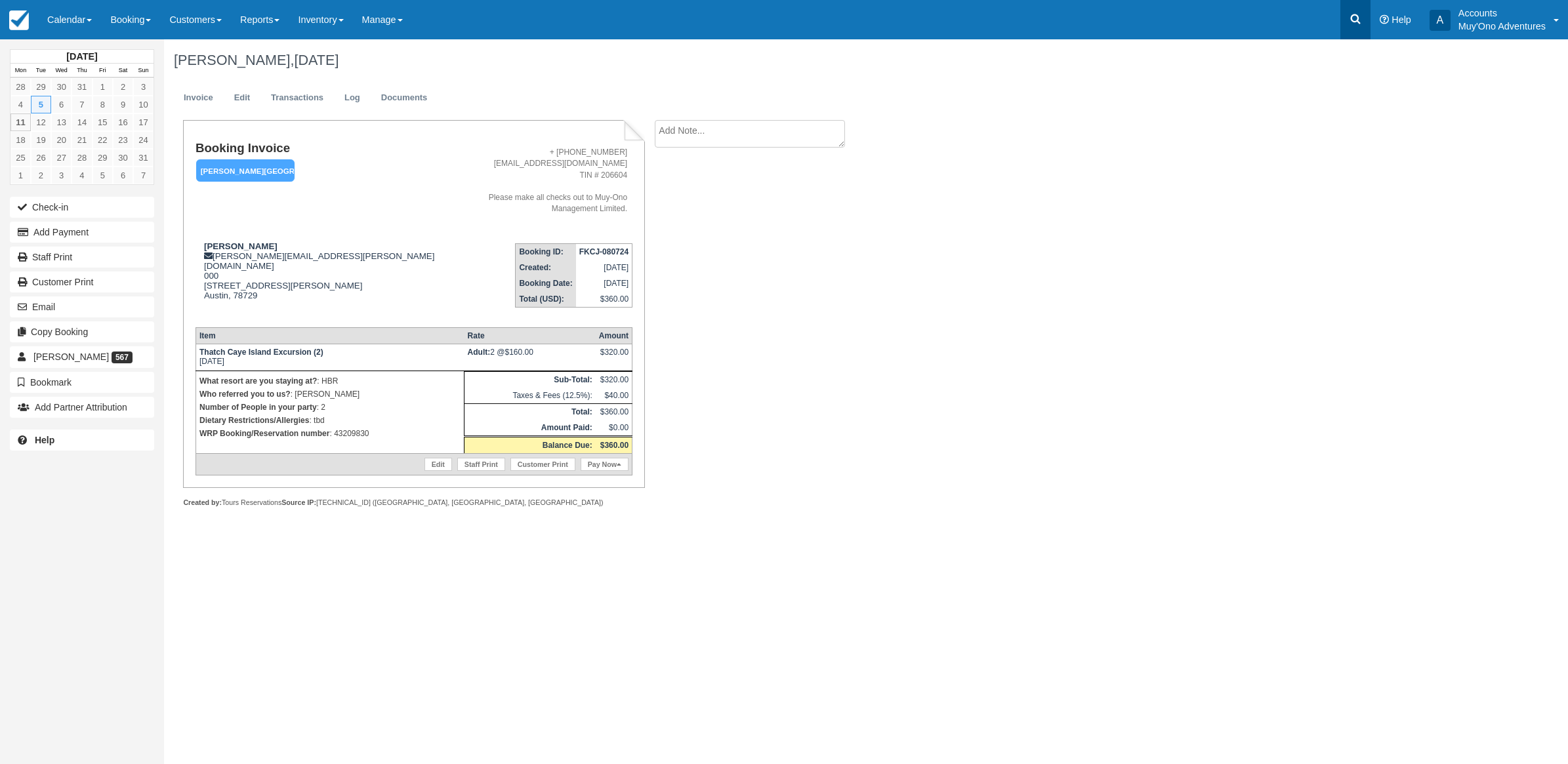
click at [1345, 20] on link at bounding box center [1355, 20] width 30 height 39
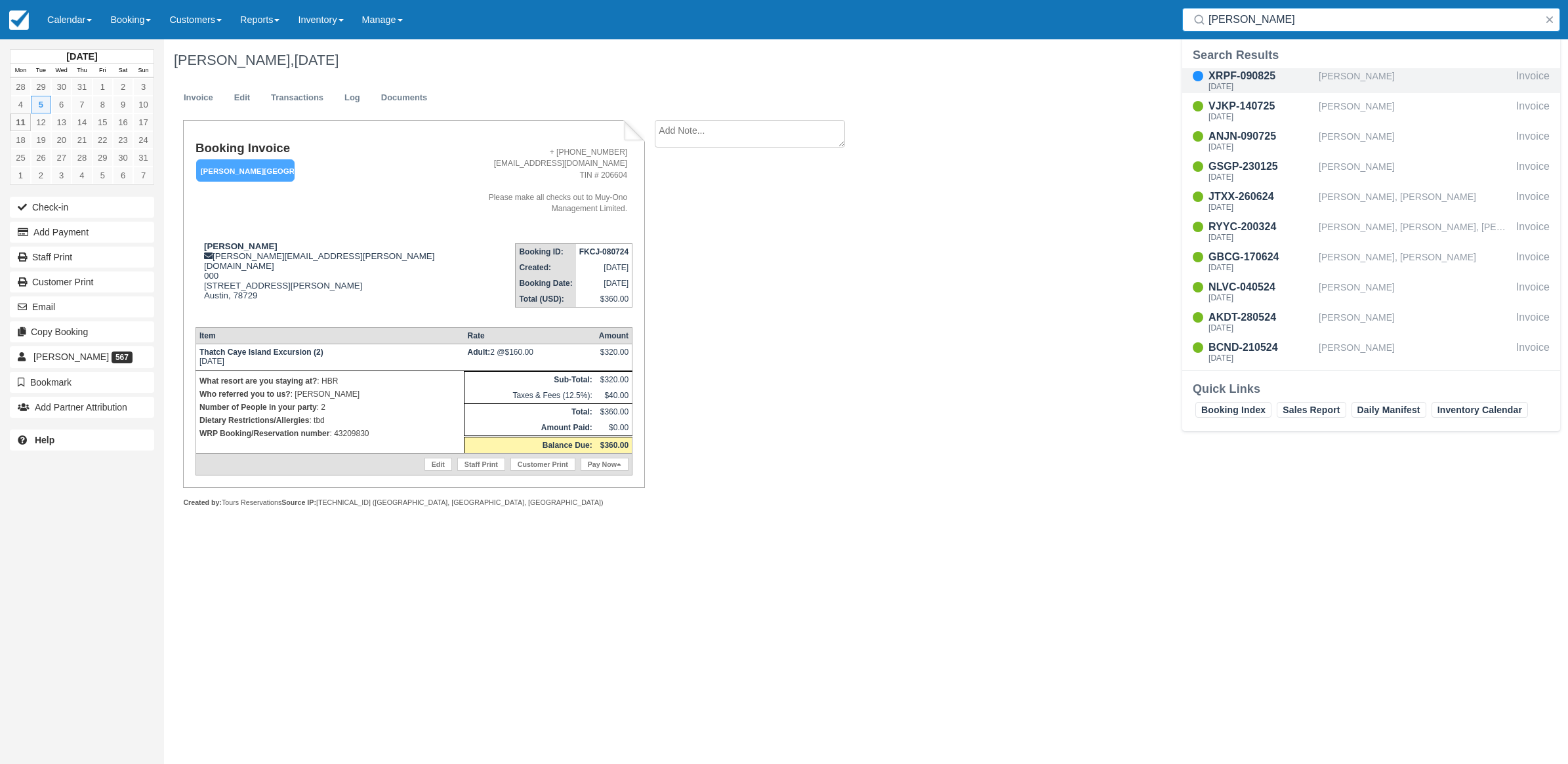
type input "[PERSON_NAME]"
click at [1346, 71] on div "[PERSON_NAME]" at bounding box center [1414, 80] width 192 height 25
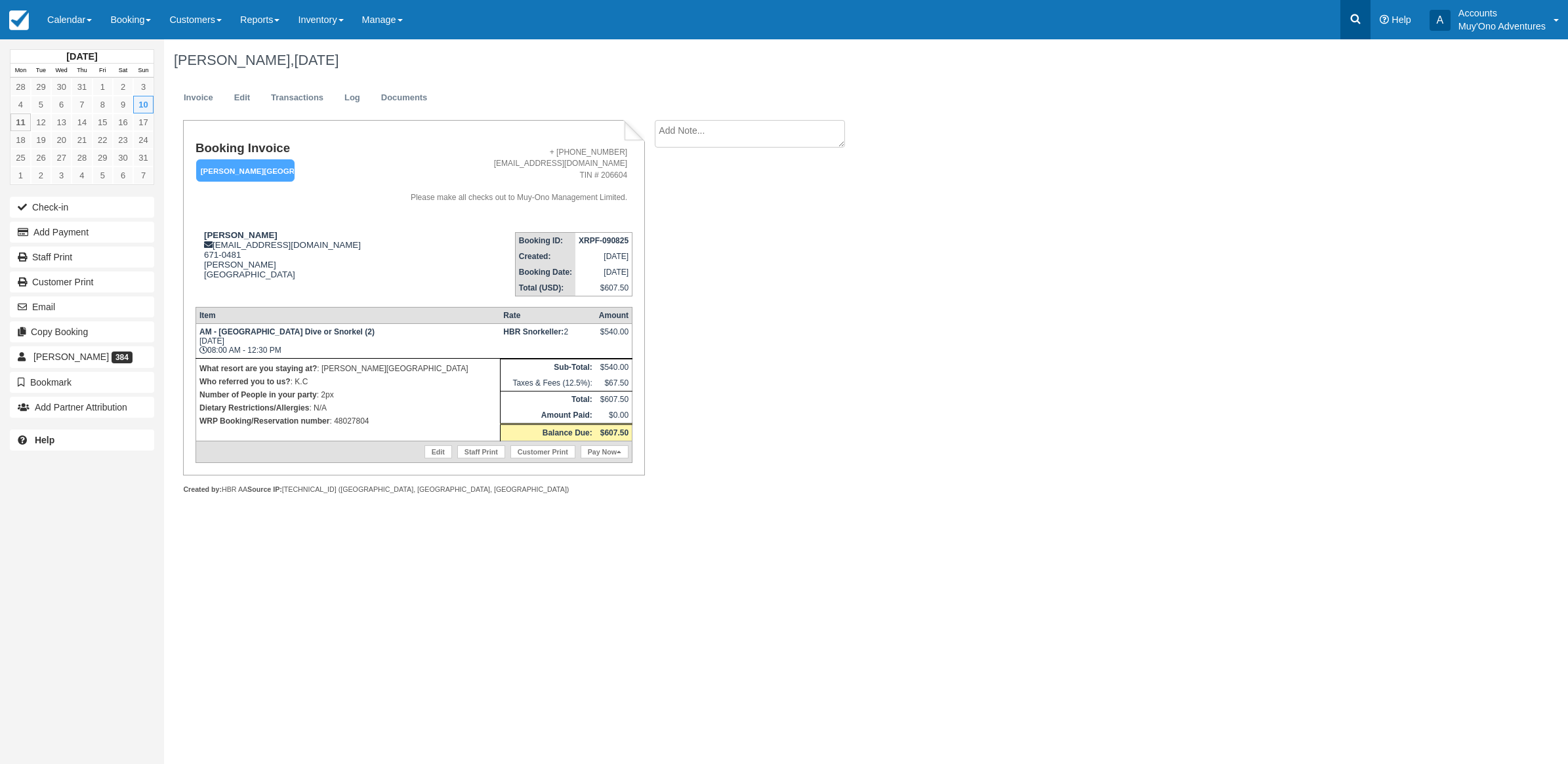
click at [1364, 10] on link at bounding box center [1355, 20] width 30 height 39
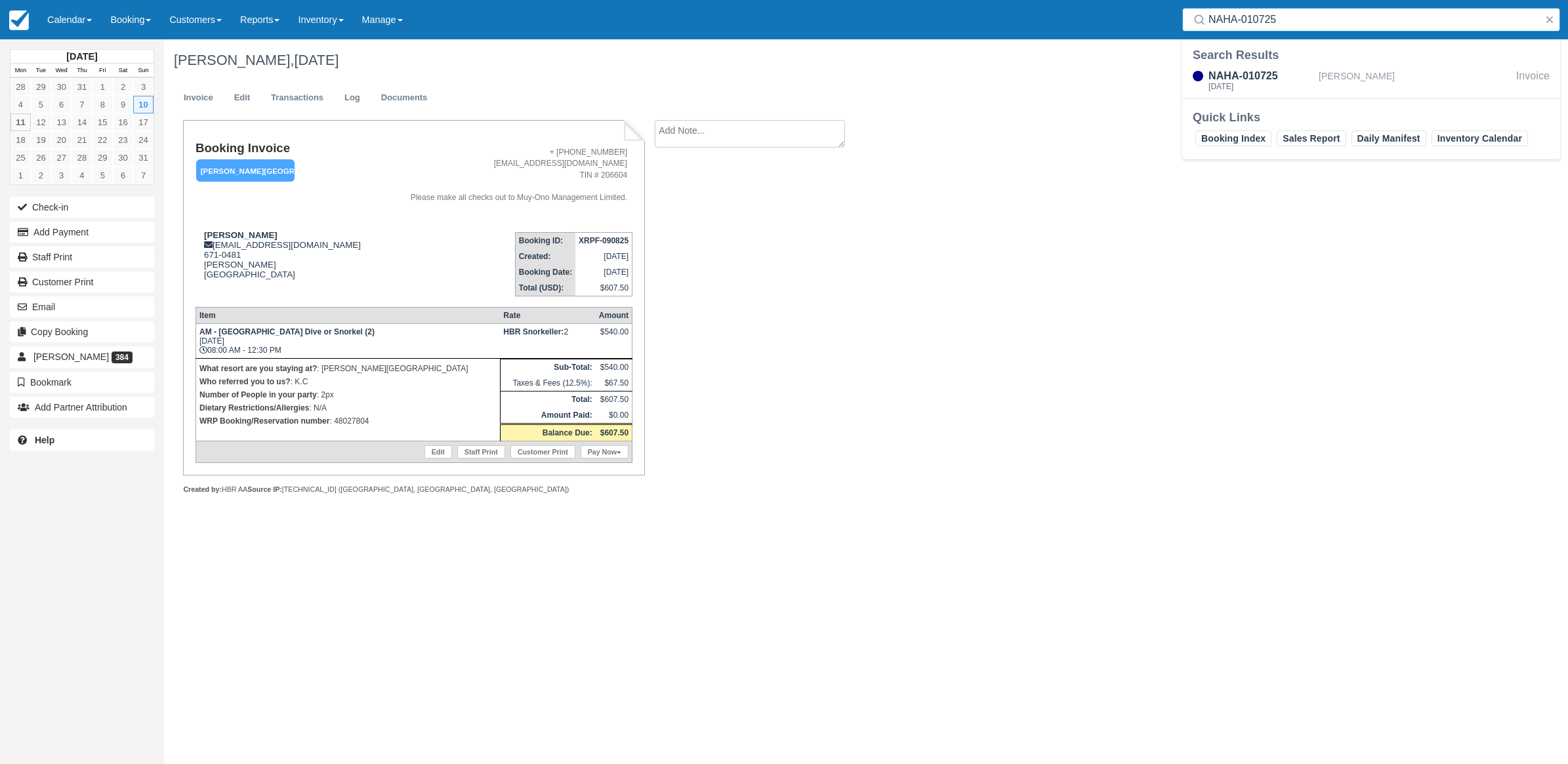
type input "NAHA-010725"
click at [1300, 83] on div "[DATE]" at bounding box center [1260, 87] width 105 height 8
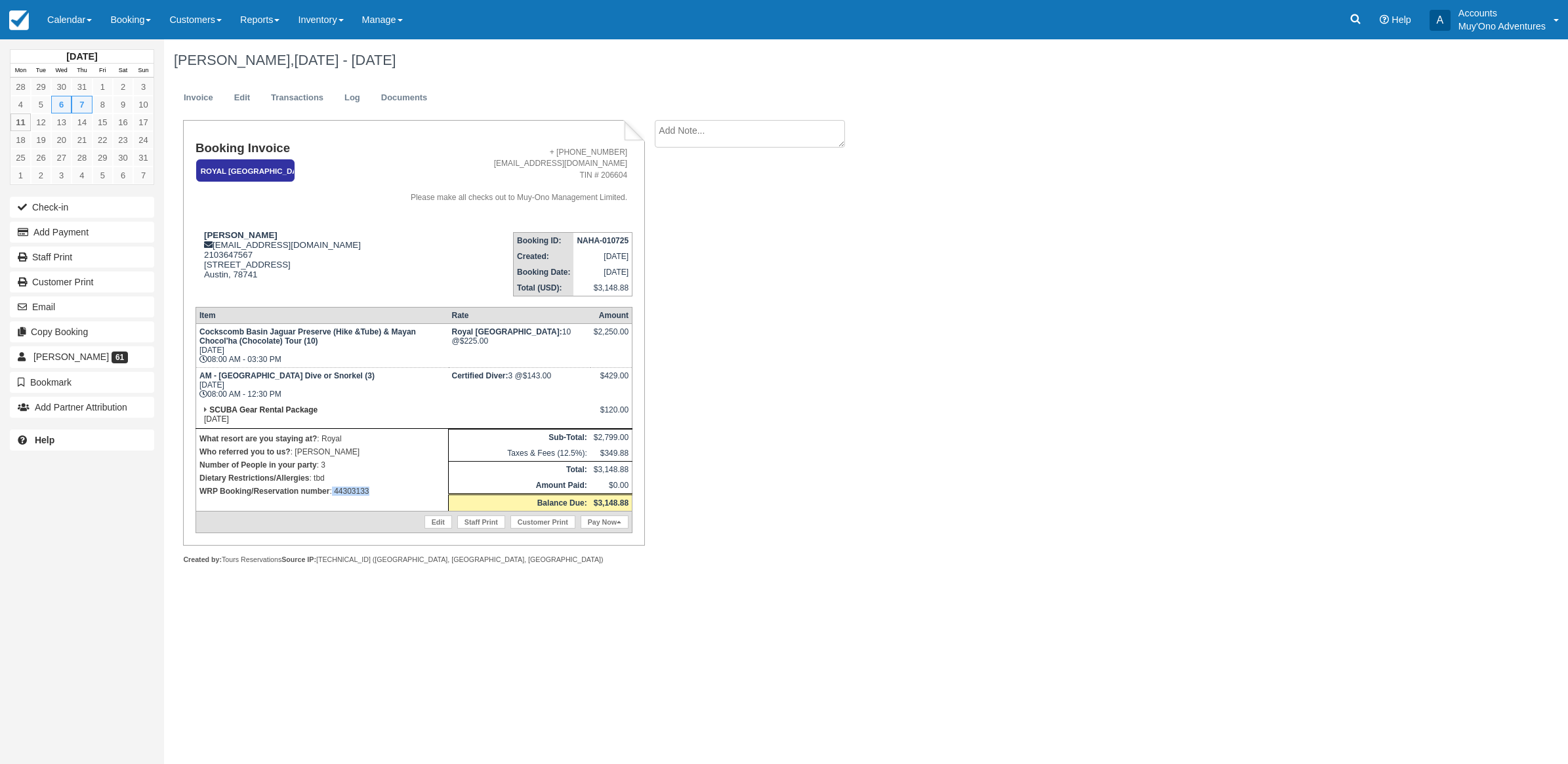
drag, startPoint x: 390, startPoint y: 488, endPoint x: 331, endPoint y: 500, distance: 60.2
click at [331, 500] on td "What resort are you staying at? : Royal Who referred you to us? : [PERSON_NAME]…" at bounding box center [322, 469] width 253 height 83
copy p "44303133"
click at [382, 487] on p "WRP Booking/Reservation number : 44303133" at bounding box center [322, 491] width 246 height 13
drag, startPoint x: 381, startPoint y: 487, endPoint x: 333, endPoint y: 487, distance: 48.0
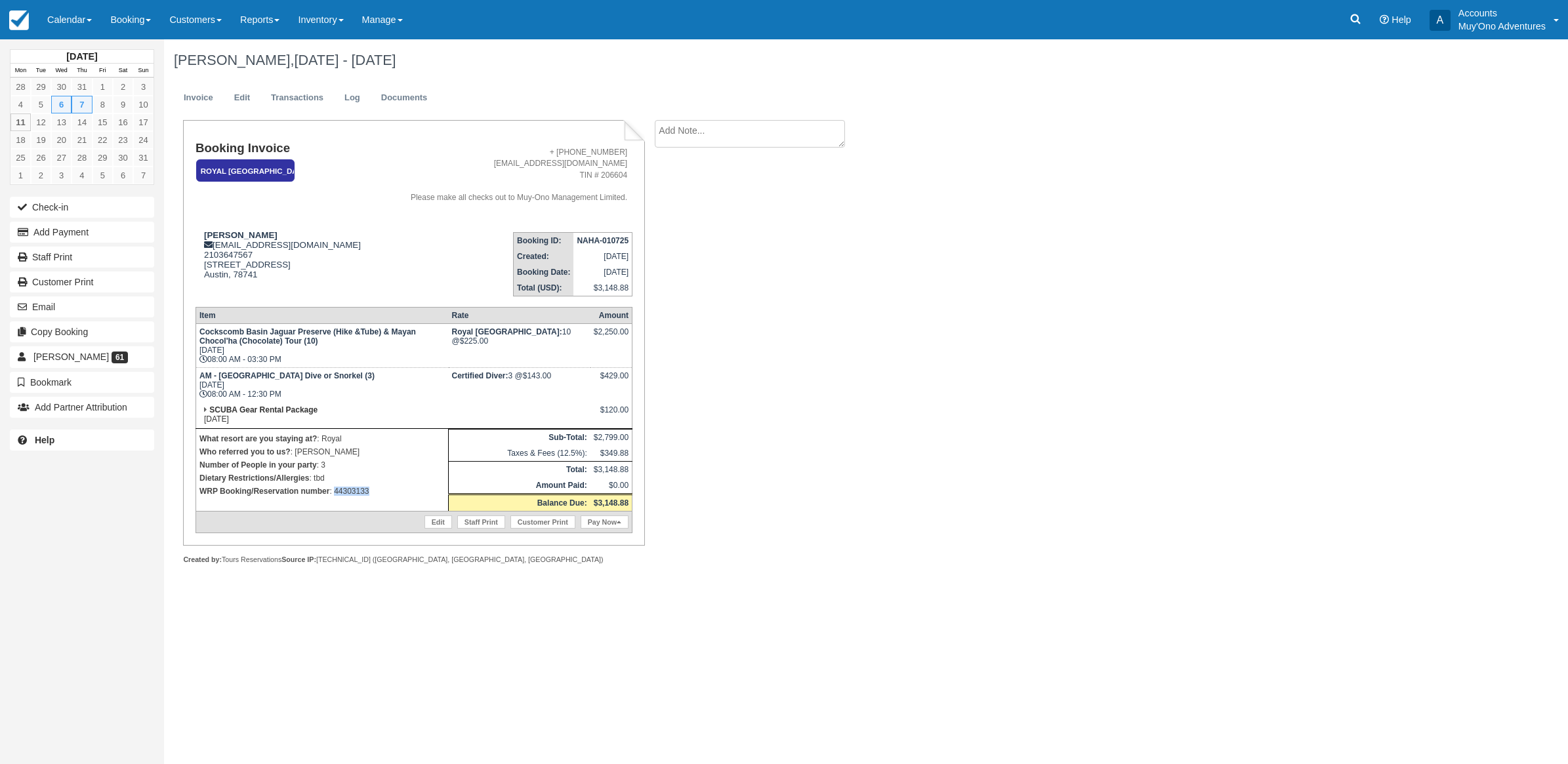
click at [333, 487] on p "WRP Booking/Reservation number : 44303133" at bounding box center [322, 491] width 246 height 13
copy p "44303133"
click at [1359, 16] on icon at bounding box center [1355, 19] width 13 height 13
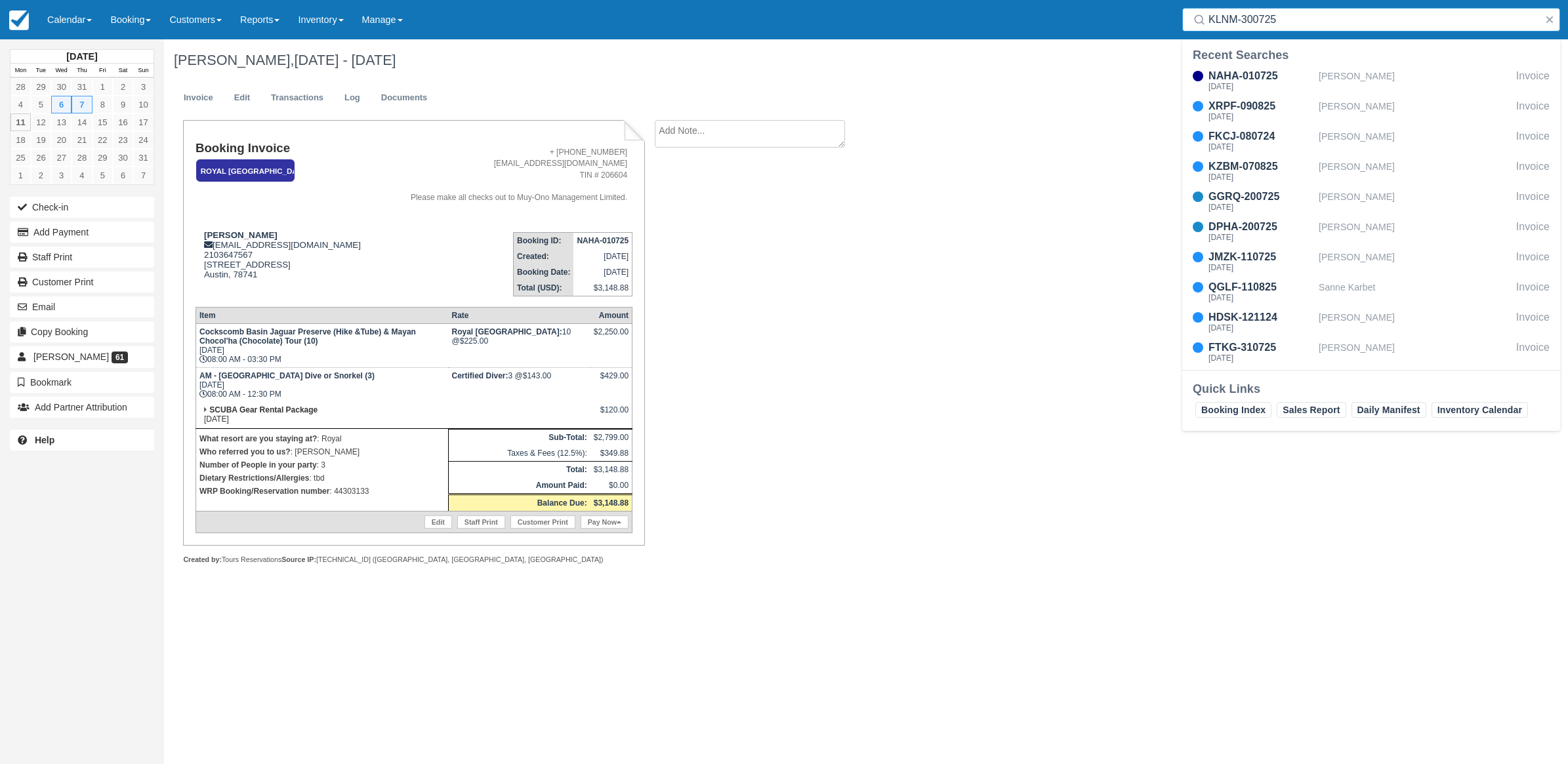
type input "KLNM-300725"
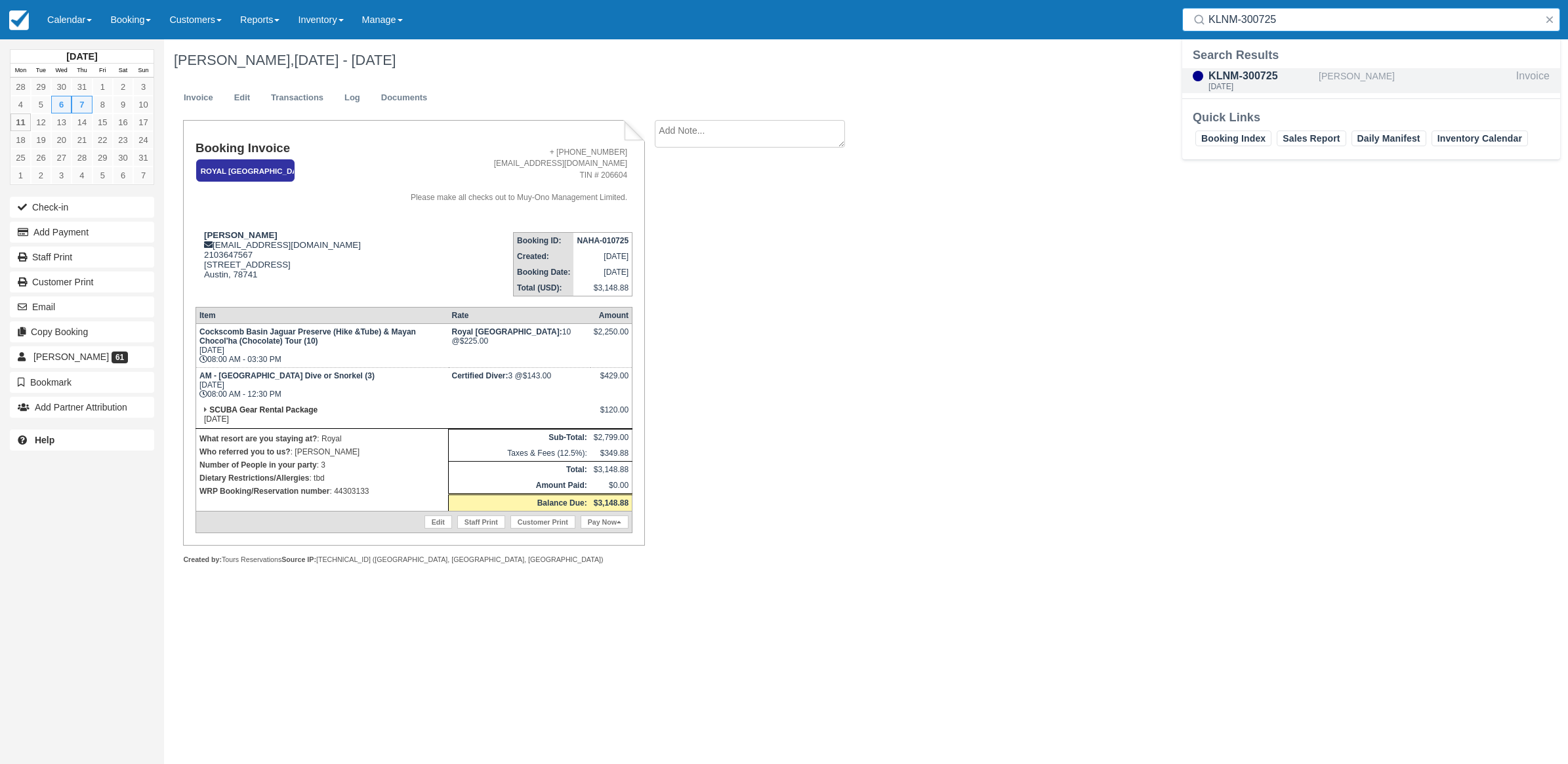
click at [1280, 77] on div "KLNM-300725" at bounding box center [1260, 75] width 105 height 16
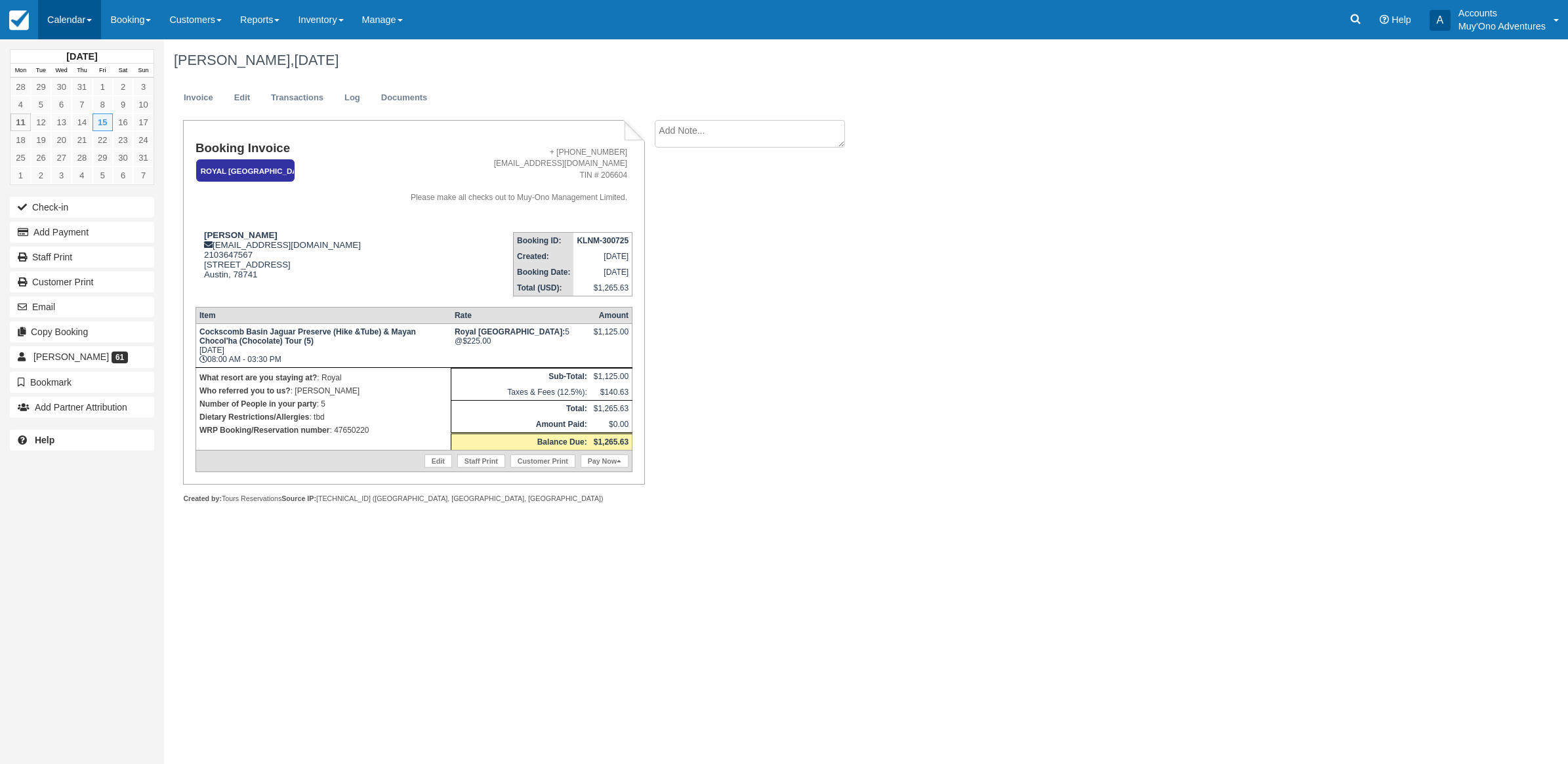
click at [63, 26] on link "Calendar" at bounding box center [69, 20] width 63 height 39
click at [69, 120] on link "Month" at bounding box center [90, 124] width 104 height 28
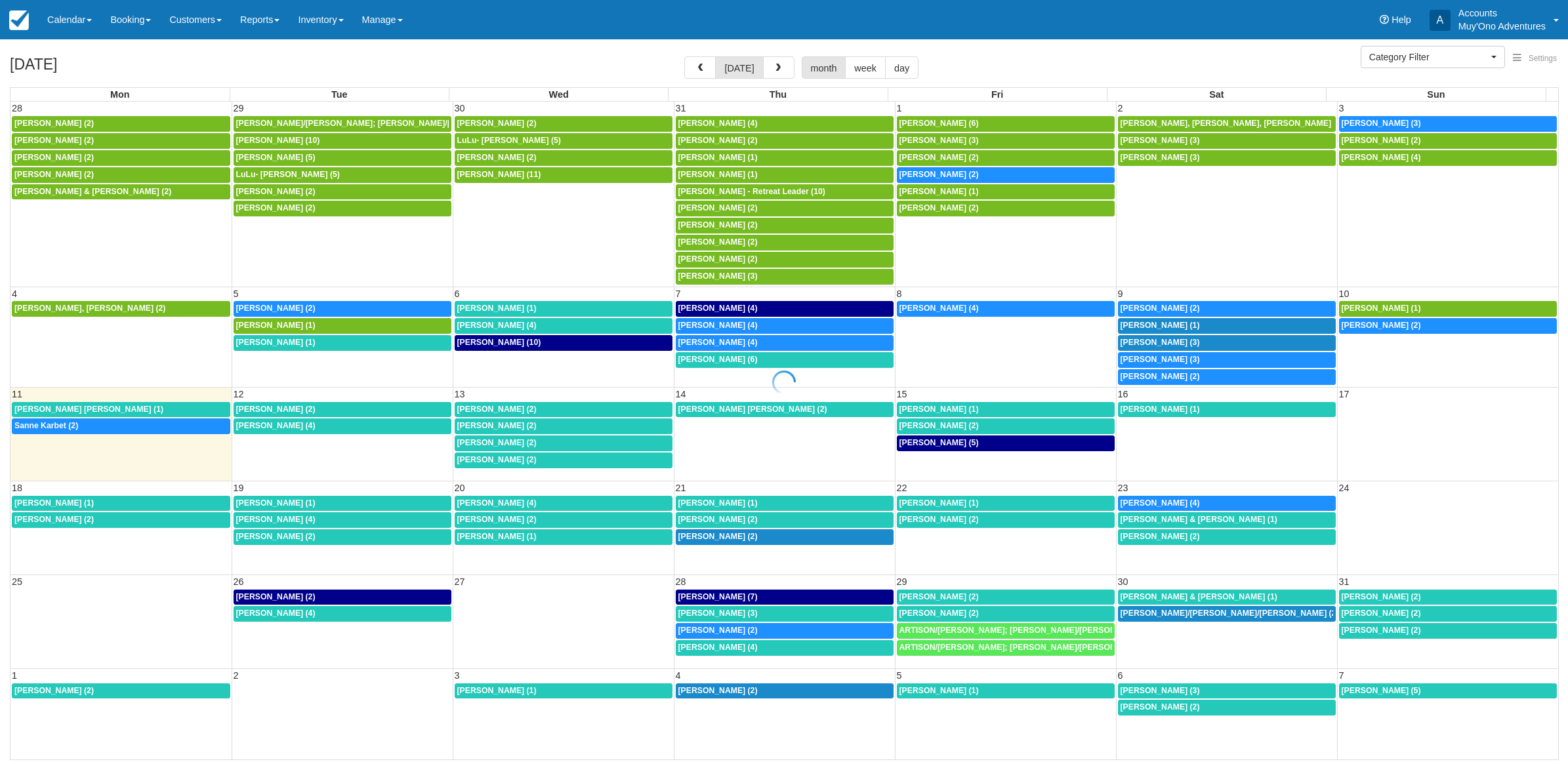
select select
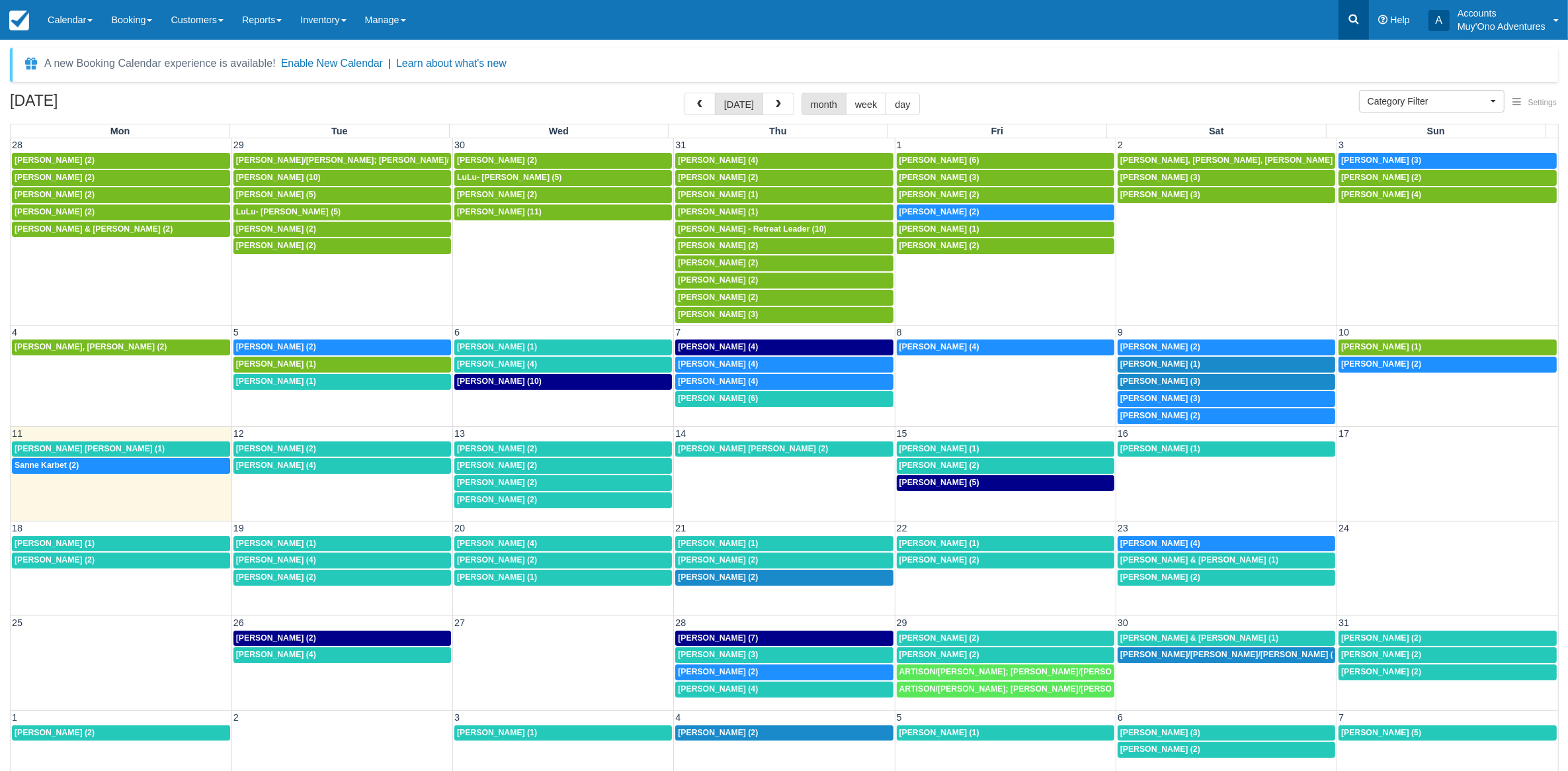
click at [1363, 27] on link at bounding box center [1353, 20] width 31 height 40
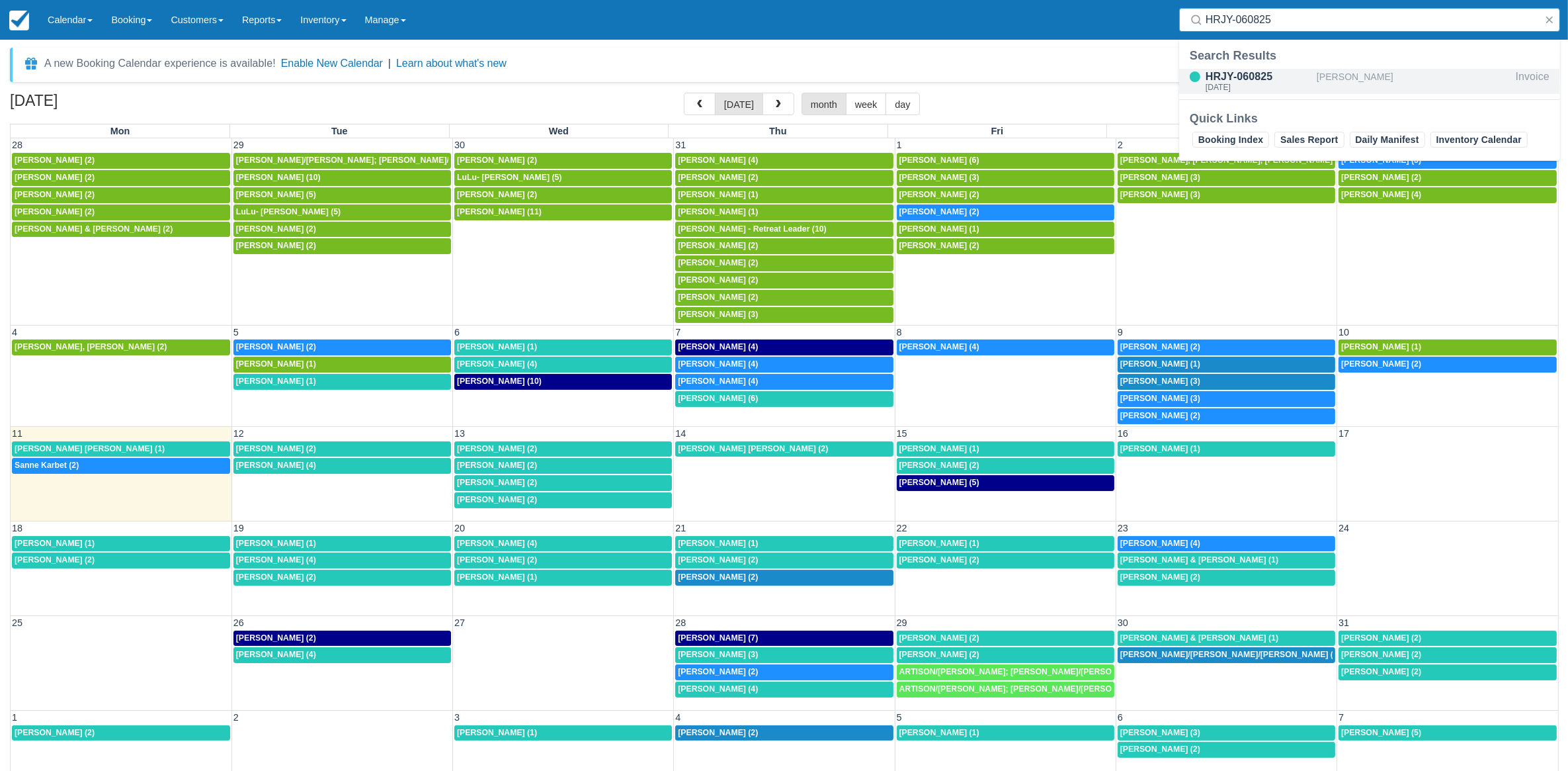
type input "HRJY-060825"
click at [1333, 69] on div "[PERSON_NAME]" at bounding box center [1414, 81] width 194 height 25
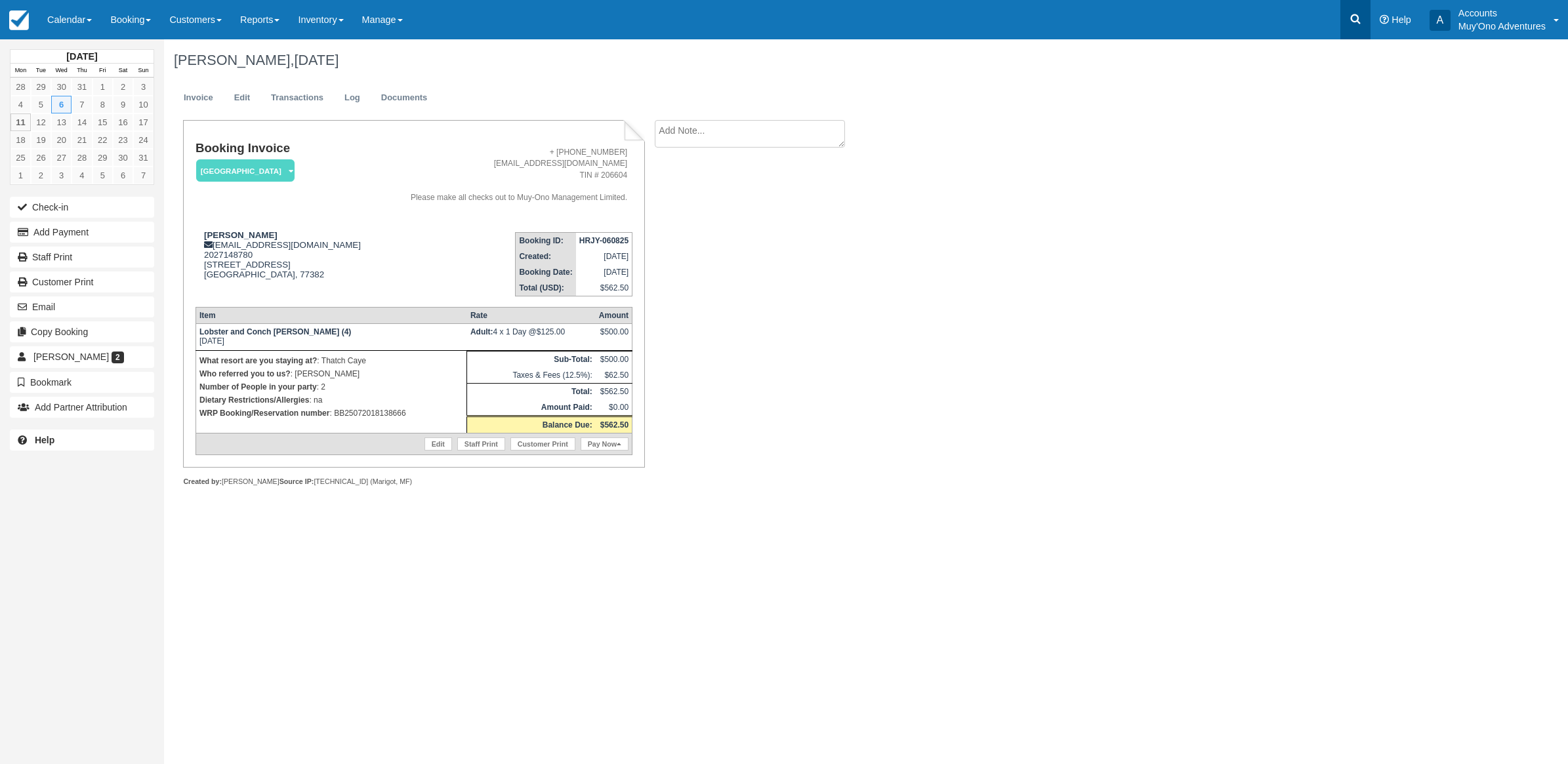
click at [1345, 20] on link at bounding box center [1355, 20] width 30 height 39
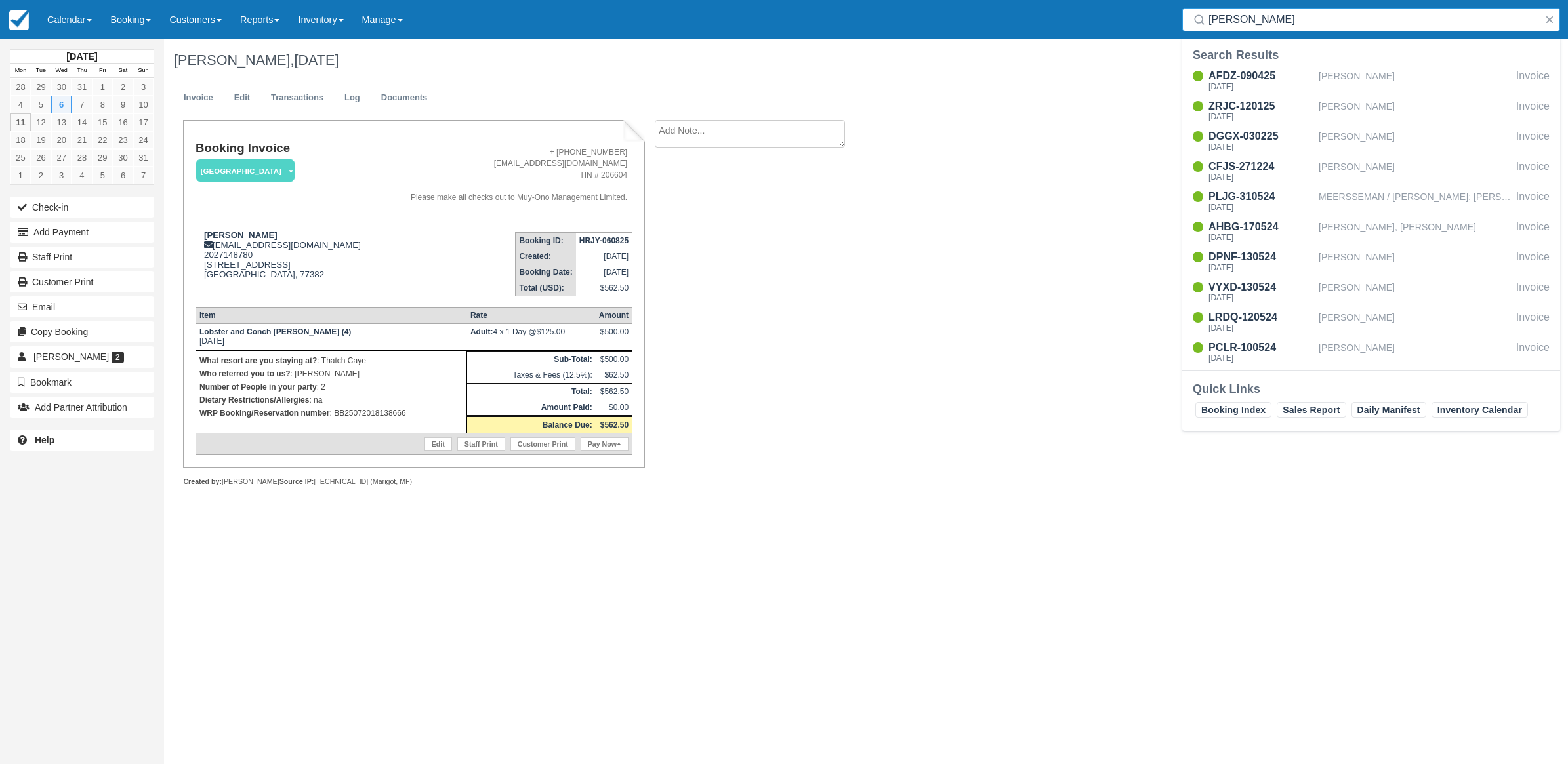
drag, startPoint x: 1343, startPoint y: 13, endPoint x: 729, endPoint y: 84, distance: 618.1
click at [707, 101] on body "Menu Calendar Customer Inventory Month Week Day Booking Daily Manifest Daily Li…" at bounding box center [784, 382] width 1568 height 764
paste input "CMGA-250725"
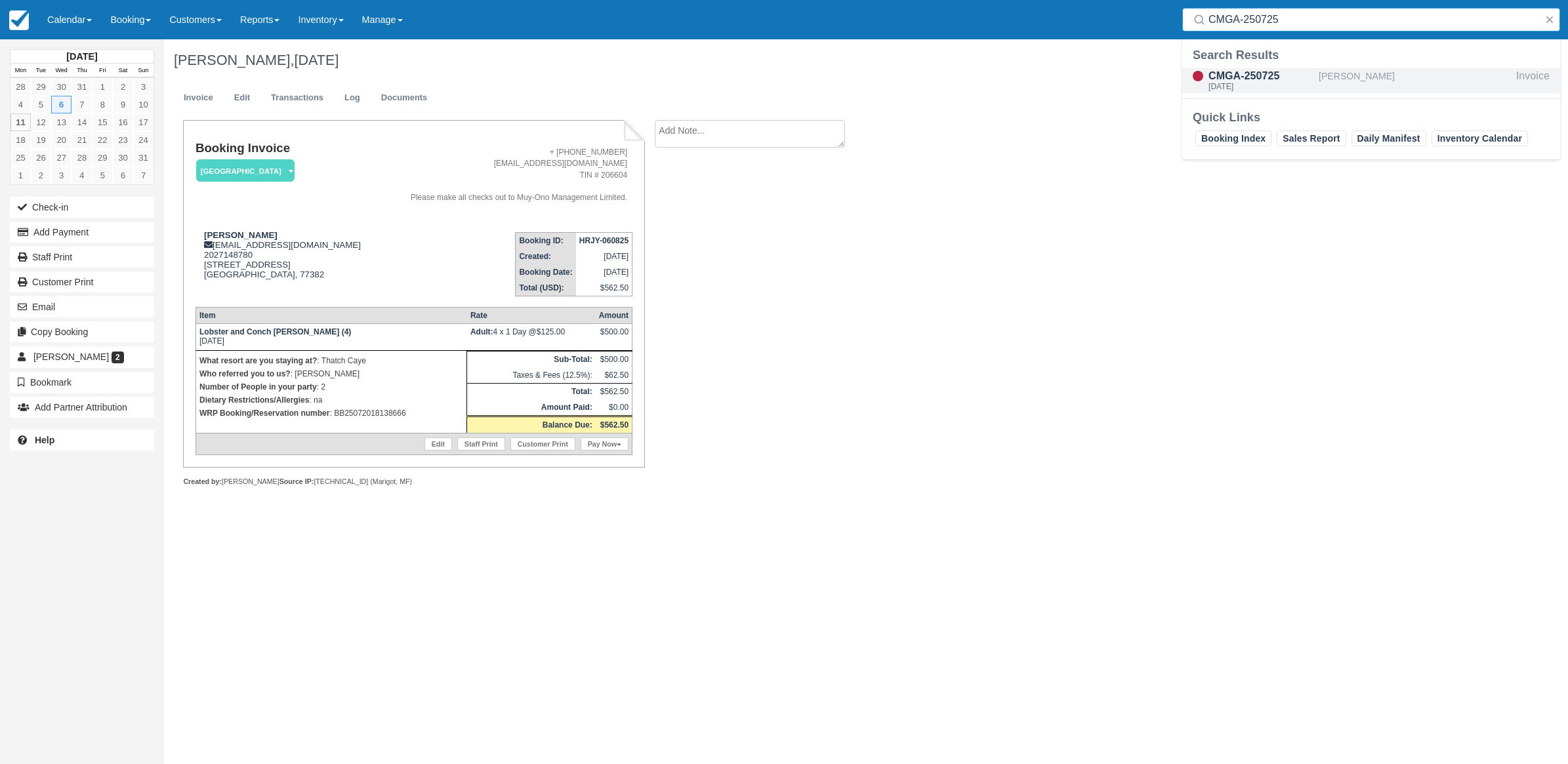
type input "CMGA-250725"
click at [1315, 79] on div "CMGA-250725 Tue Aug 5, 2025" at bounding box center [1250, 80] width 137 height 25
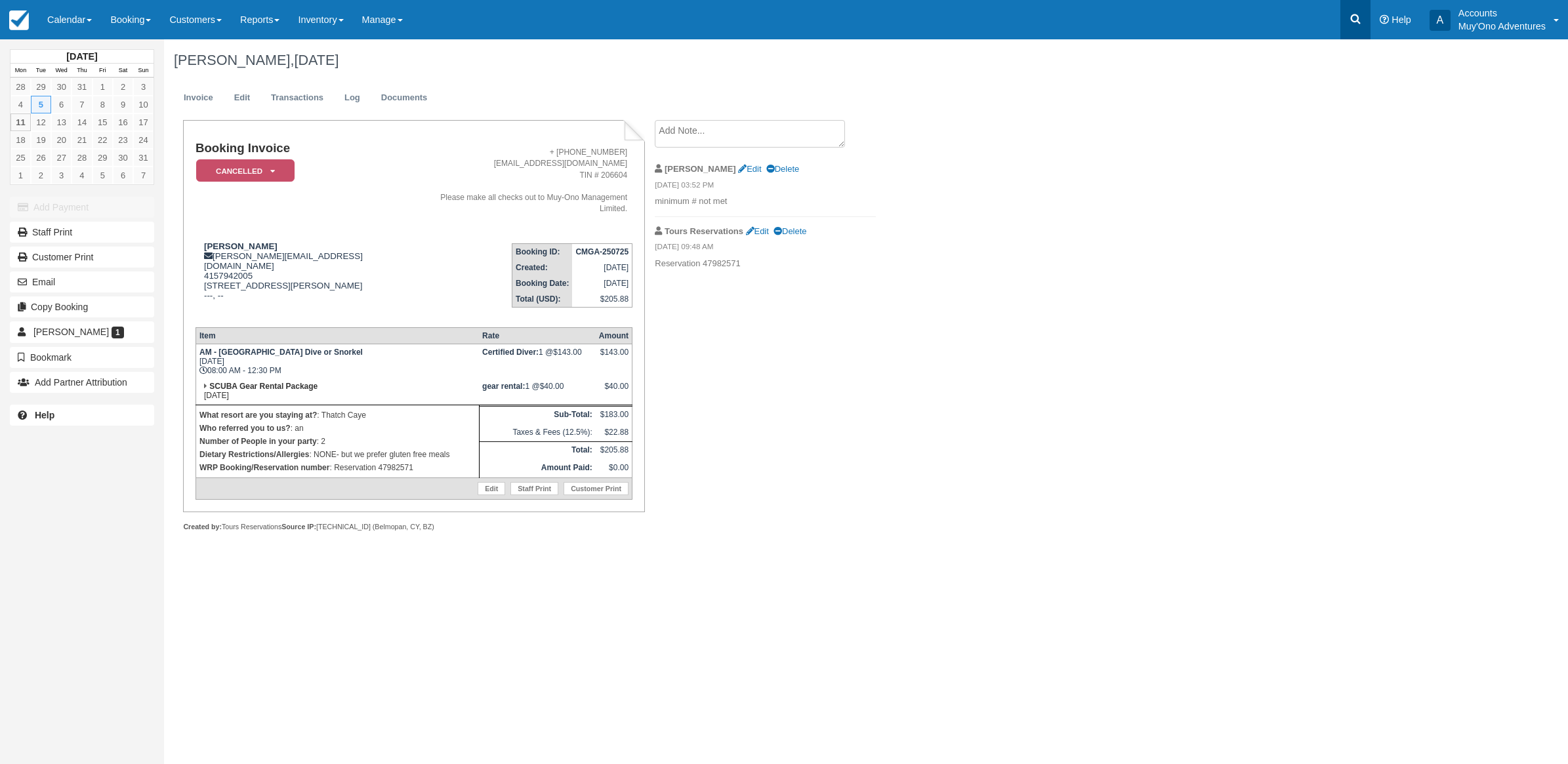
click at [1352, 15] on icon at bounding box center [1355, 20] width 10 height 10
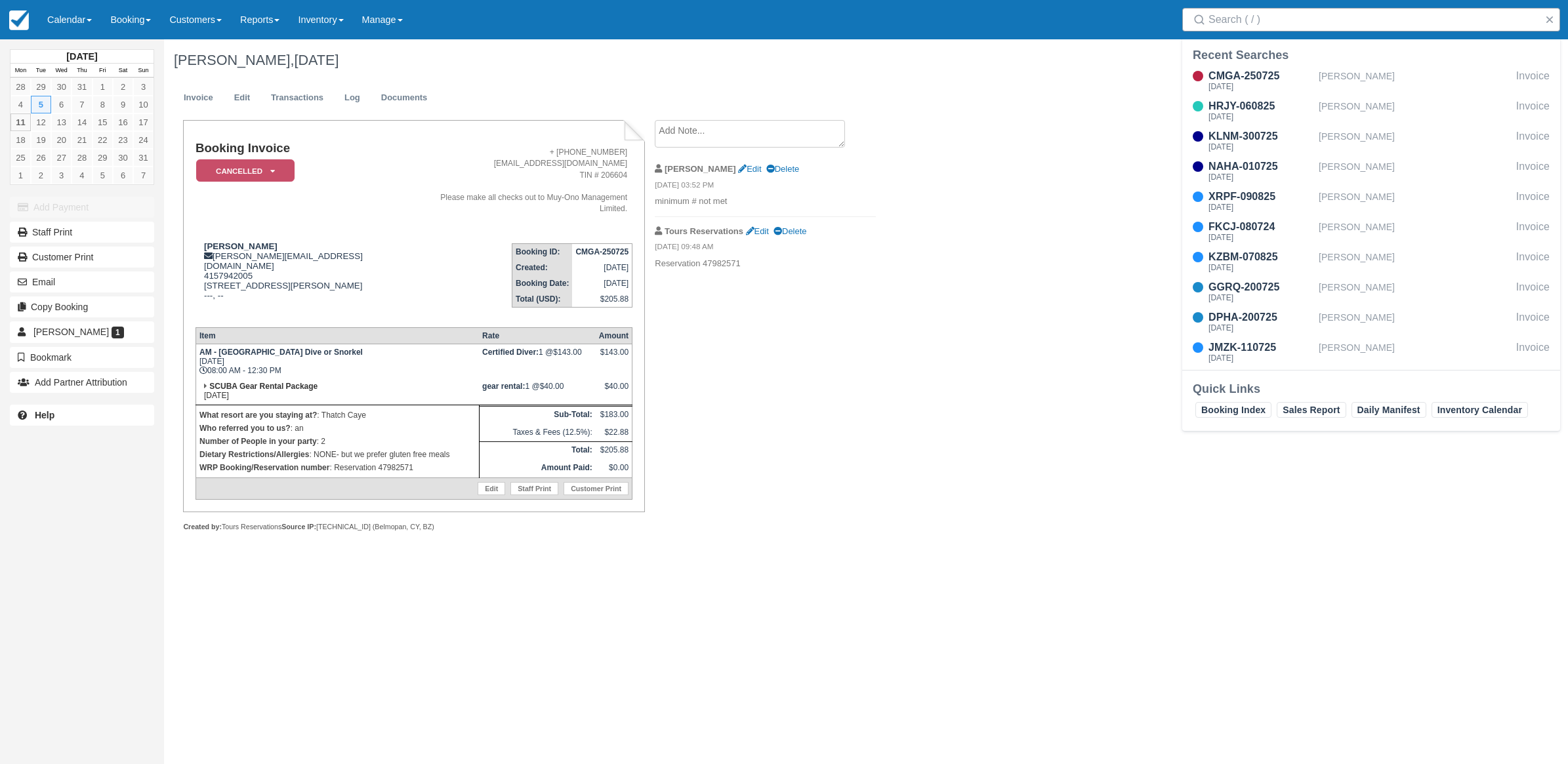
click at [1220, 20] on input "Search" at bounding box center [1373, 20] width 331 height 24
click at [1381, 16] on input "Search" at bounding box center [1373, 20] width 331 height 24
paste input "MJJZ-010825"
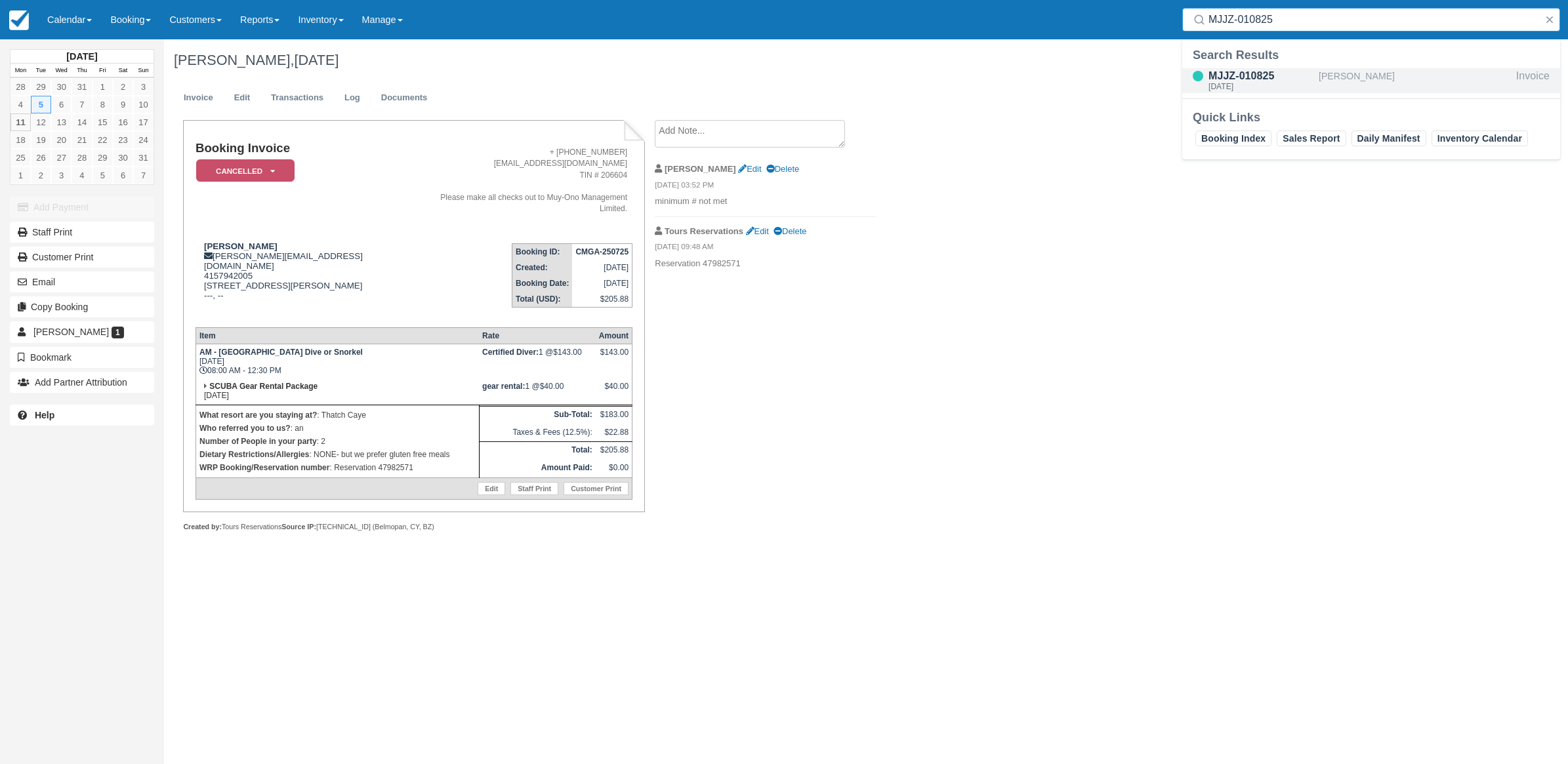
type input "MJJZ-010825"
click at [1357, 88] on div "[PERSON_NAME]" at bounding box center [1414, 80] width 192 height 25
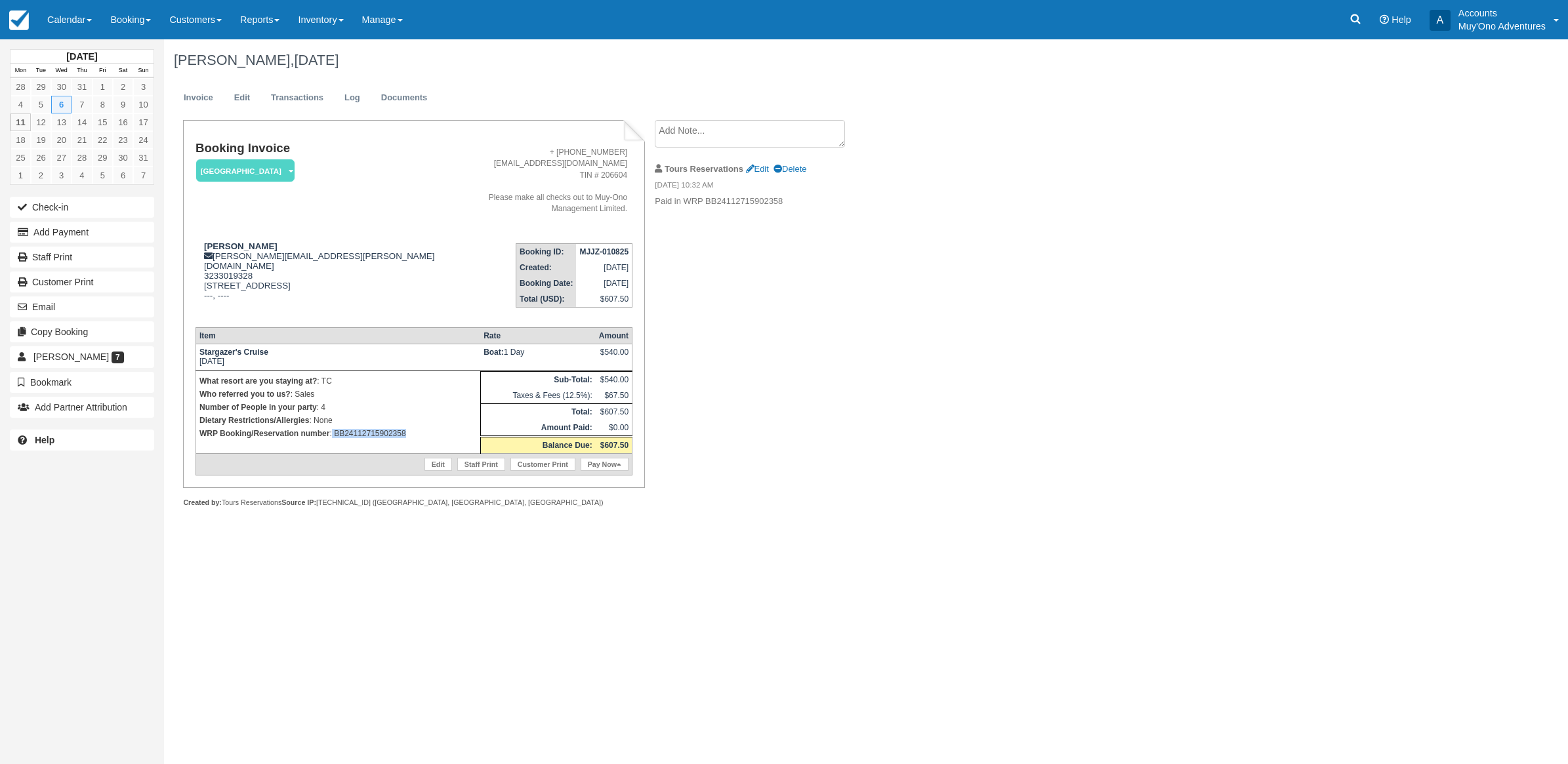
drag, startPoint x: 421, startPoint y: 438, endPoint x: 333, endPoint y: 447, distance: 88.5
click at [333, 447] on td "What resort are you staying at? : TC Who referred you to us? : Sales Number of …" at bounding box center [338, 412] width 285 height 83
copy p "BB24112715902358"
click at [1352, 15] on icon at bounding box center [1355, 20] width 10 height 10
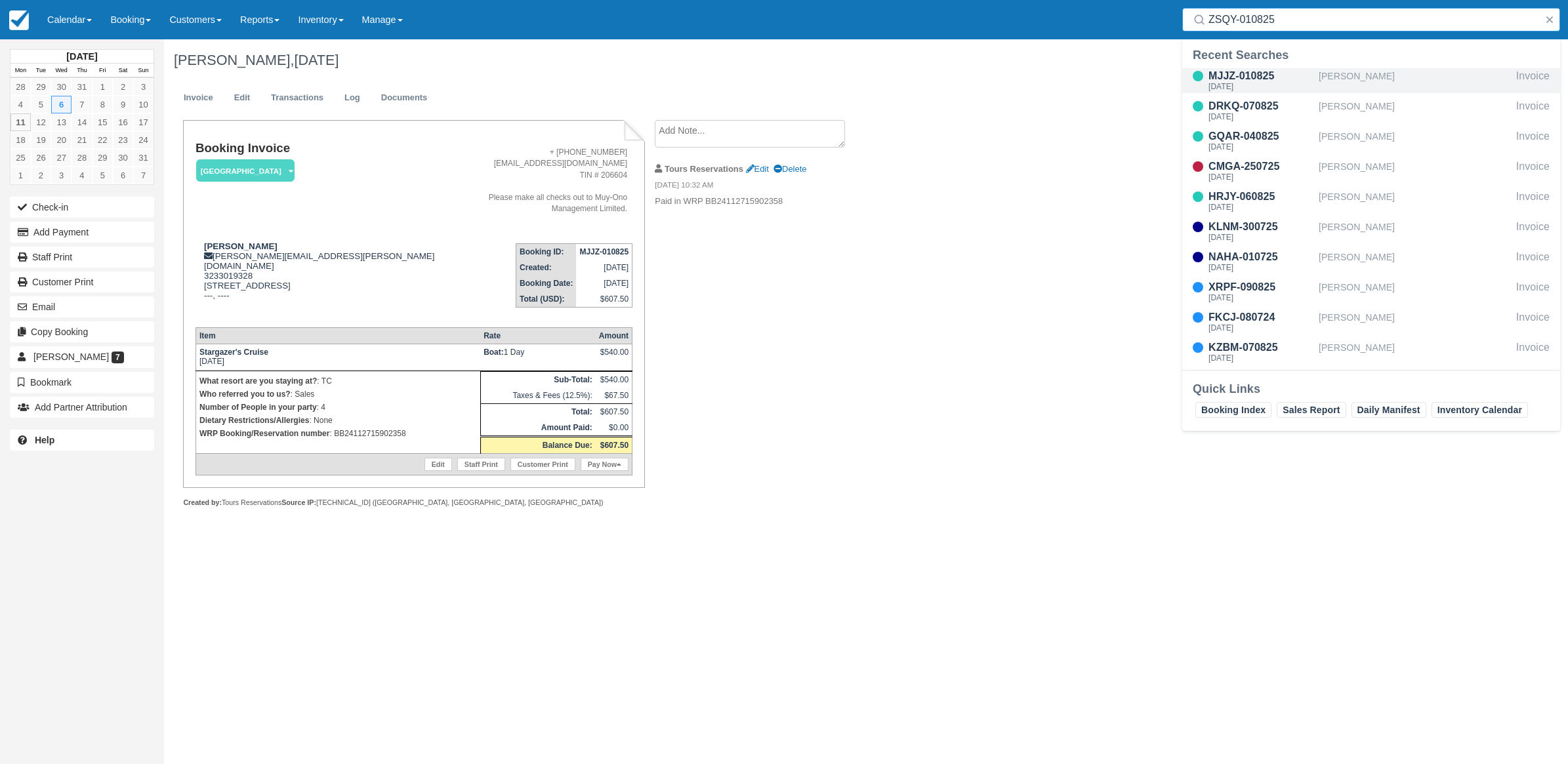
type input "ZSQY-010825"
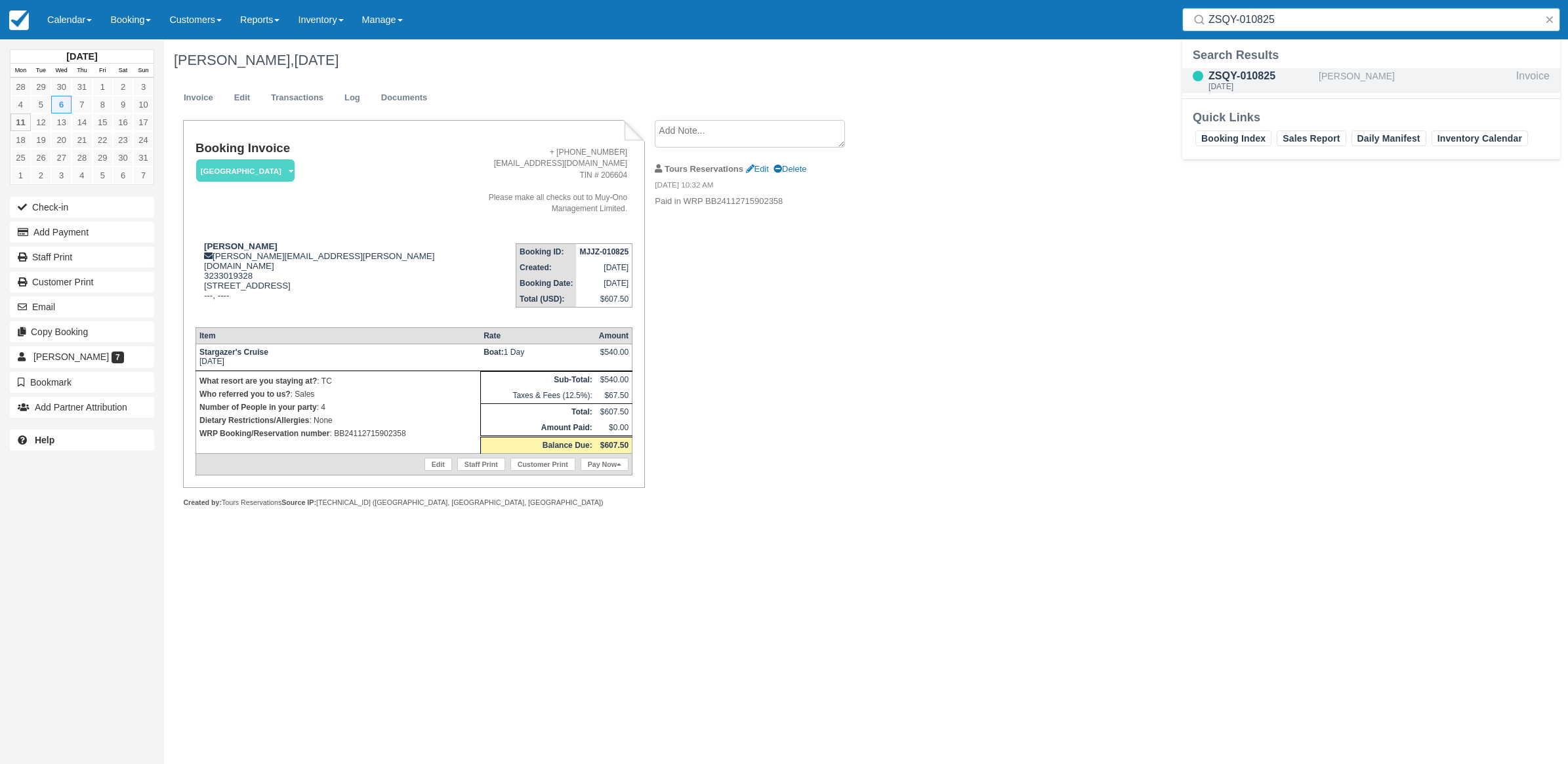
click at [1358, 76] on div "[PERSON_NAME]" at bounding box center [1414, 80] width 192 height 25
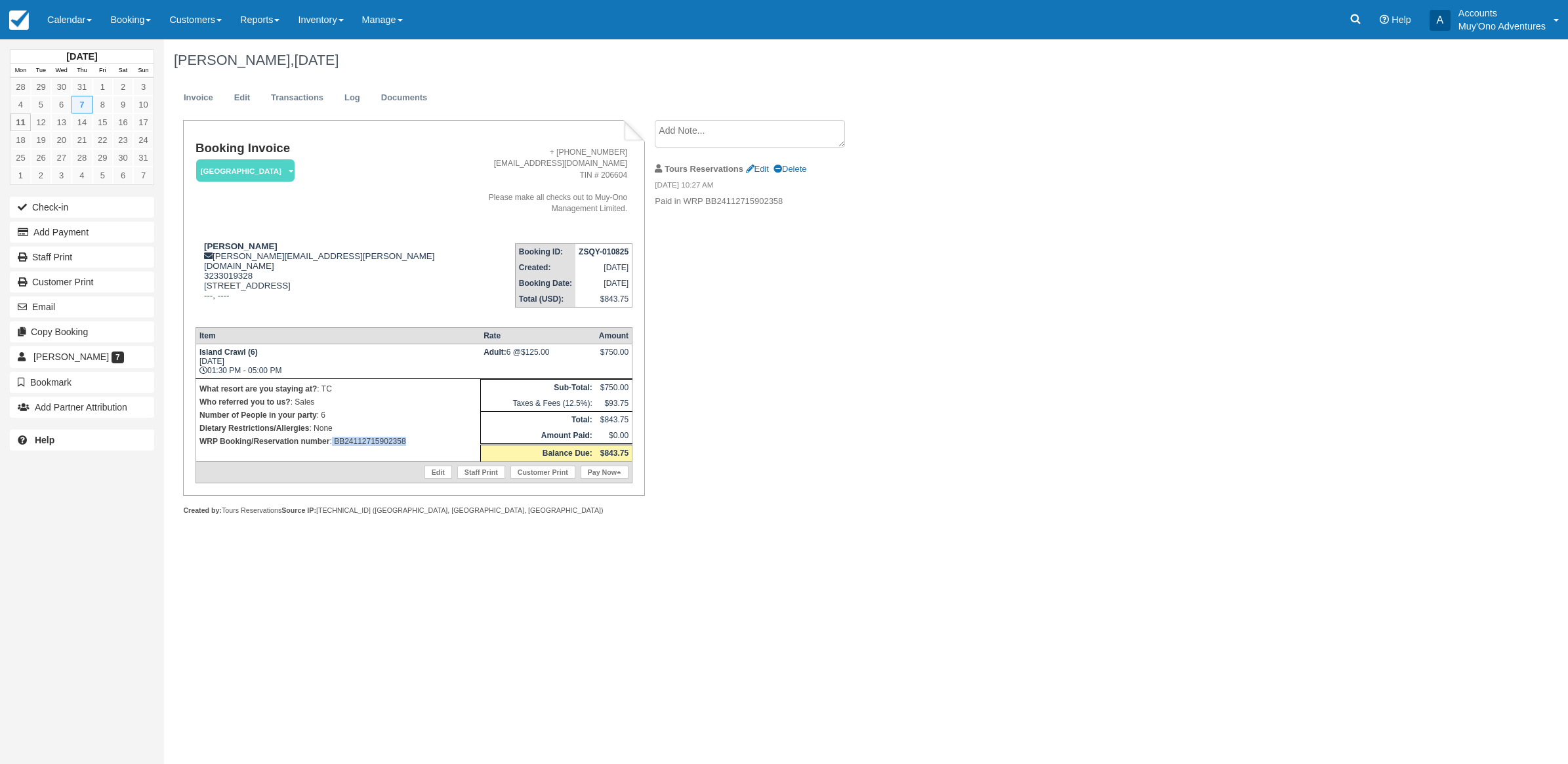
drag, startPoint x: 417, startPoint y: 437, endPoint x: 332, endPoint y: 447, distance: 85.6
click at [332, 447] on td "What resort are you staying at? : TC Who referred you to us? : Sales Number of …" at bounding box center [338, 420] width 285 height 83
copy p "BB24112715902358"
click at [1345, 17] on link at bounding box center [1355, 20] width 30 height 39
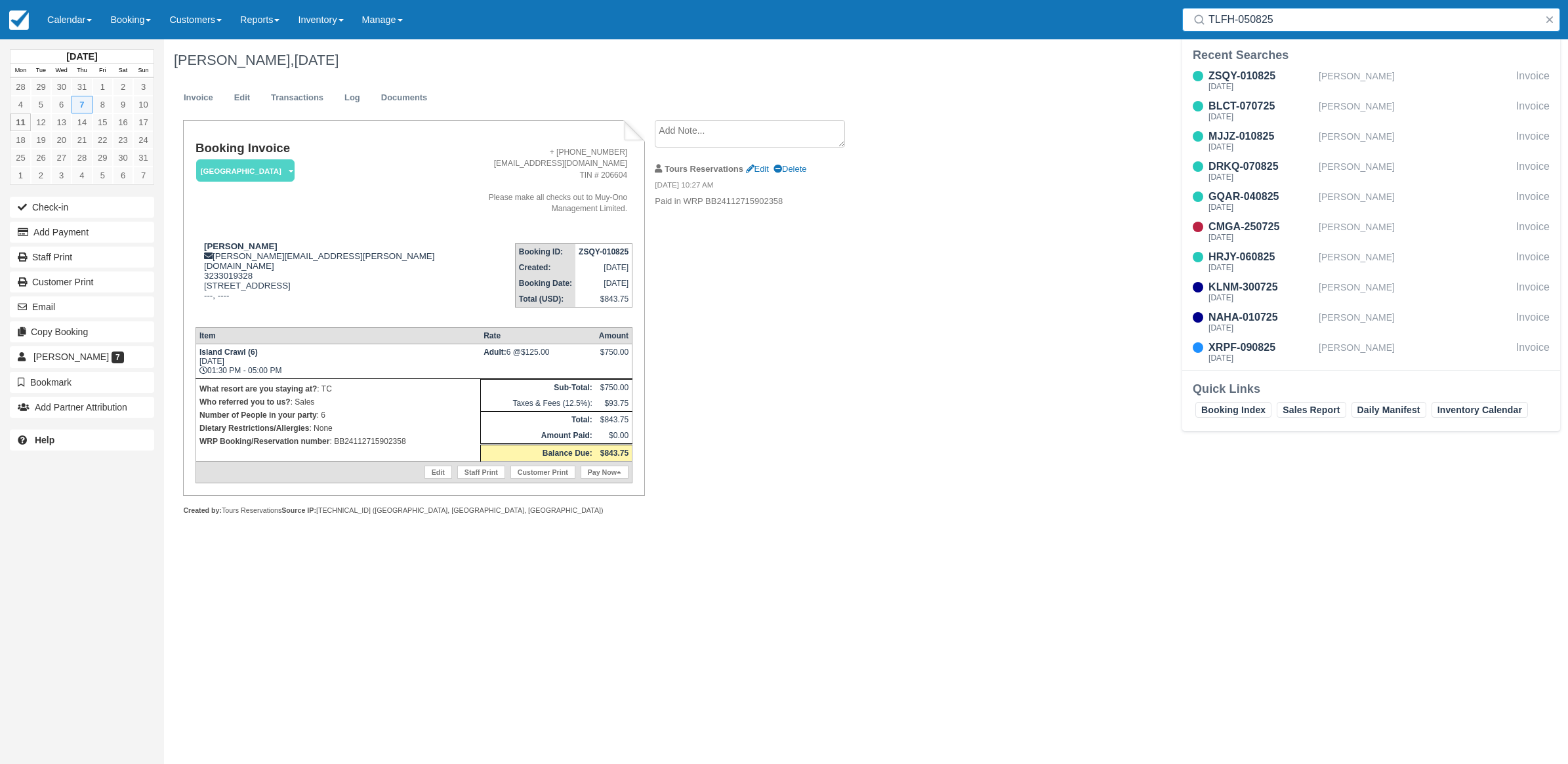
type input "TLFH-050825"
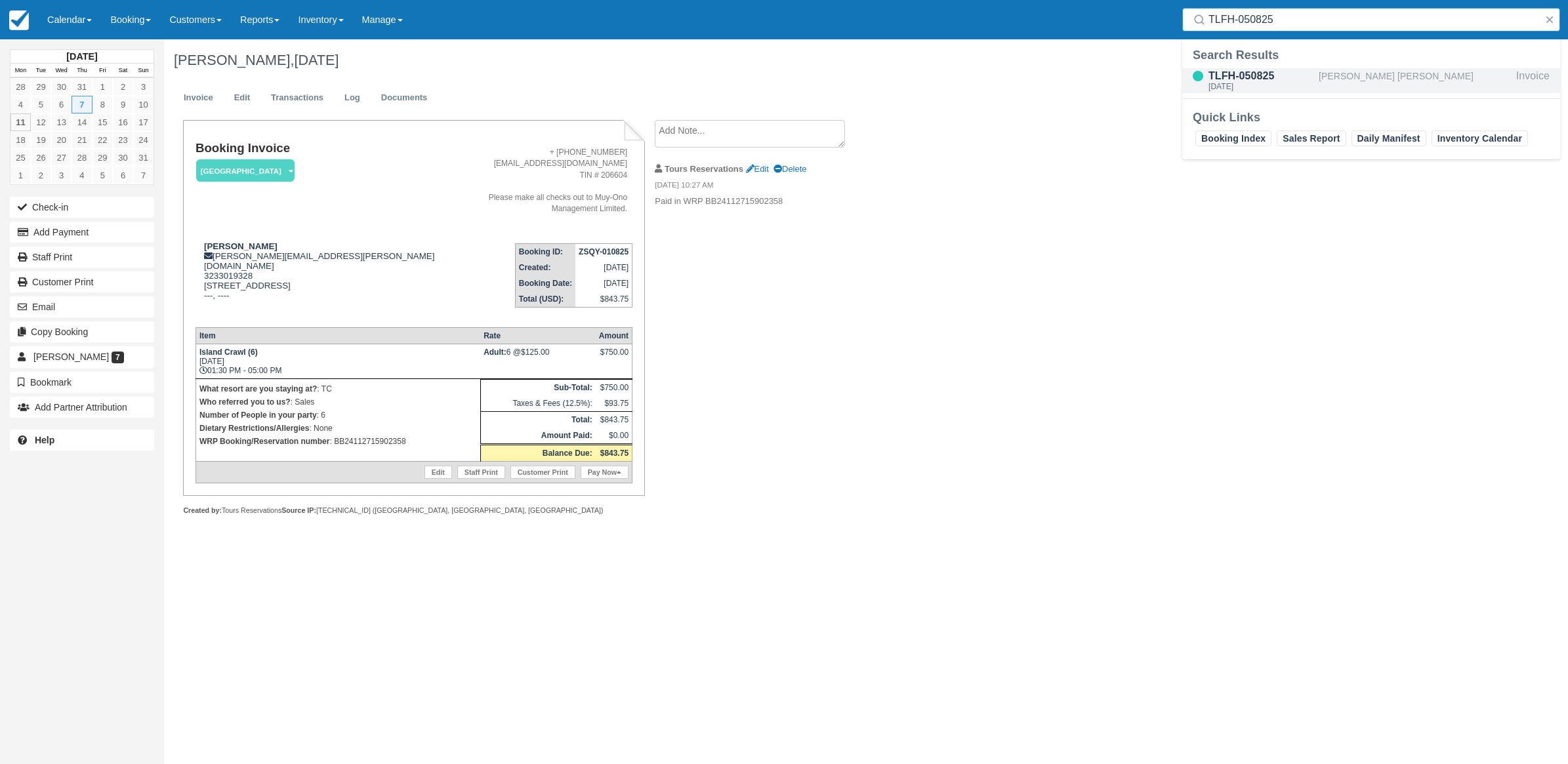
click at [1231, 89] on div "[DATE]" at bounding box center [1260, 87] width 105 height 8
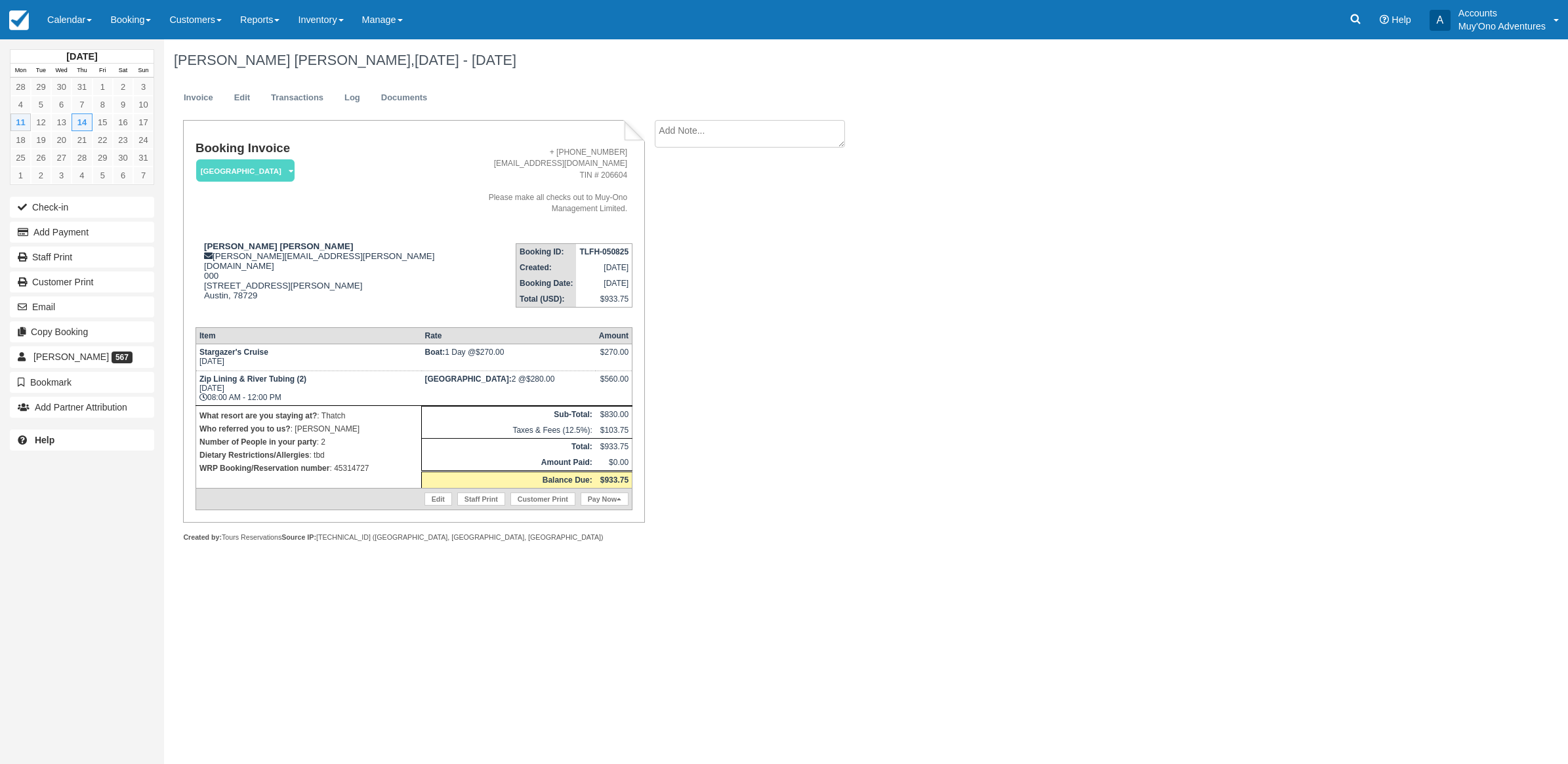
drag, startPoint x: 1354, startPoint y: 11, endPoint x: 993, endPoint y: 43, distance: 362.4
click at [1354, 12] on icon at bounding box center [1355, 19] width 13 height 13
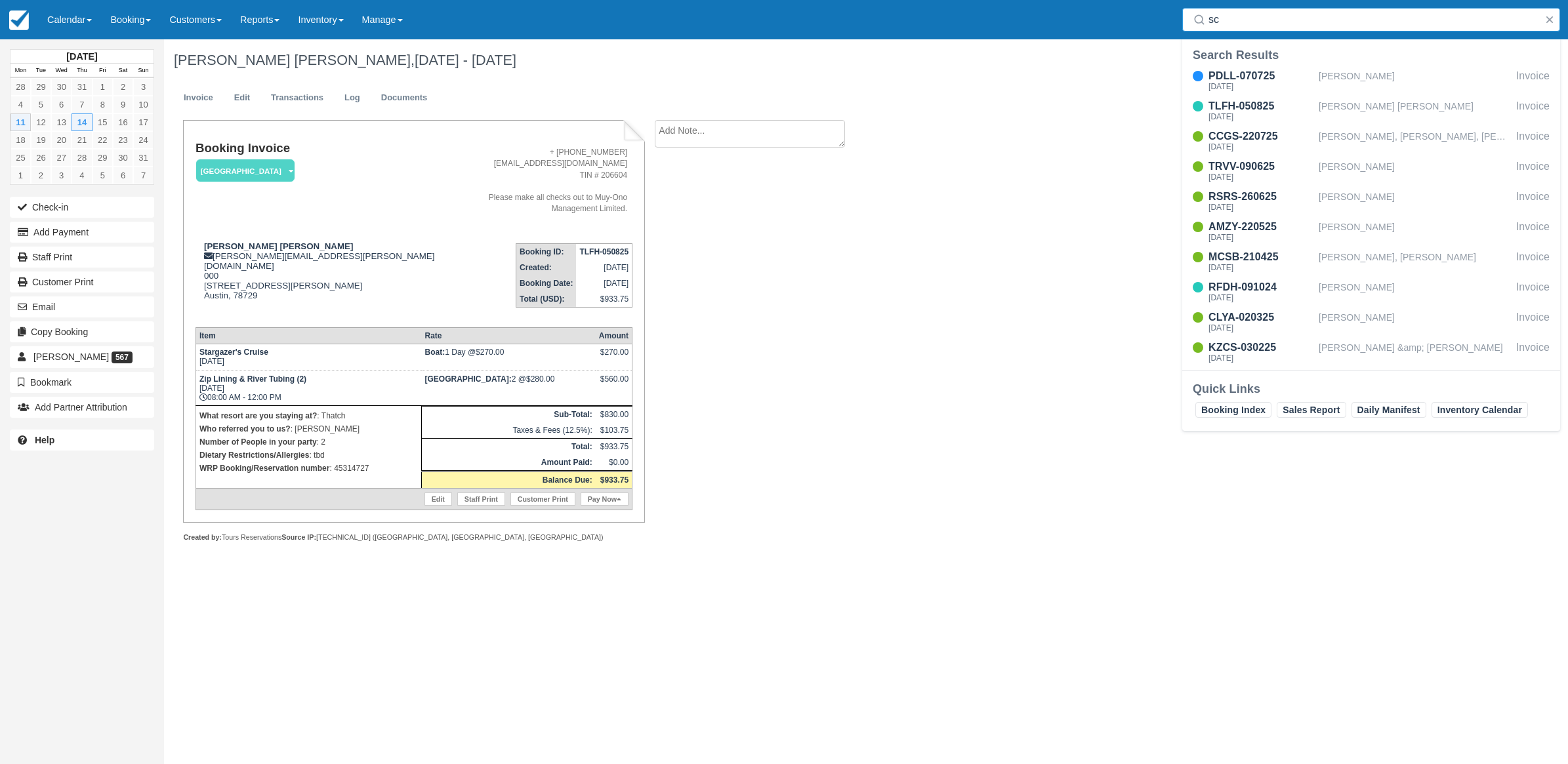
type input "s"
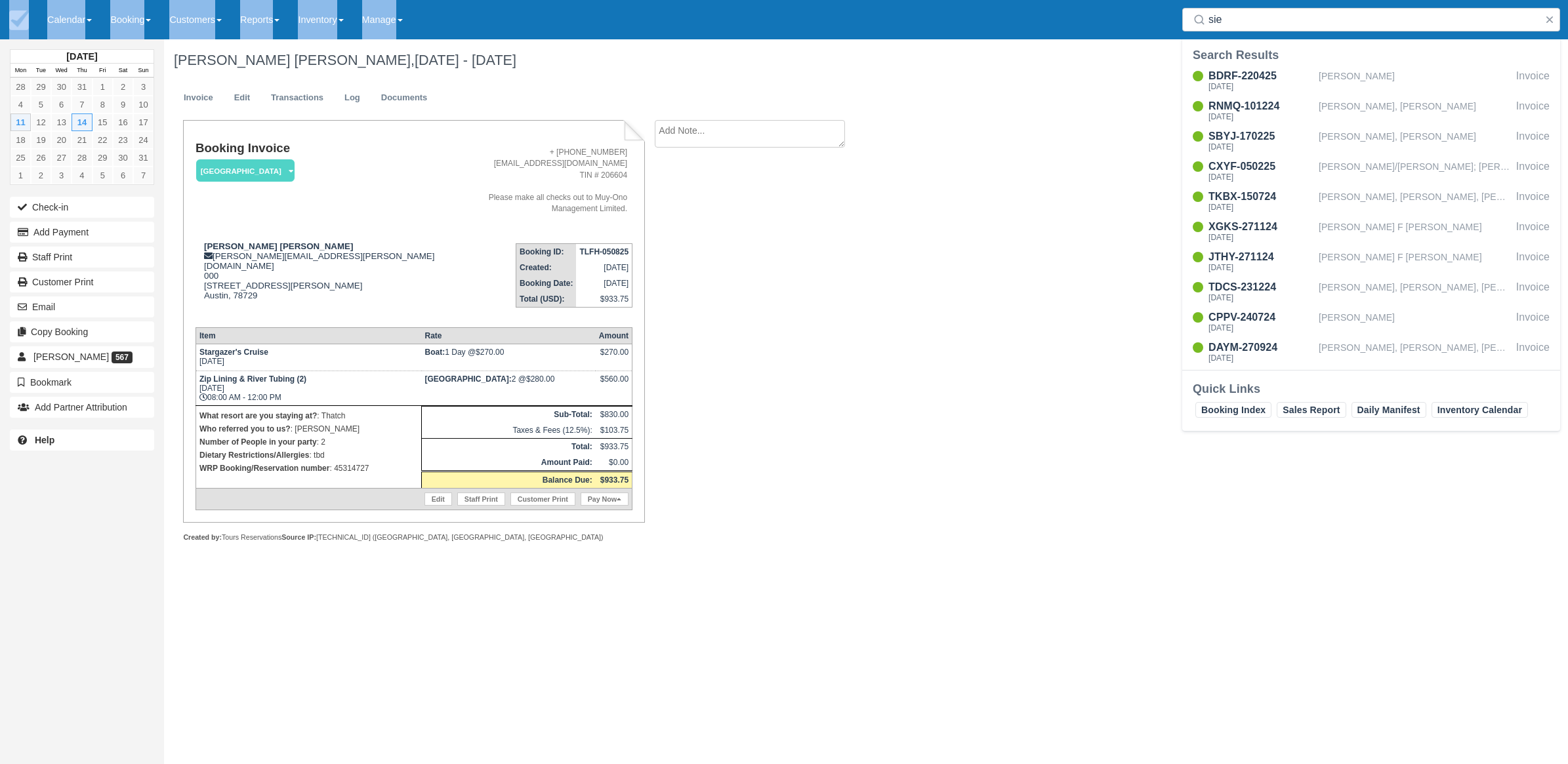
drag, startPoint x: 1333, startPoint y: 31, endPoint x: 1036, endPoint y: -8, distance: 299.5
click at [1036, 0] on html "Menu Calendar Customer Inventory Month Week Day Booking Daily Manifest Daily Li…" at bounding box center [784, 382] width 1568 height 764
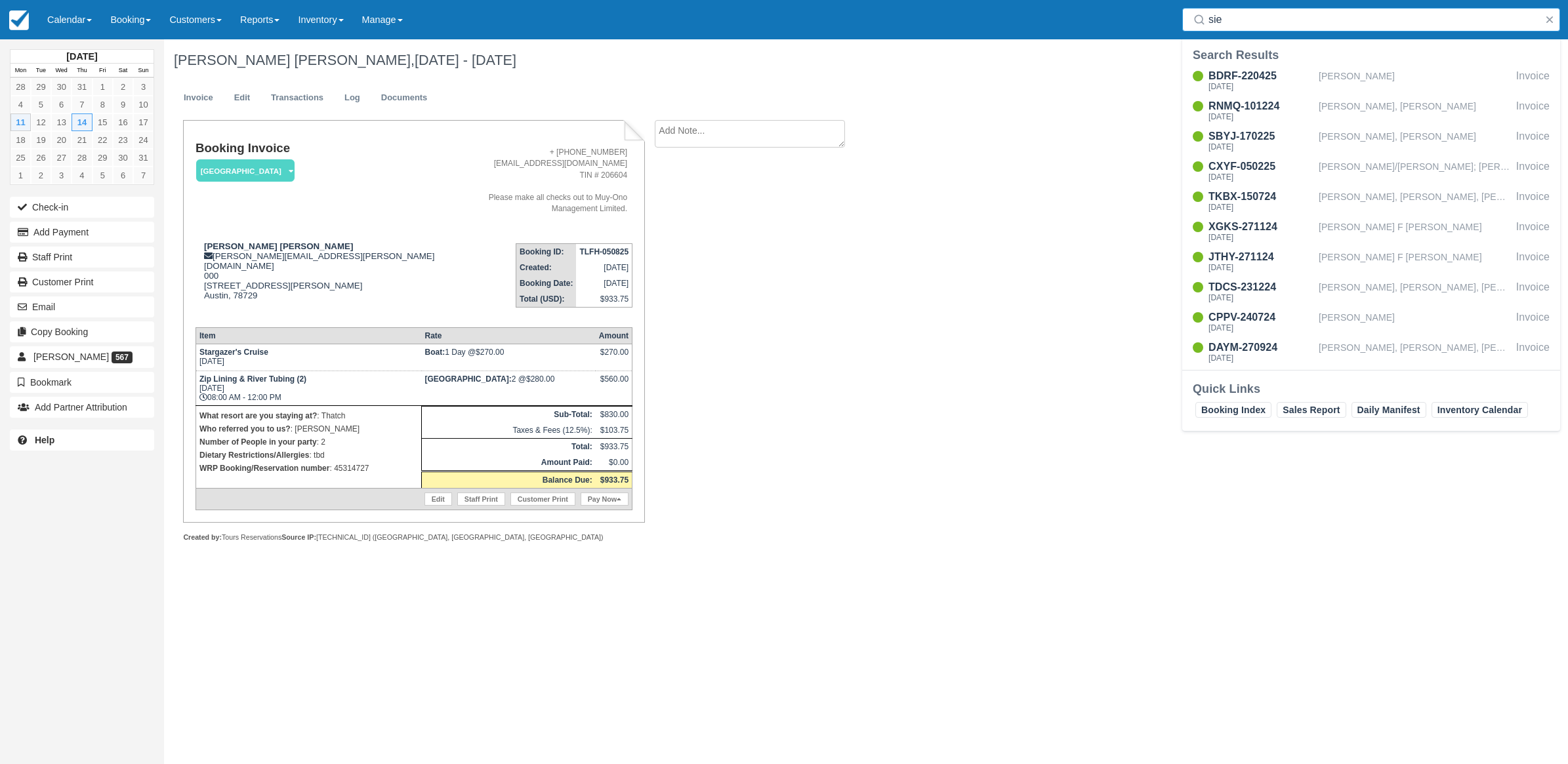
drag, startPoint x: 1036, startPoint y: -8, endPoint x: 1205, endPoint y: 14, distance: 170.4
click at [1205, 14] on div "sie" at bounding box center [1371, 20] width 378 height 24
type input "[PERSON_NAME]"
